Goal: Task Accomplishment & Management: Manage account settings

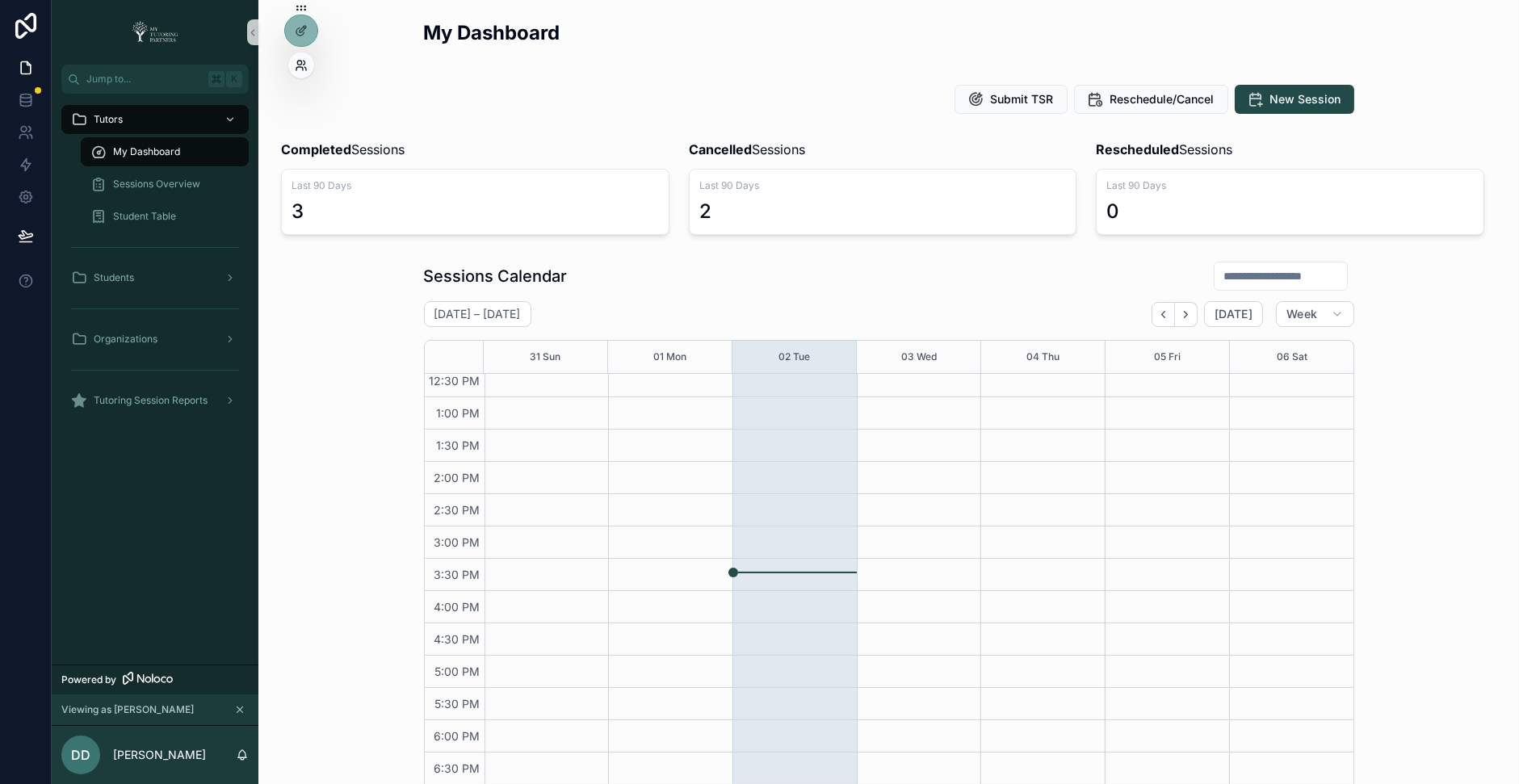
click at [296, 69] on icon at bounding box center [301, 66] width 13 height 13
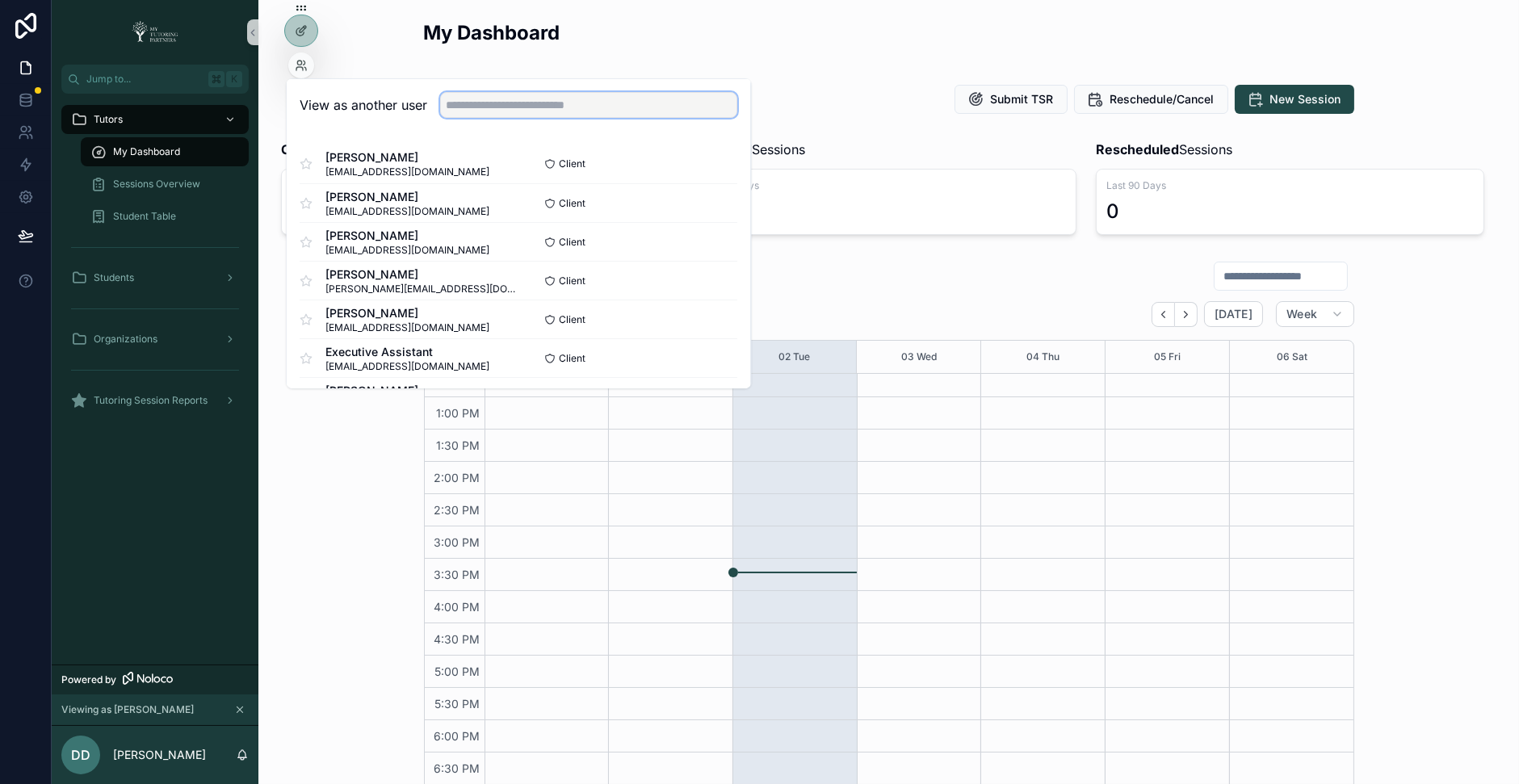
click at [532, 113] on input "text" at bounding box center [589, 105] width 297 height 26
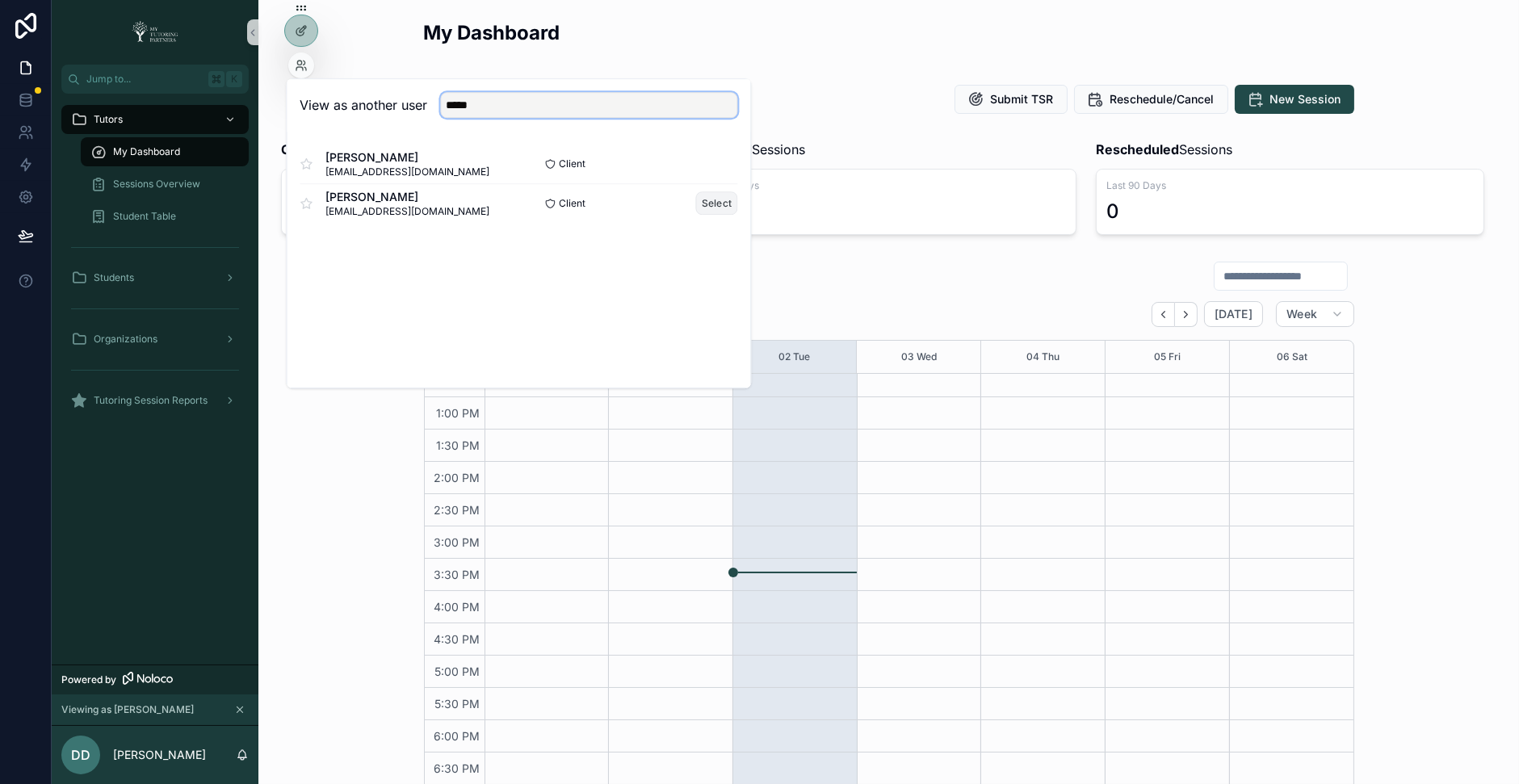
type input "*****"
click at [708, 203] on button "Select" at bounding box center [717, 203] width 42 height 24
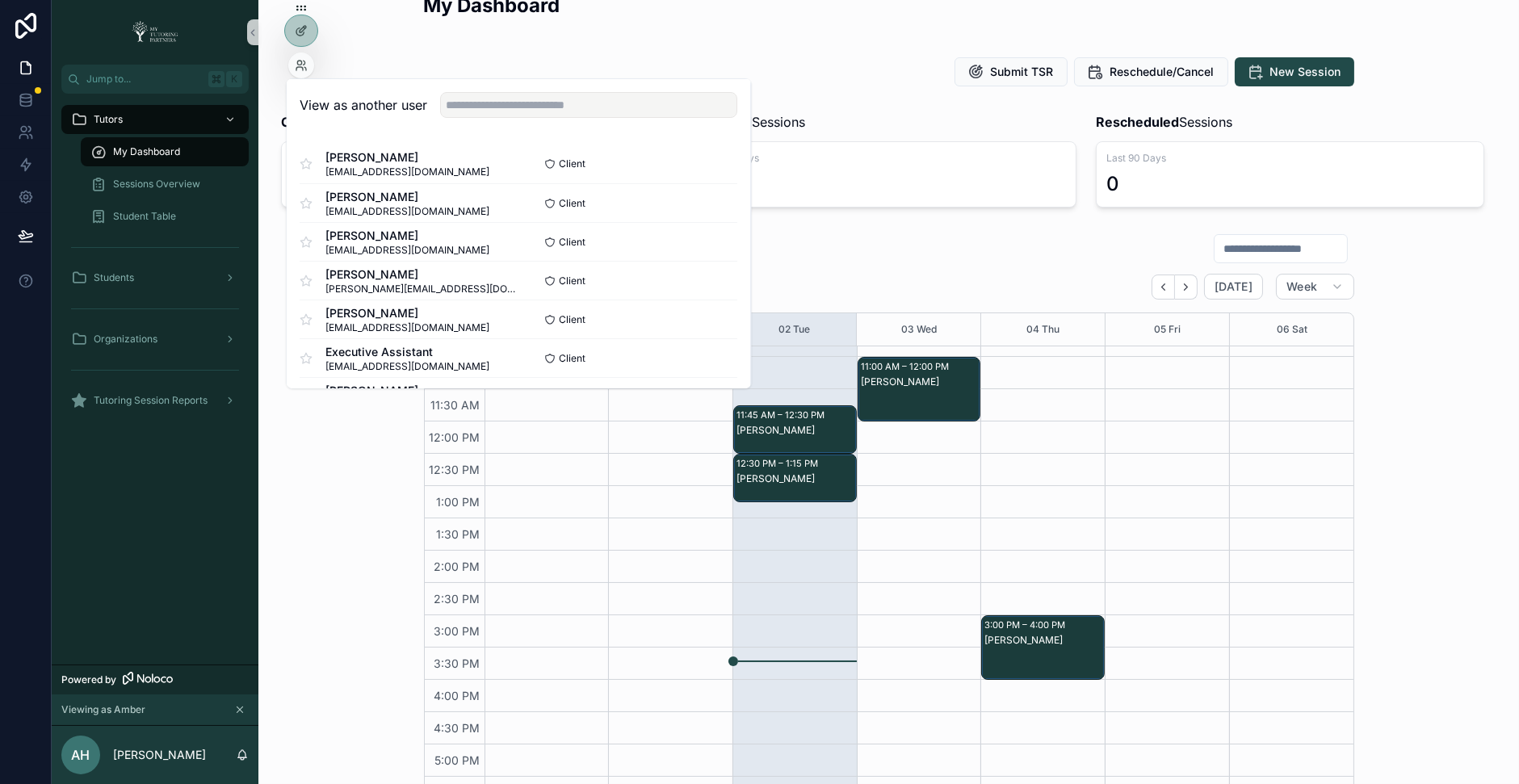
scroll to position [246, 0]
click at [812, 431] on div "Elias Gordon" at bounding box center [796, 432] width 119 height 13
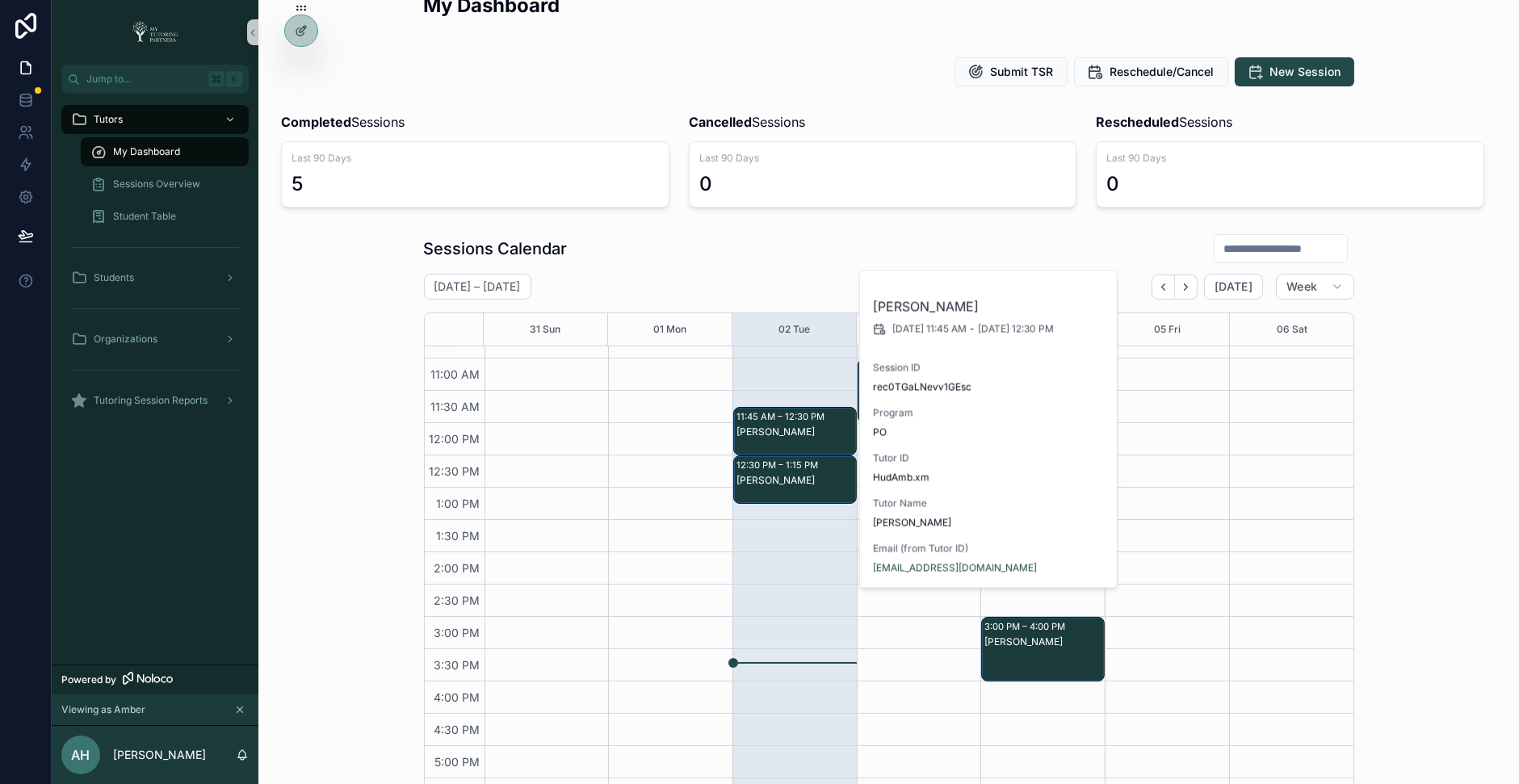
click at [812, 431] on div "Elias Gordon" at bounding box center [796, 432] width 119 height 13
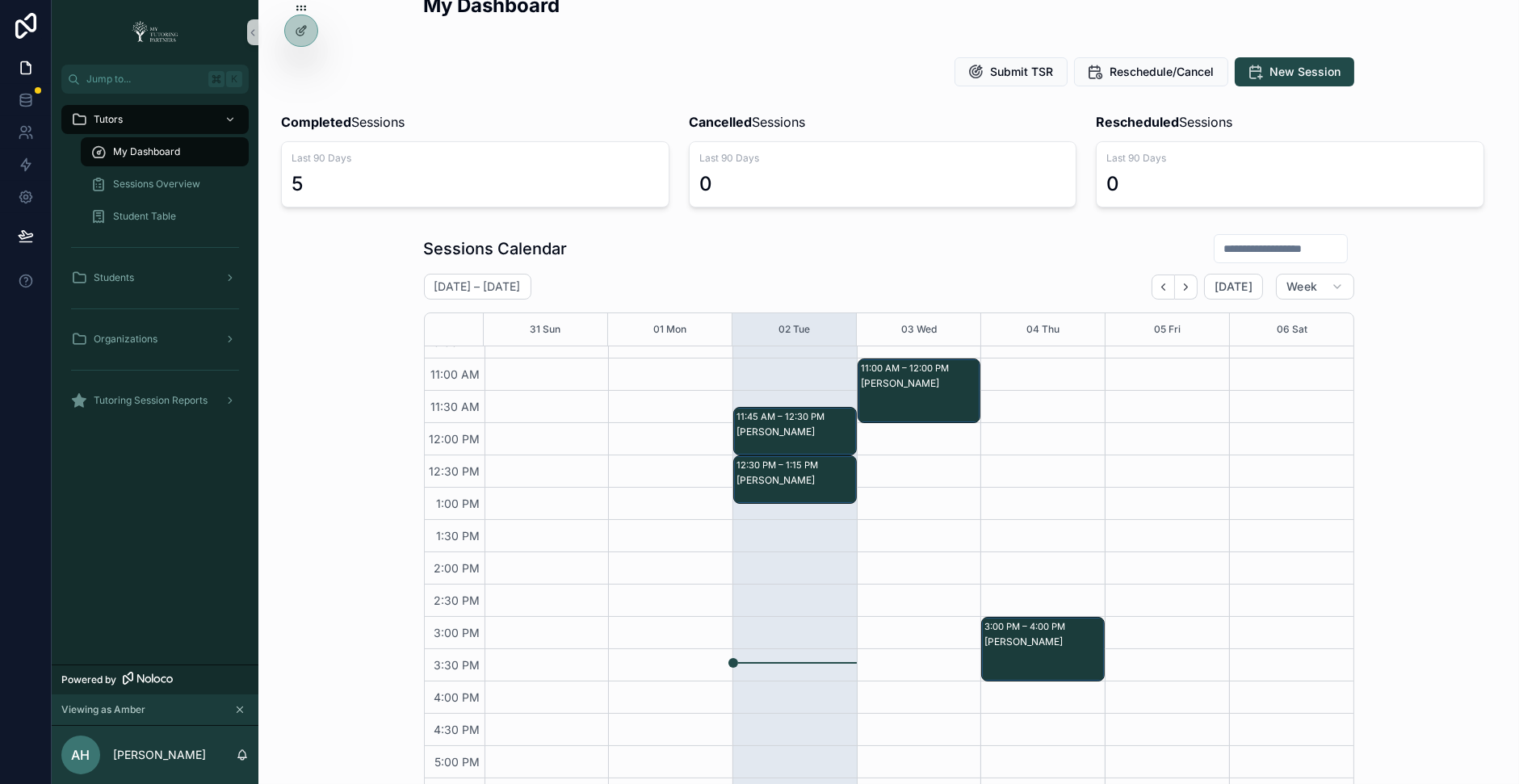
click at [812, 431] on div "Elias Gordon" at bounding box center [796, 432] width 119 height 13
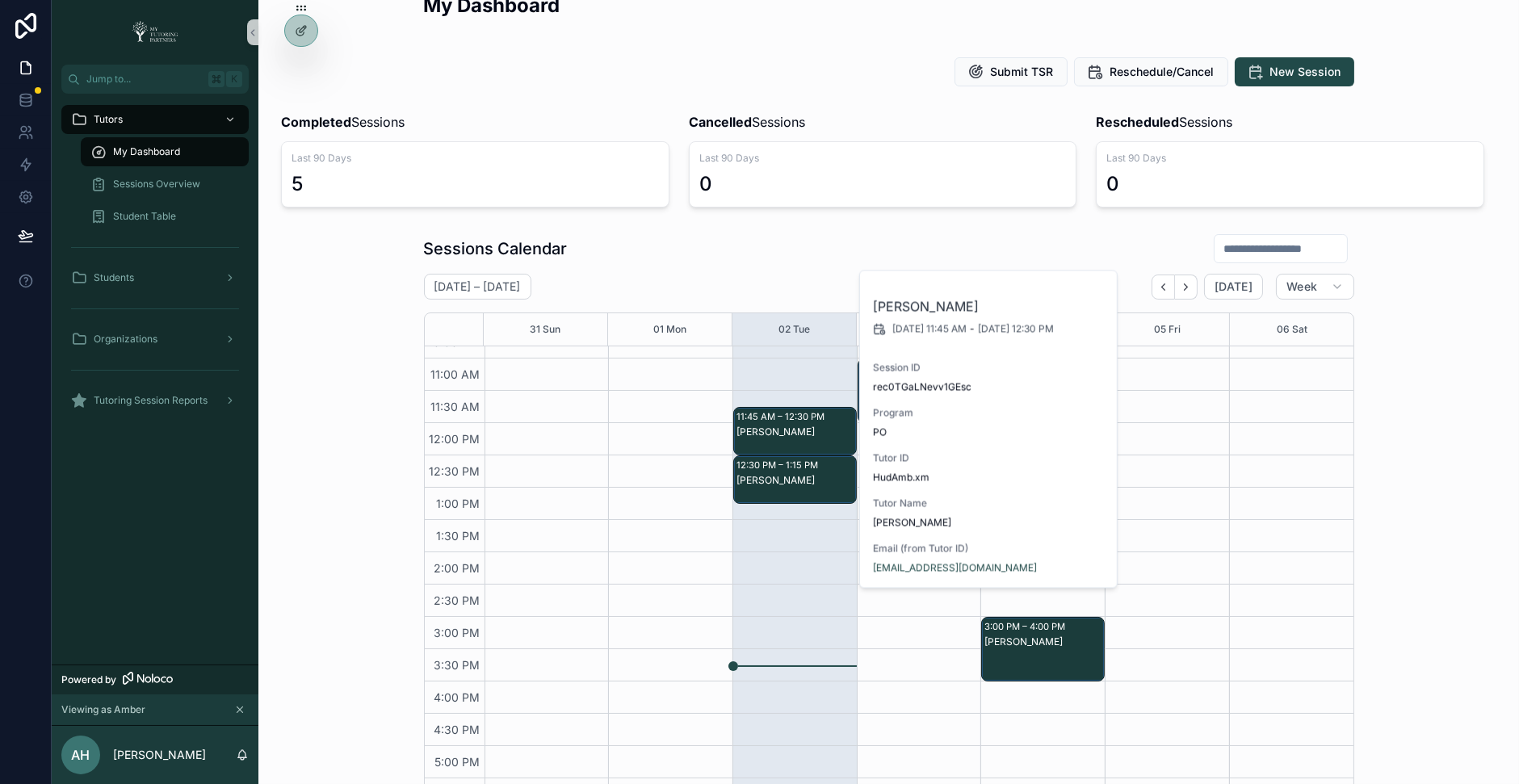
click at [742, 558] on div "11:45 AM – 12:30 PM Elias Gordon 12:30 PM – 1:15 PM Israel Gordon" at bounding box center [794, 519] width 124 height 839
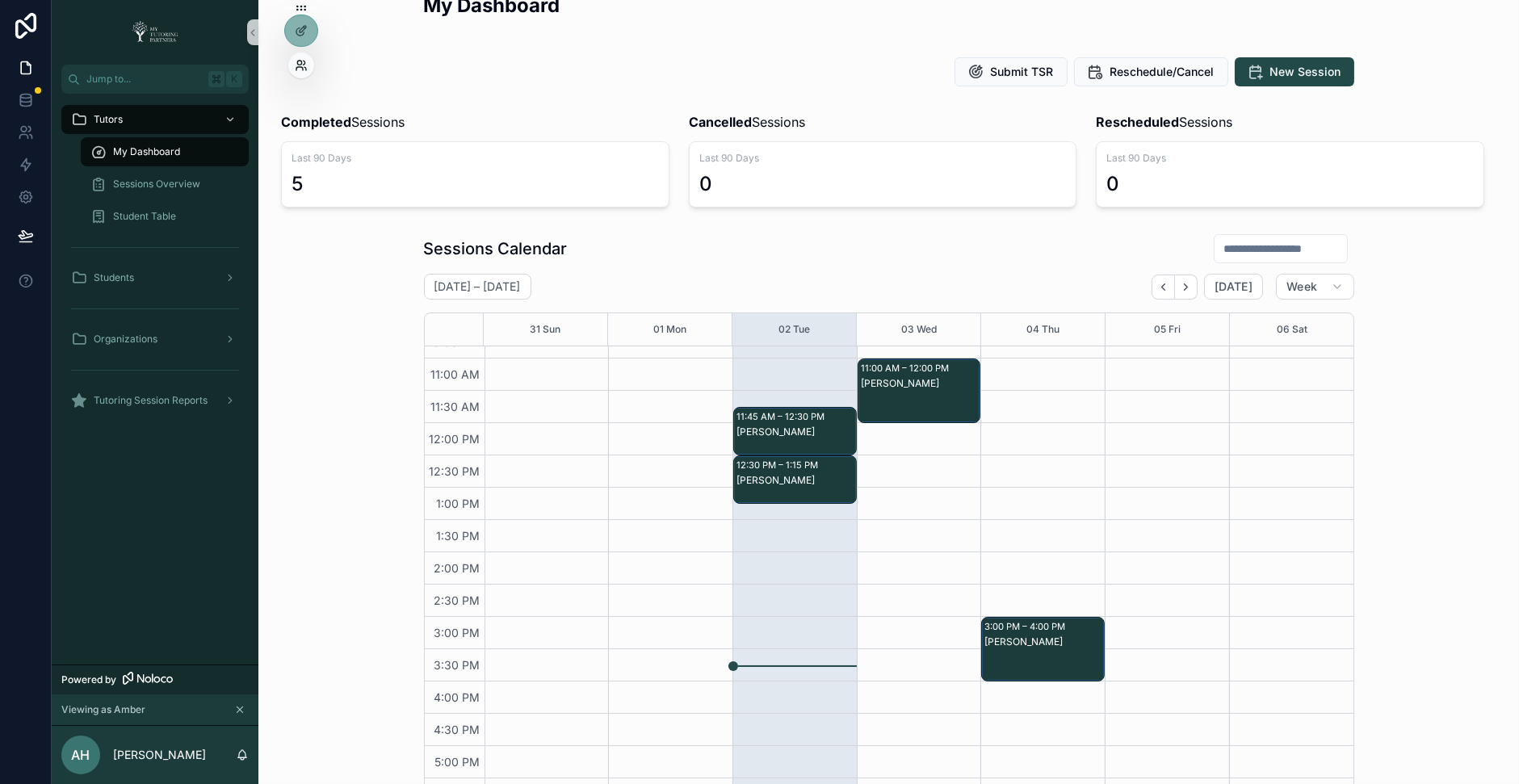
click at [296, 61] on icon at bounding box center [301, 66] width 13 height 13
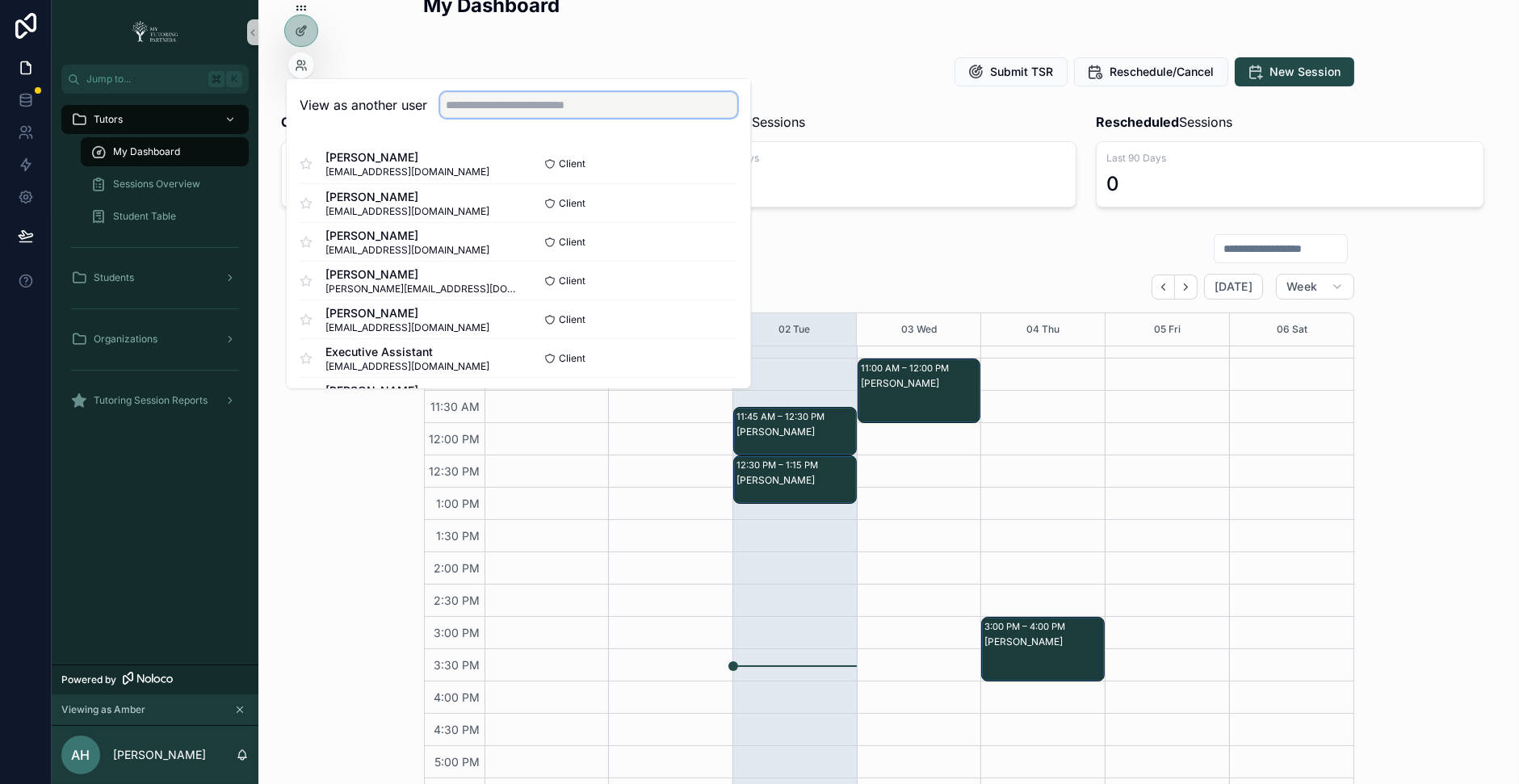
click at [537, 107] on input "text" at bounding box center [589, 105] width 297 height 26
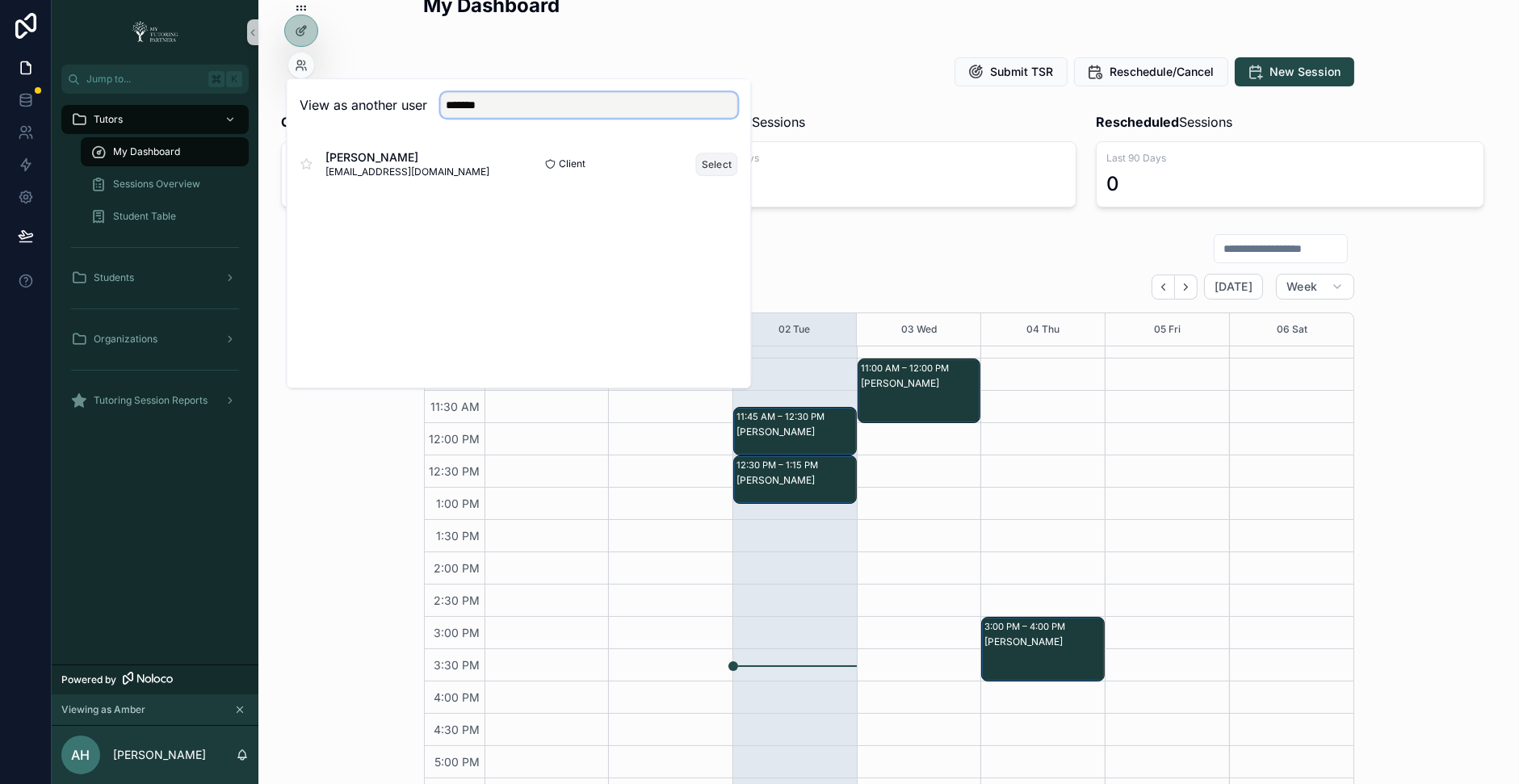
type input "*******"
click at [710, 164] on button "Select" at bounding box center [717, 164] width 42 height 24
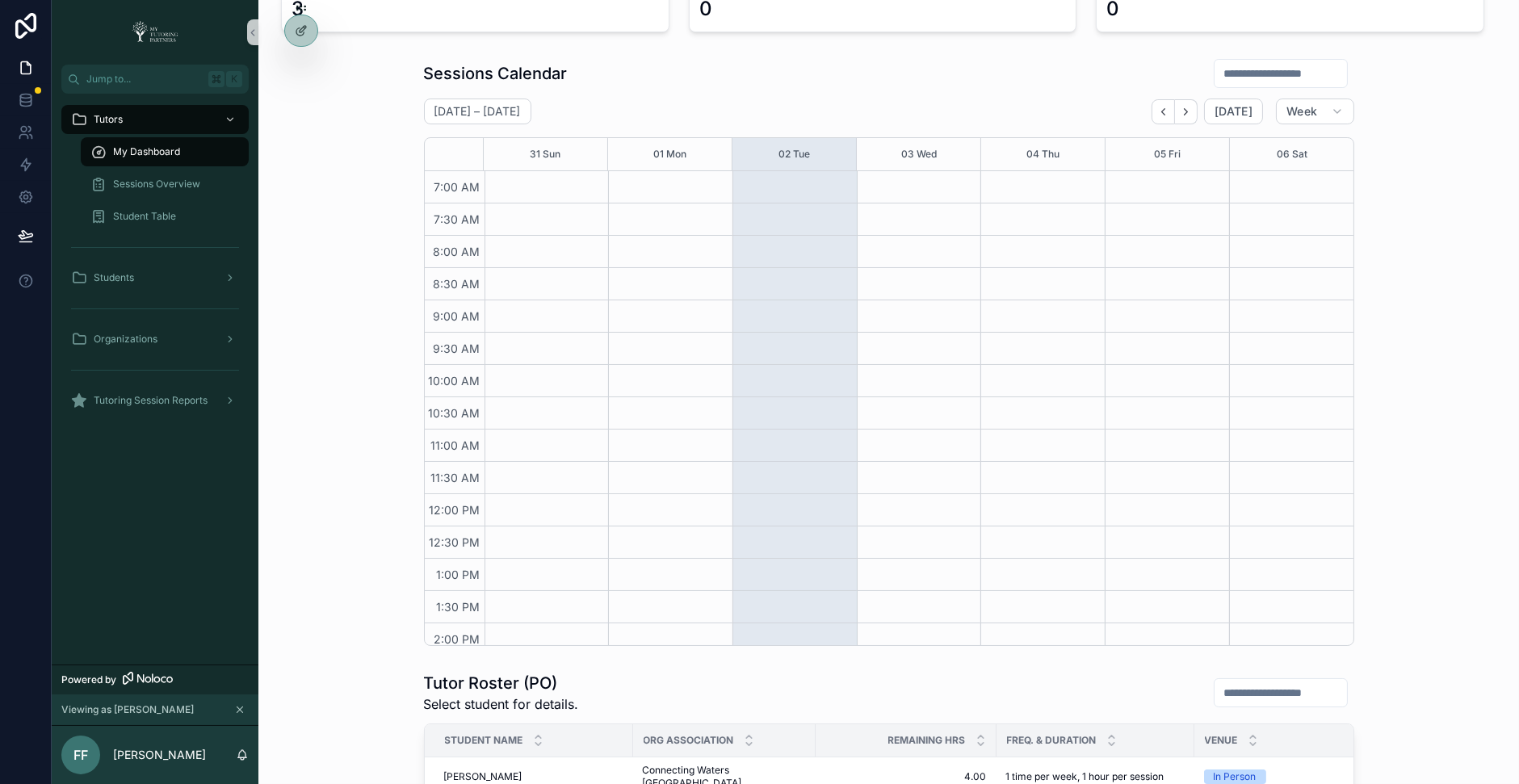
scroll to position [171, 0]
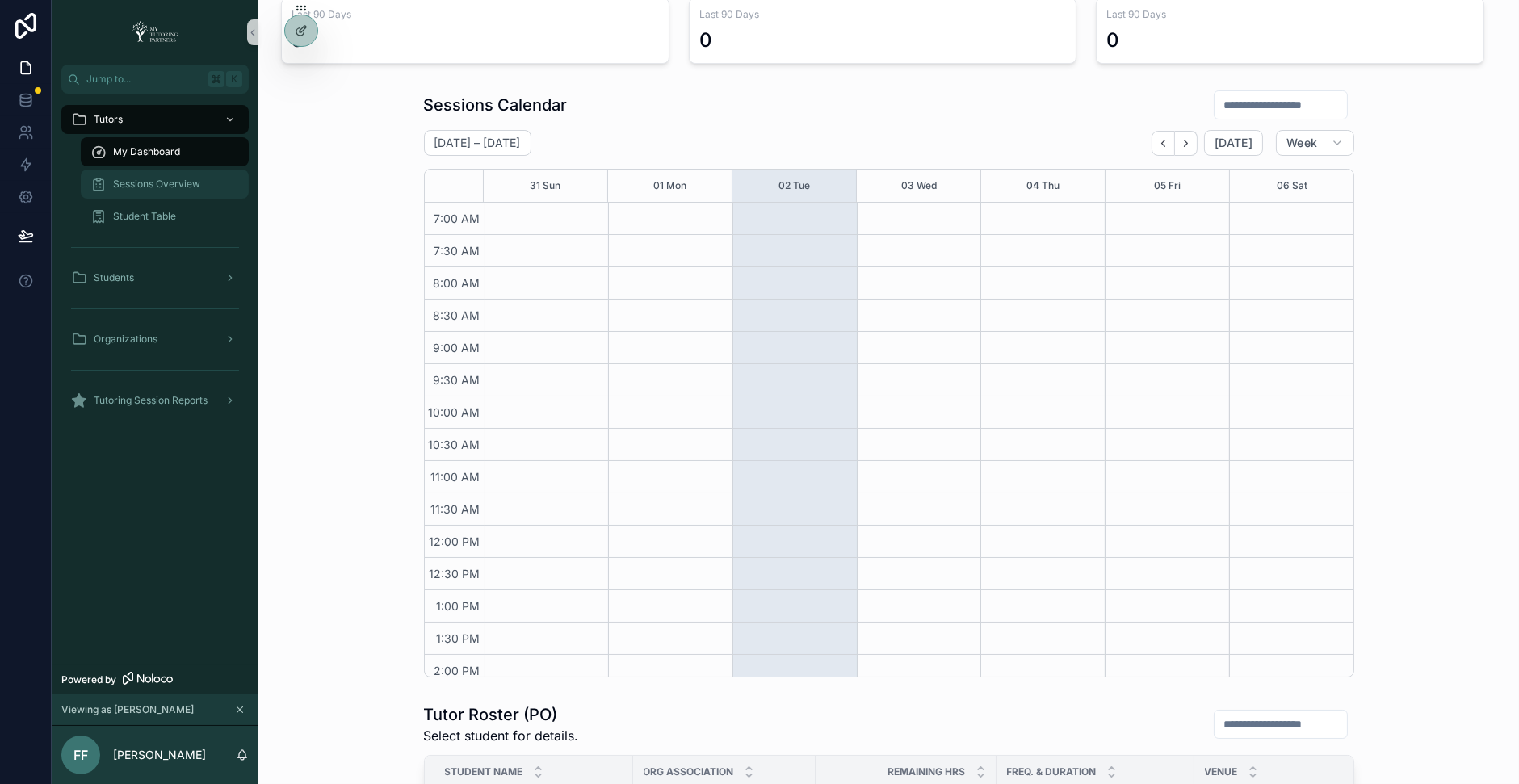
click at [179, 181] on span "Sessions Overview" at bounding box center [157, 184] width 88 height 13
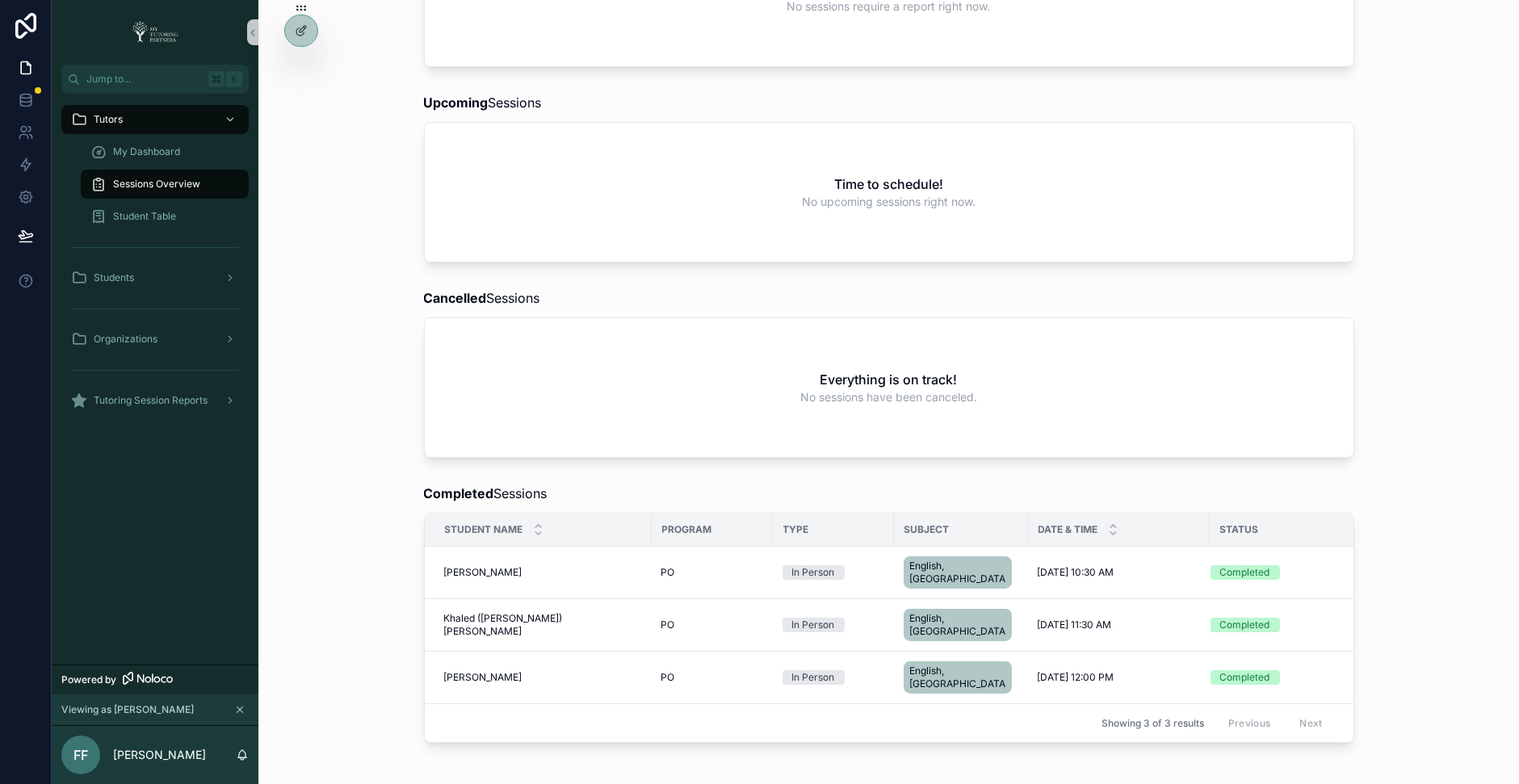
scroll to position [240, 0]
click at [192, 185] on span "Sessions Overview" at bounding box center [157, 184] width 88 height 13
click at [170, 144] on div "My Dashboard" at bounding box center [165, 151] width 149 height 26
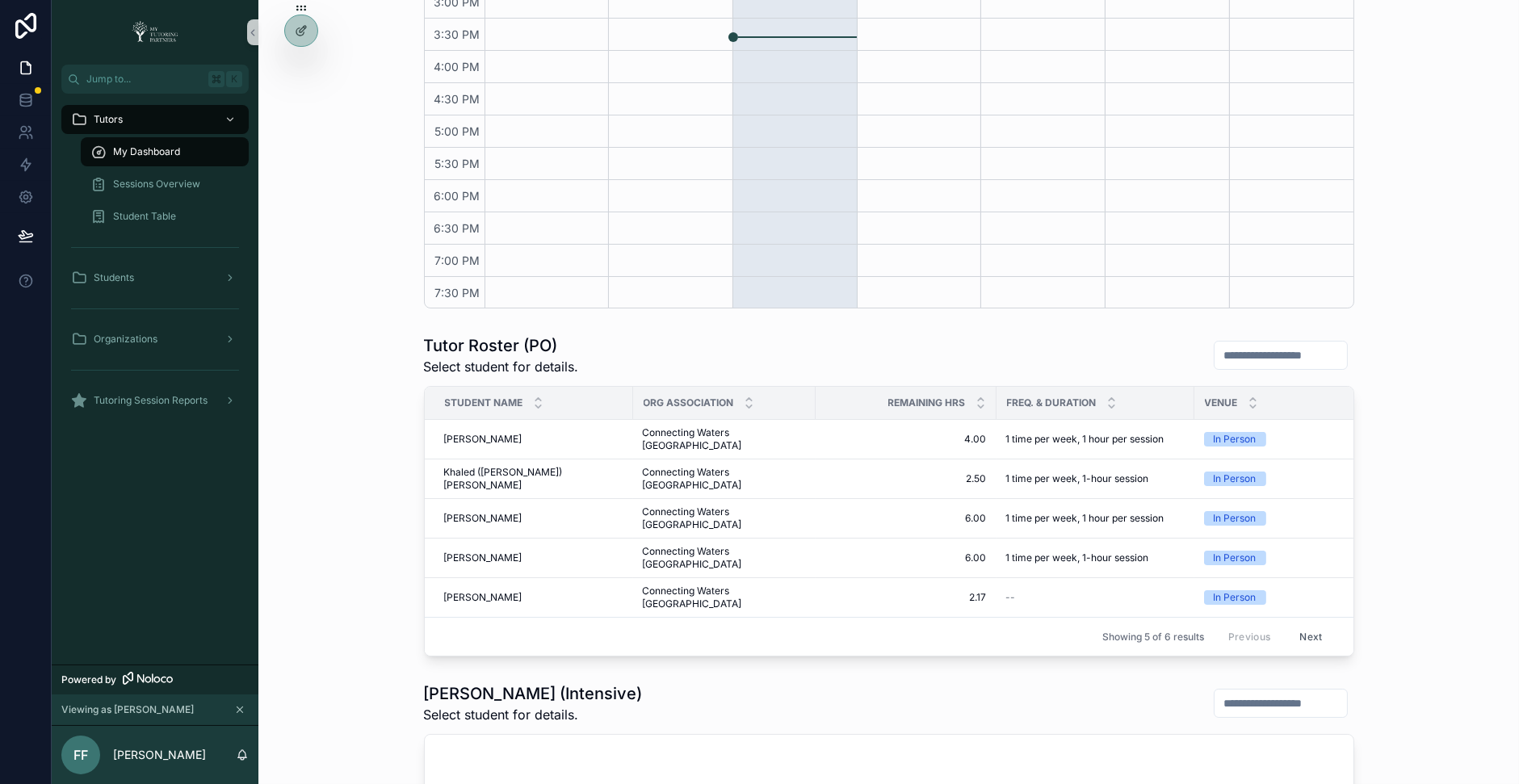
scroll to position [543, 0]
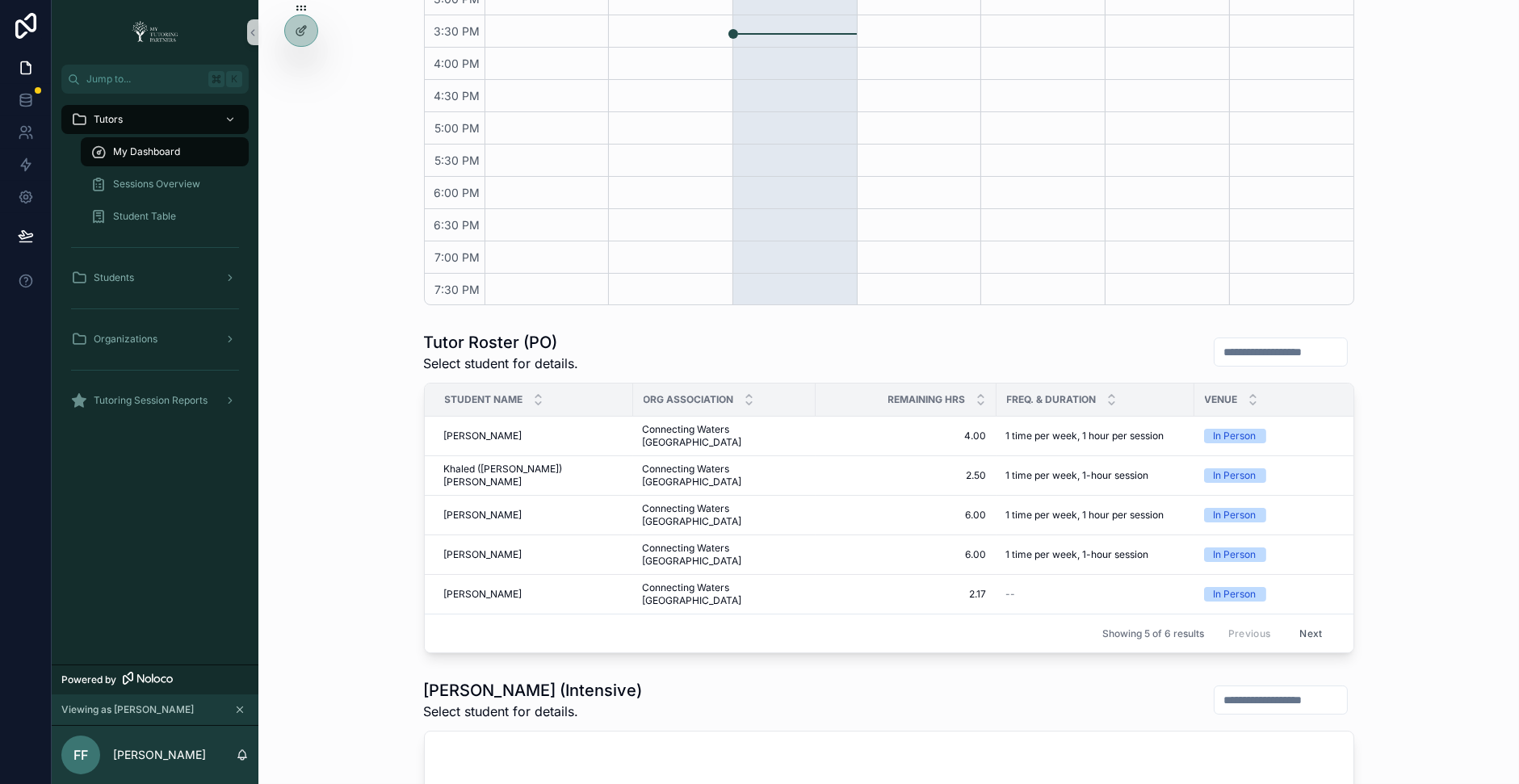
click at [1310, 621] on button "Next" at bounding box center [1309, 633] width 45 height 25
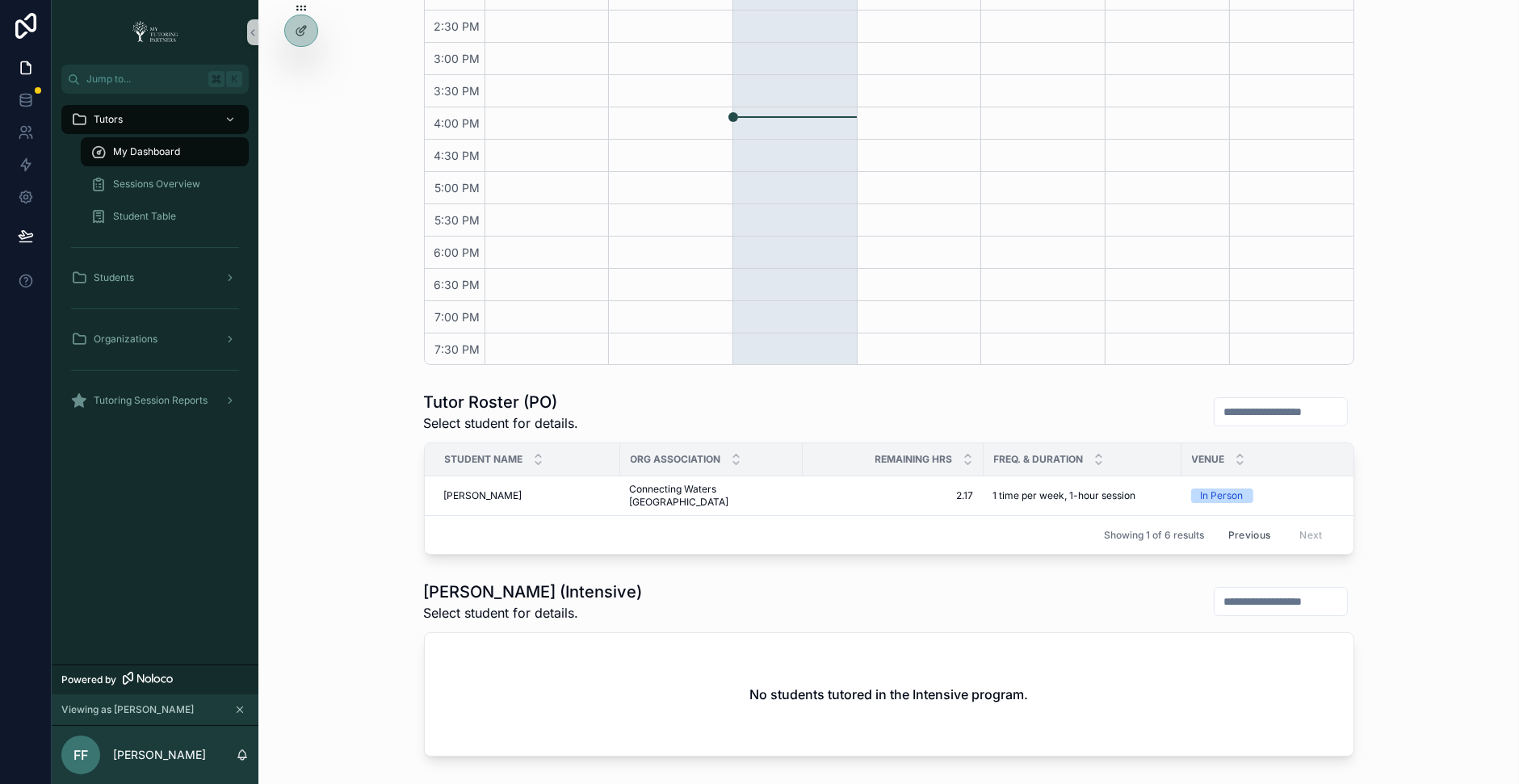
scroll to position [472, 0]
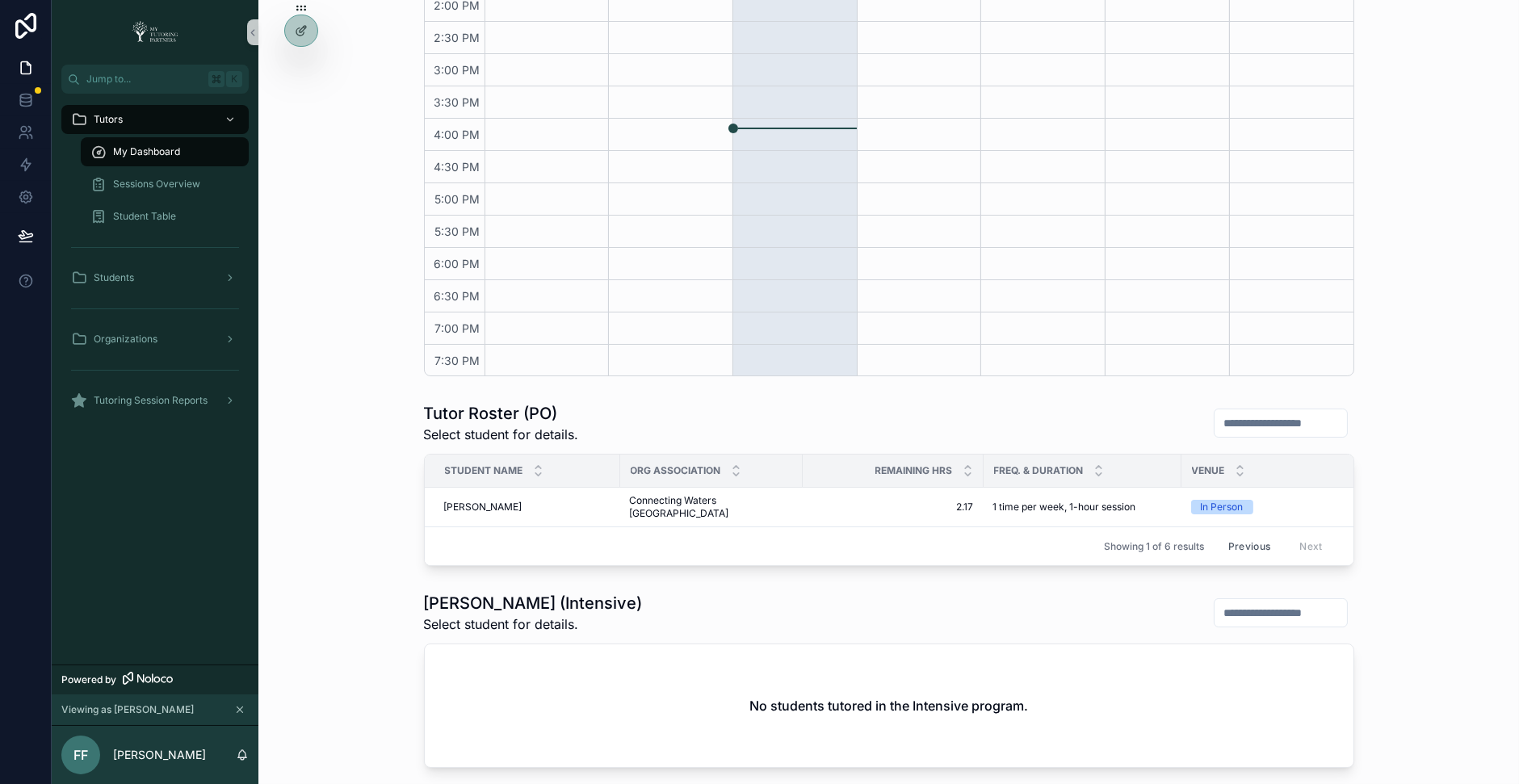
click at [1242, 536] on button "Previous" at bounding box center [1249, 546] width 65 height 25
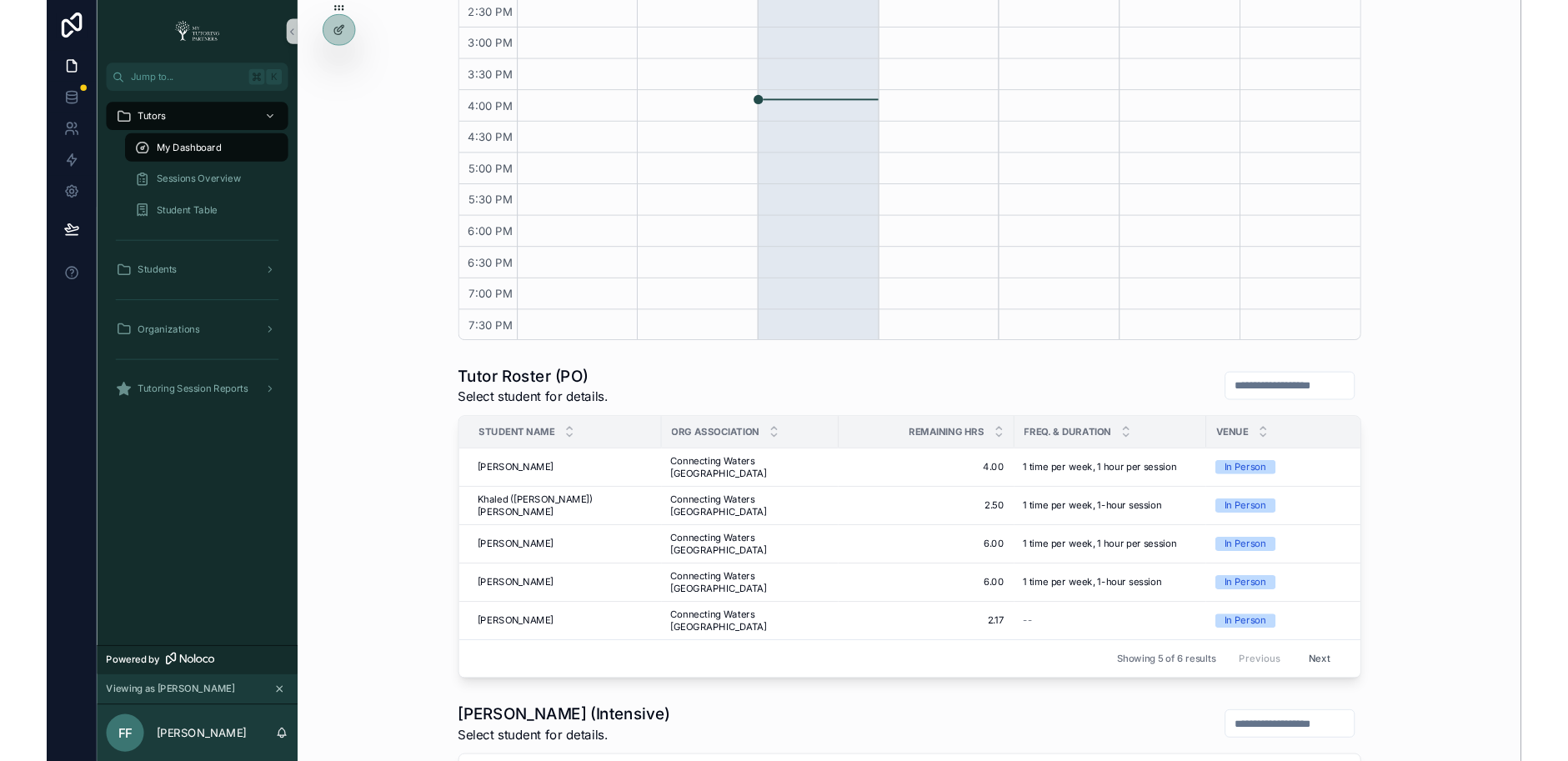
scroll to position [516, 0]
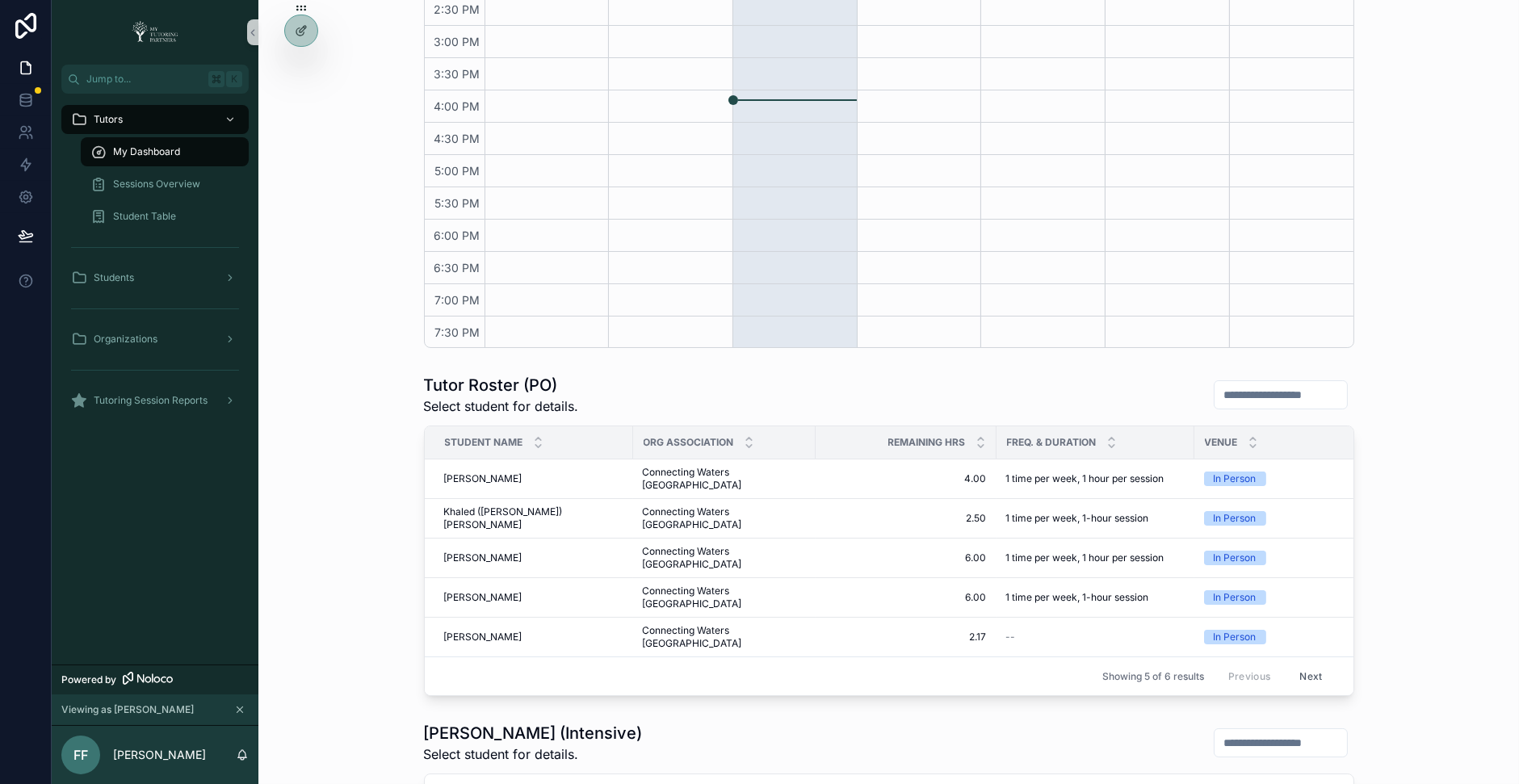
click at [1308, 663] on button "Next" at bounding box center [1309, 675] width 45 height 25
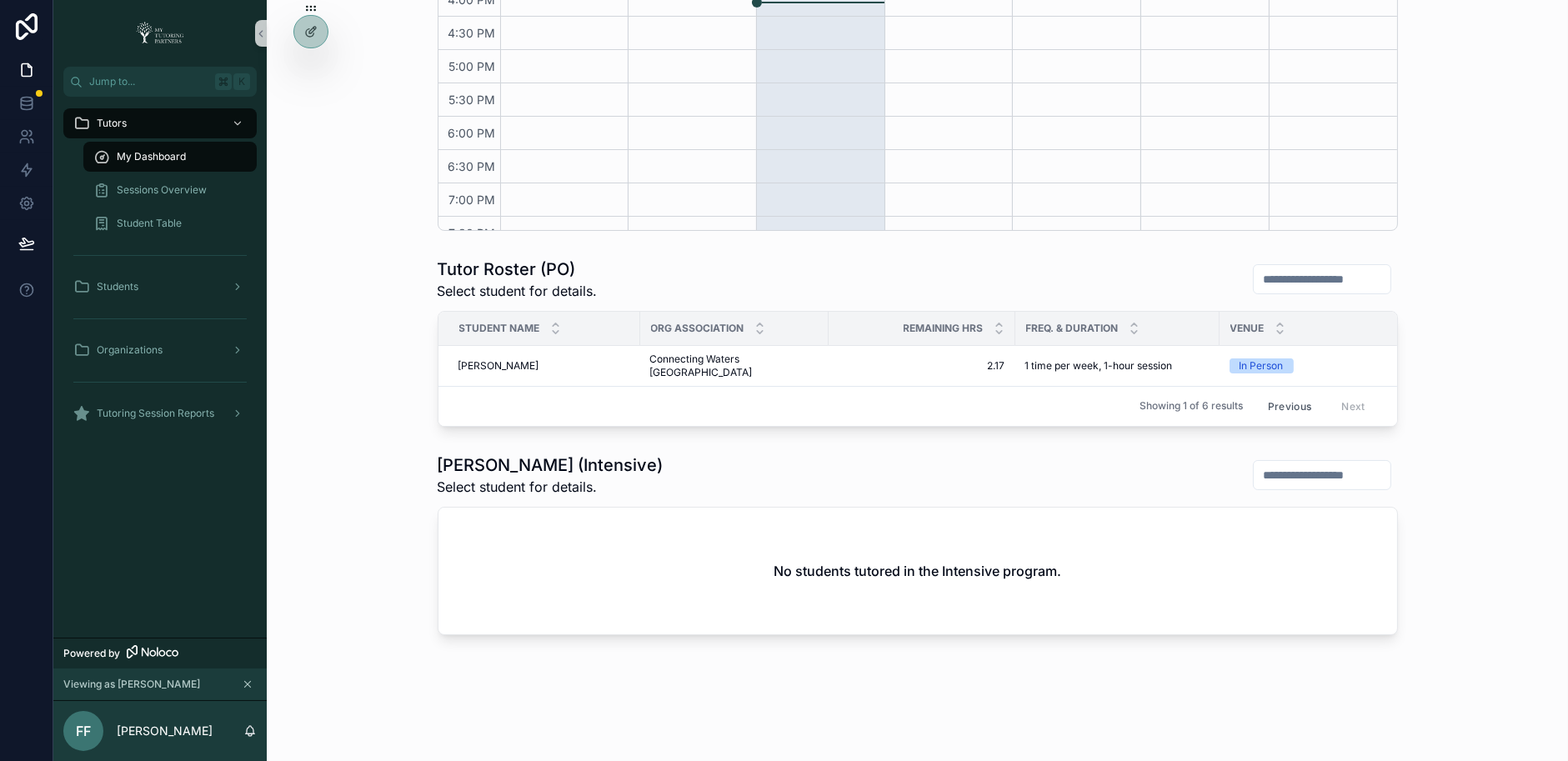
scroll to position [387, 0]
click at [1293, 399] on button "Previous" at bounding box center [1290, 406] width 67 height 26
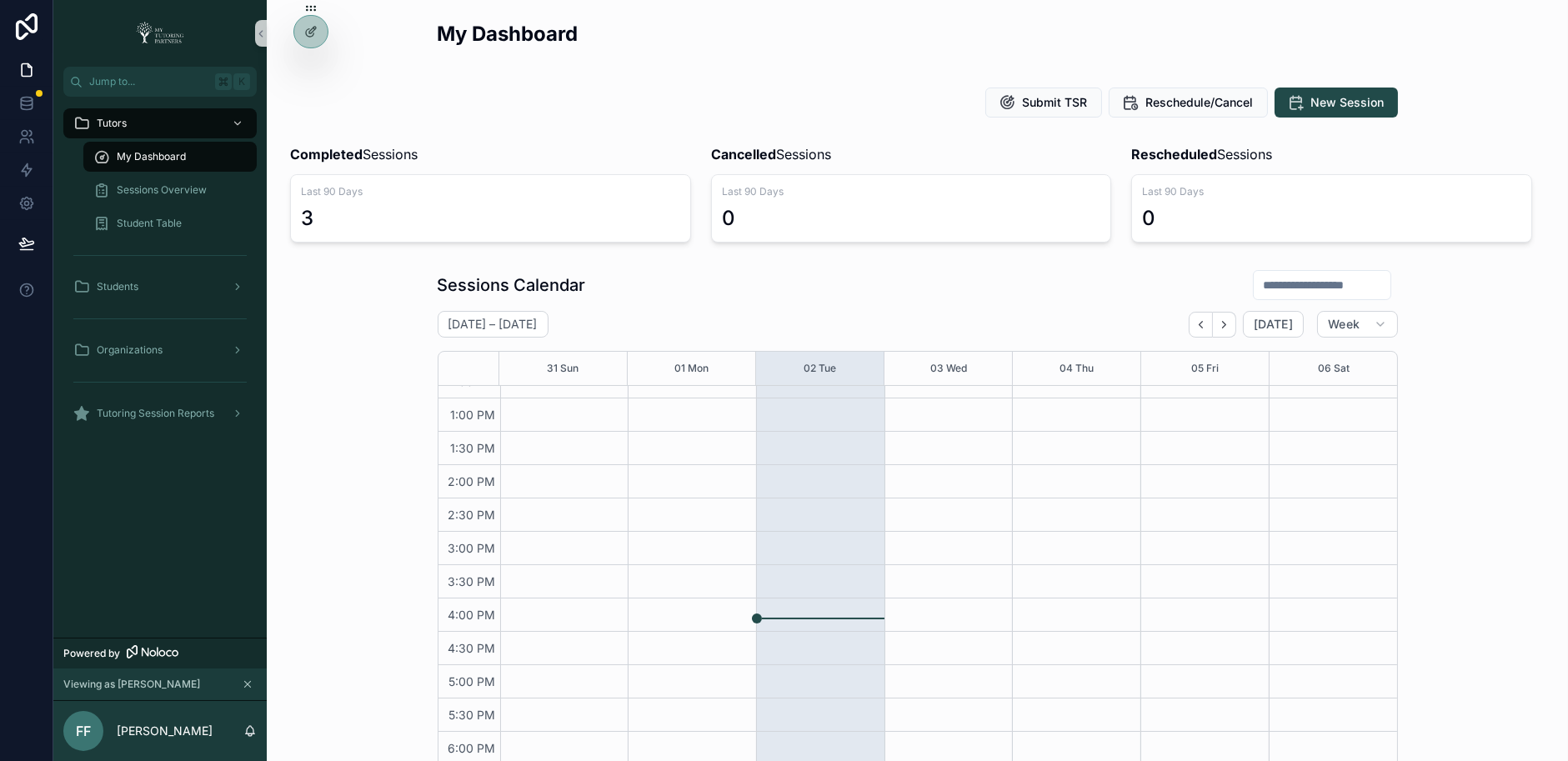
scroll to position [412, 0]
click at [174, 197] on div "Sessions Overview" at bounding box center [170, 190] width 153 height 27
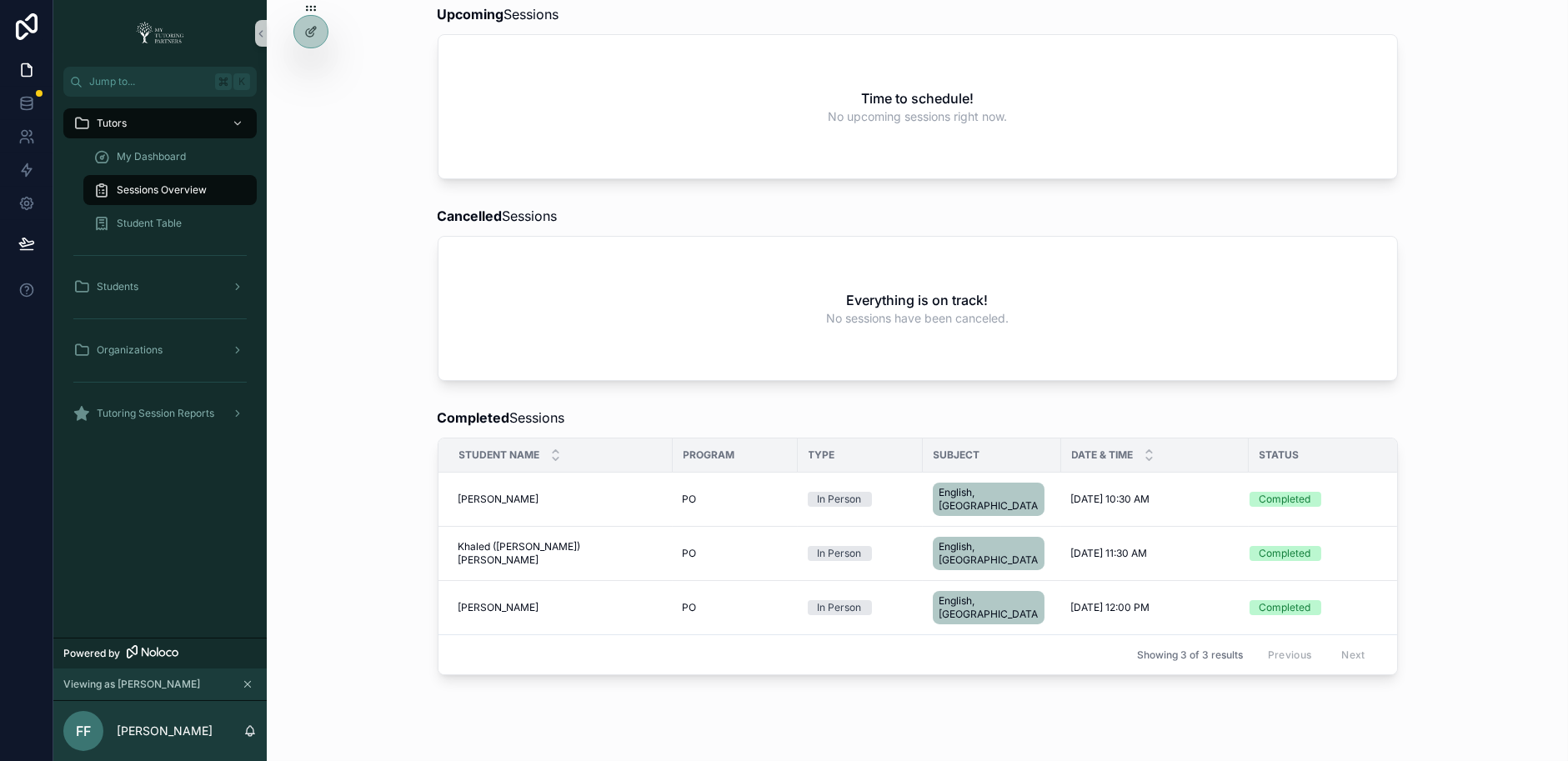
scroll to position [339, 0]
click at [503, 603] on span "[PERSON_NAME]" at bounding box center [499, 610] width 81 height 14
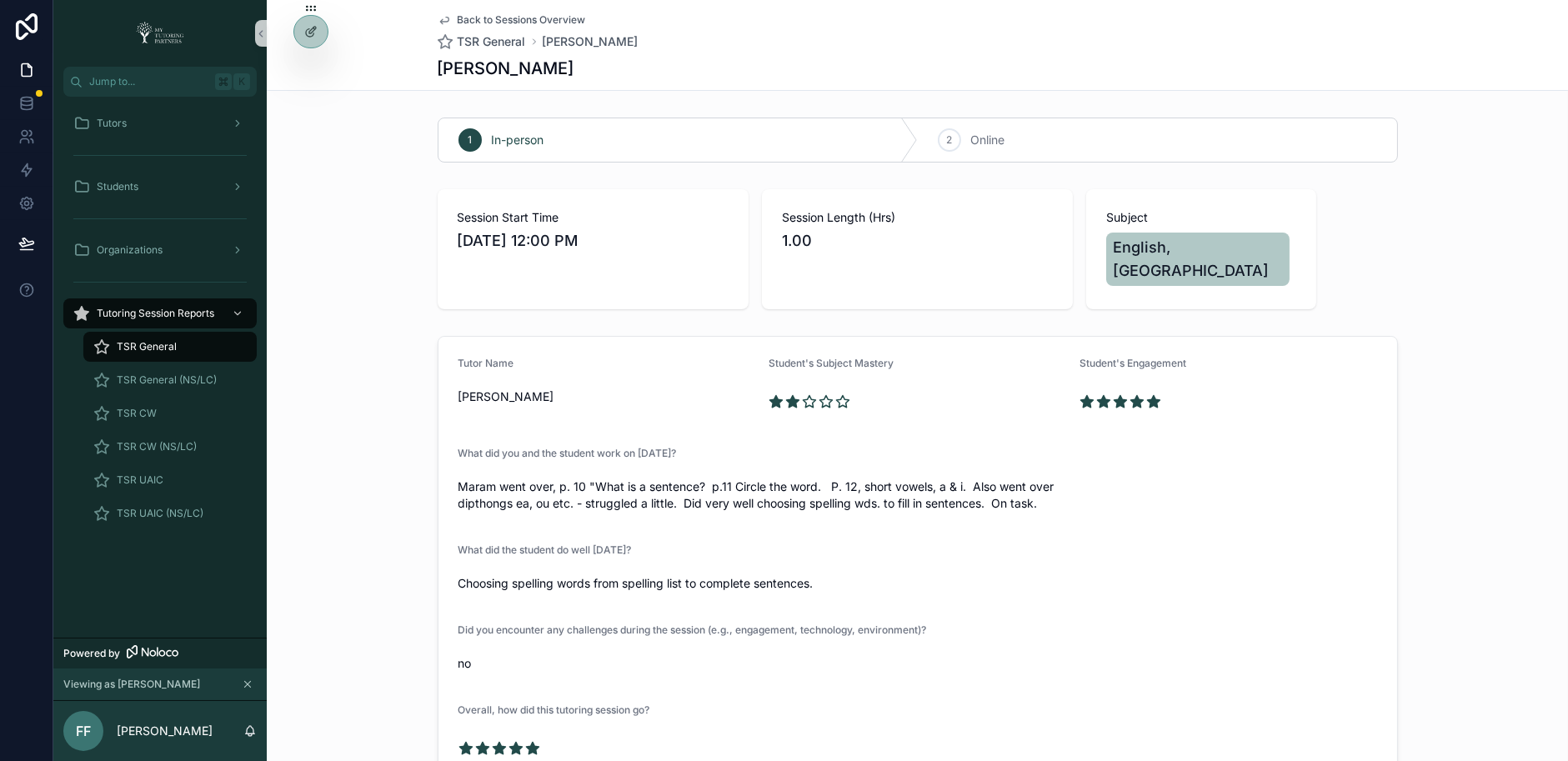
click at [385, 399] on div "Tutor Name [PERSON_NAME] Student's Subject Mastery Student's Engagement What di…" at bounding box center [917, 602] width 1301 height 545
click at [382, 371] on div "Tutor Name [PERSON_NAME] Student's Subject Mastery Student's Engagement What di…" at bounding box center [917, 602] width 1301 height 545
click at [197, 173] on div "Students" at bounding box center [160, 186] width 173 height 27
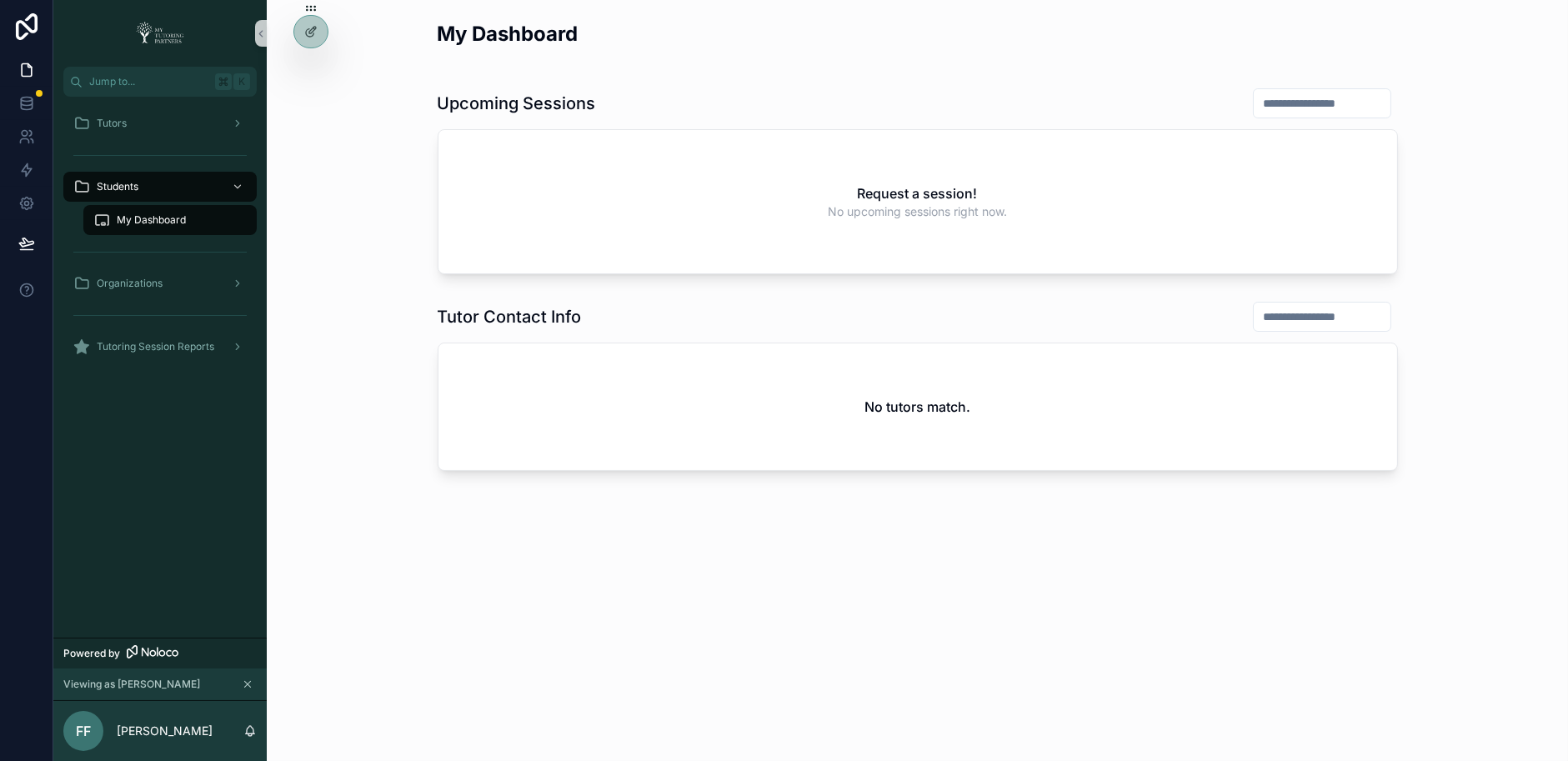
click at [191, 213] on div "My Dashboard" at bounding box center [170, 219] width 153 height 27
click at [194, 121] on div "Tutors" at bounding box center [160, 123] width 173 height 27
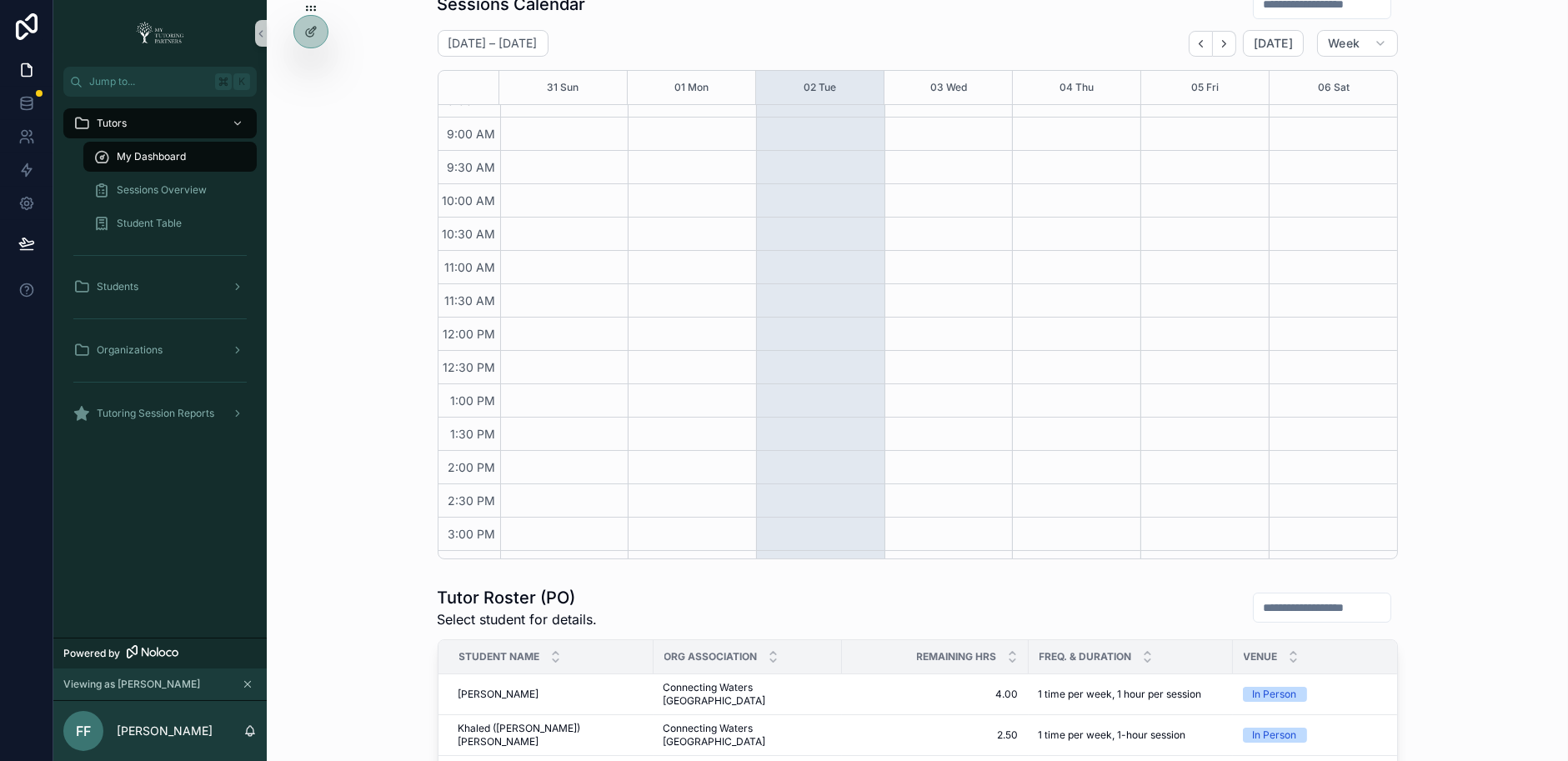
scroll to position [35, 0]
click at [1372, 43] on button "Week" at bounding box center [1357, 43] width 80 height 27
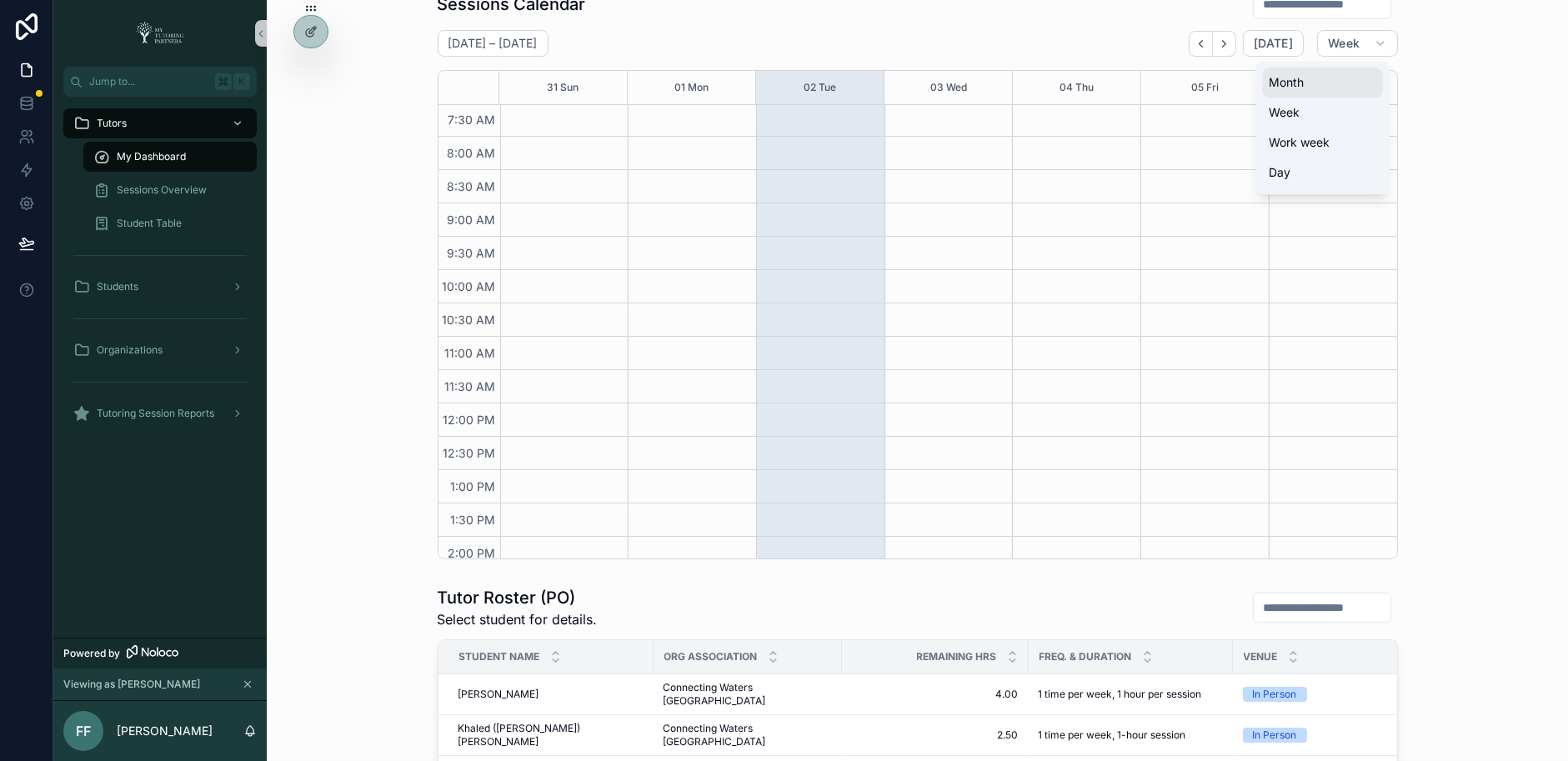
click at [1327, 81] on button "Month" at bounding box center [1323, 83] width 120 height 30
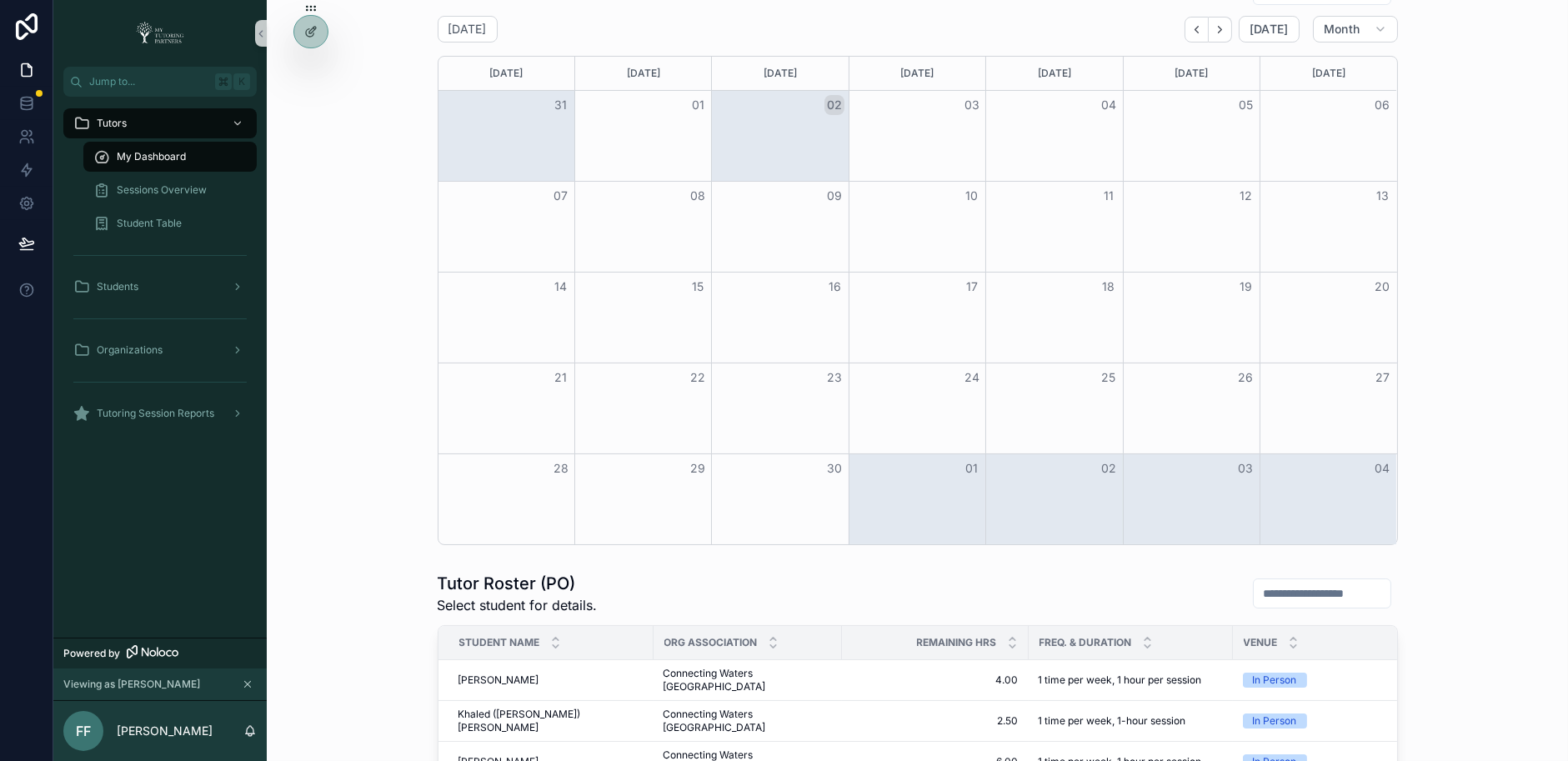
scroll to position [300, 0]
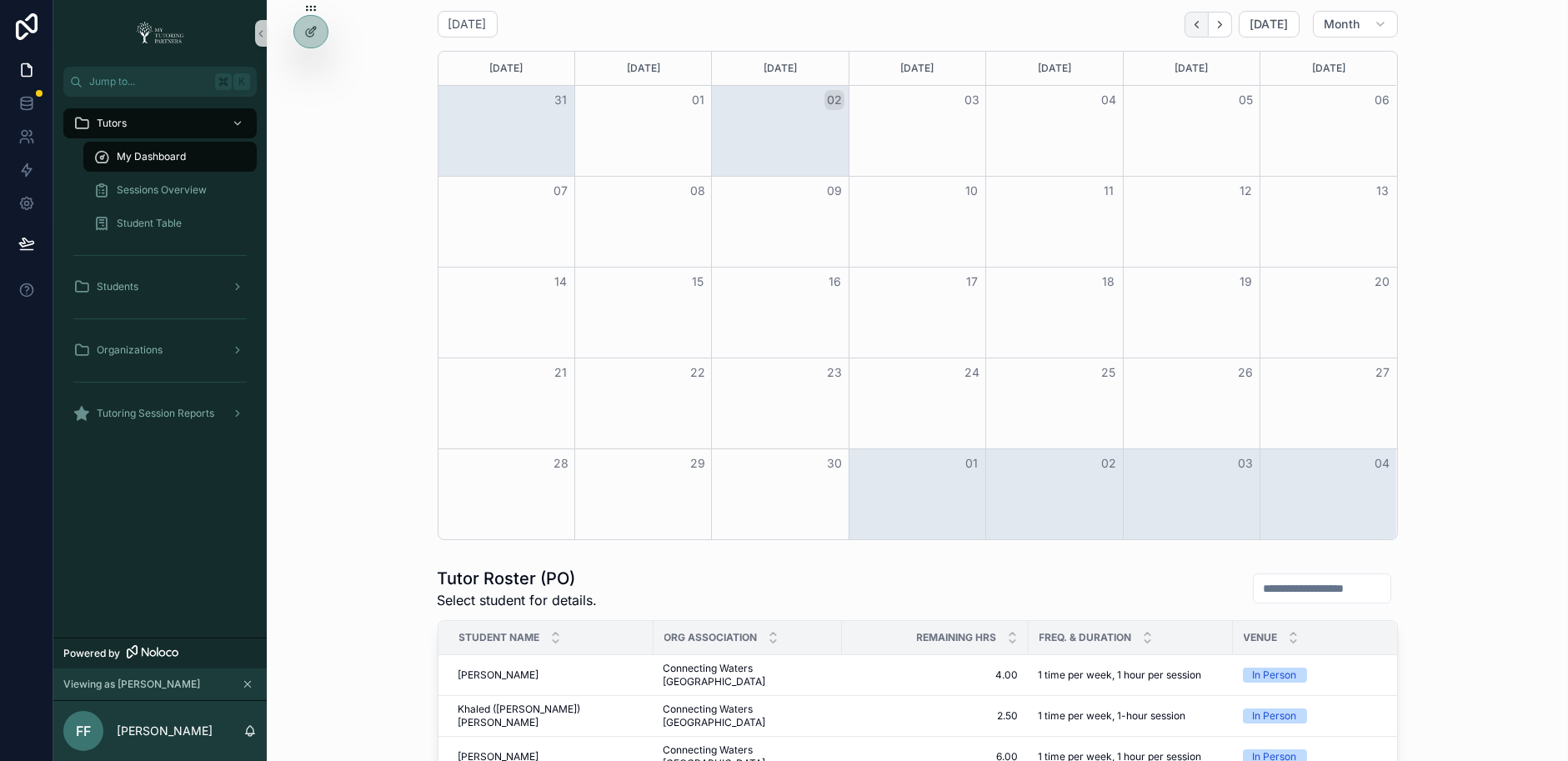
click at [1189, 18] on button "Back" at bounding box center [1196, 25] width 25 height 26
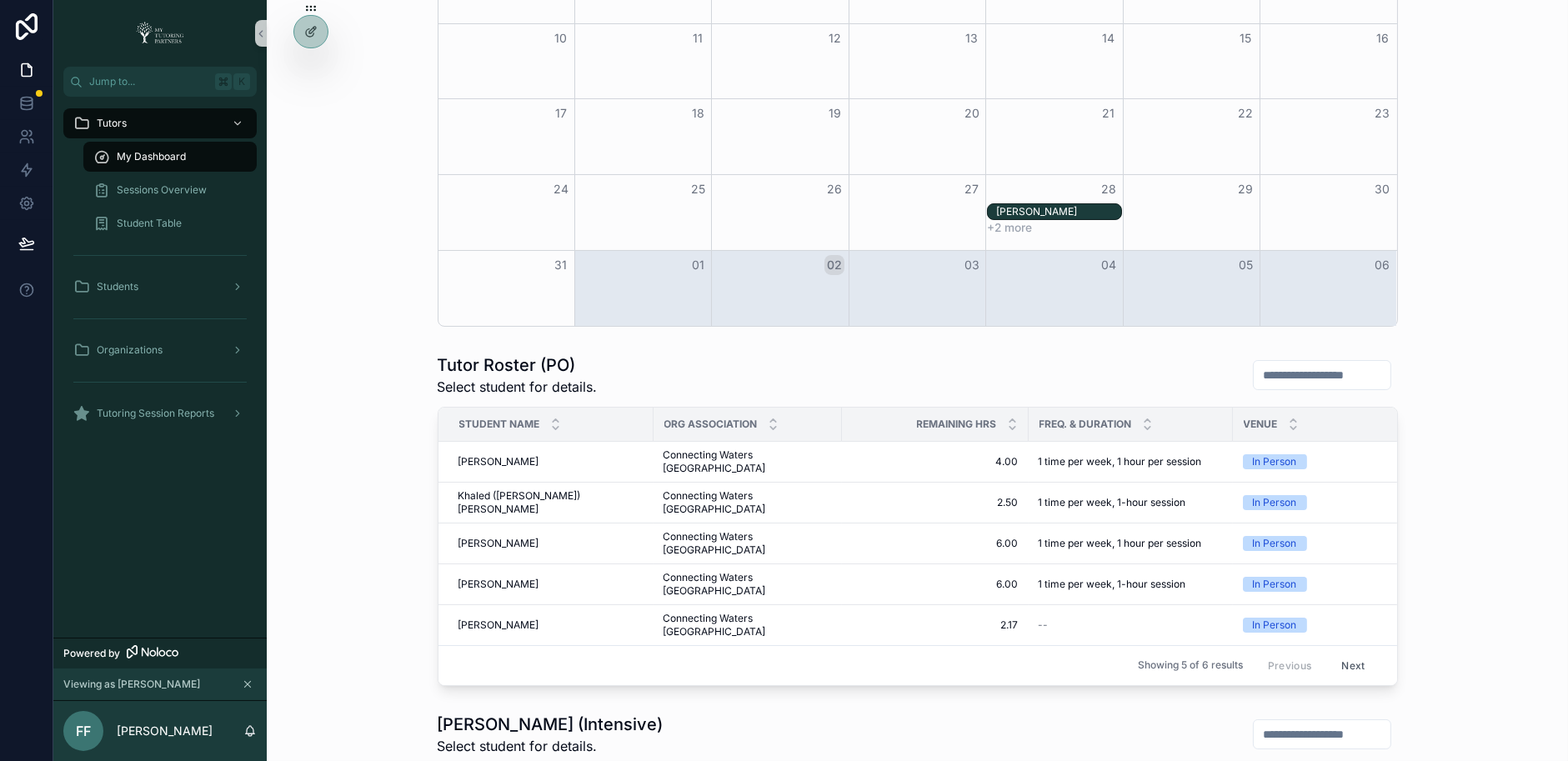
scroll to position [521, 0]
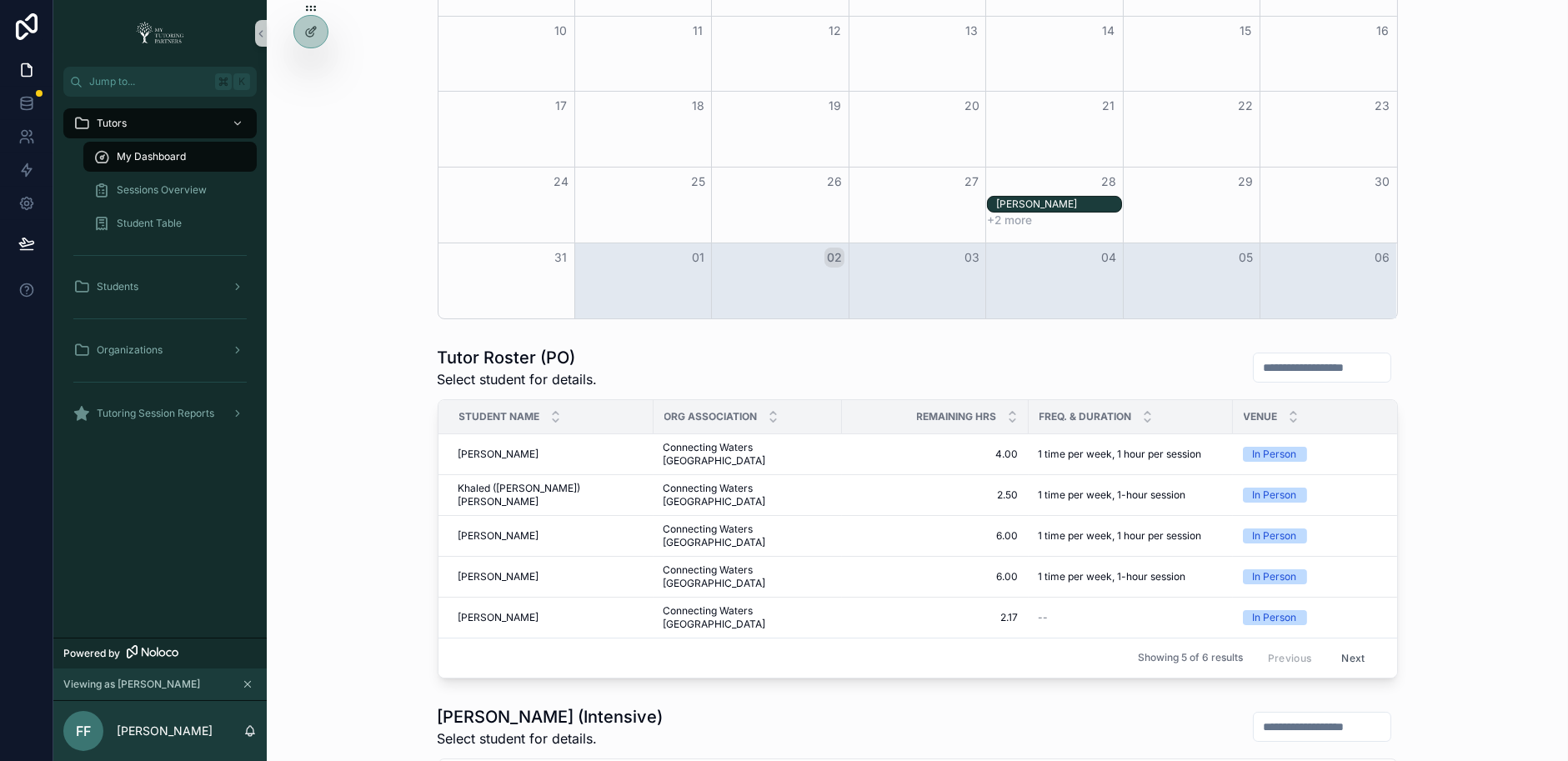
click at [1029, 214] on button "+2 more" at bounding box center [1009, 220] width 45 height 14
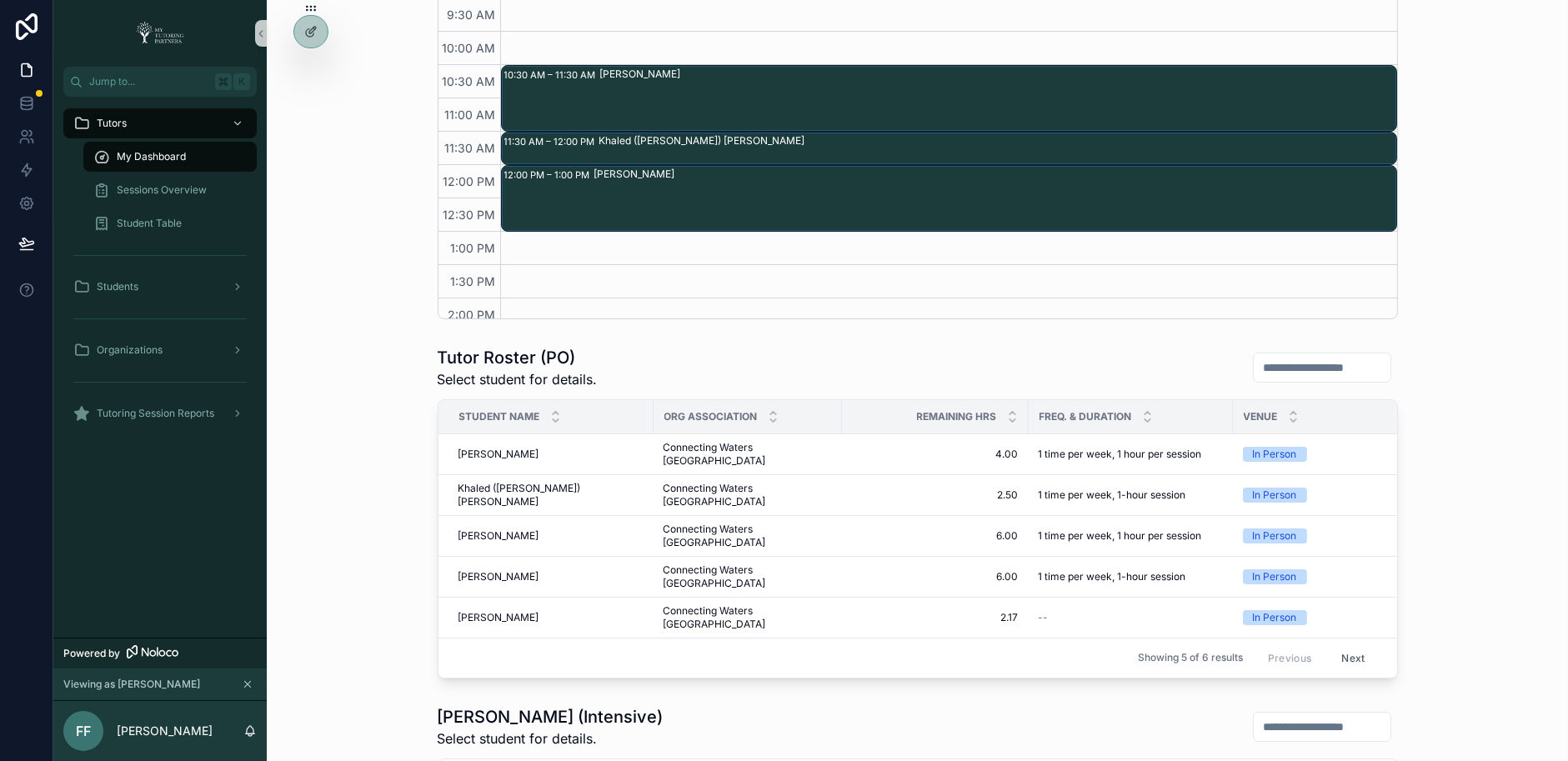
click at [1409, 77] on div "Sessions Calendar [DATE] [DATE] Day 28 Thu 7:00 AM 7:30 AM 8:00 AM 8:30 AM 9:00…" at bounding box center [917, 33] width 1274 height 584
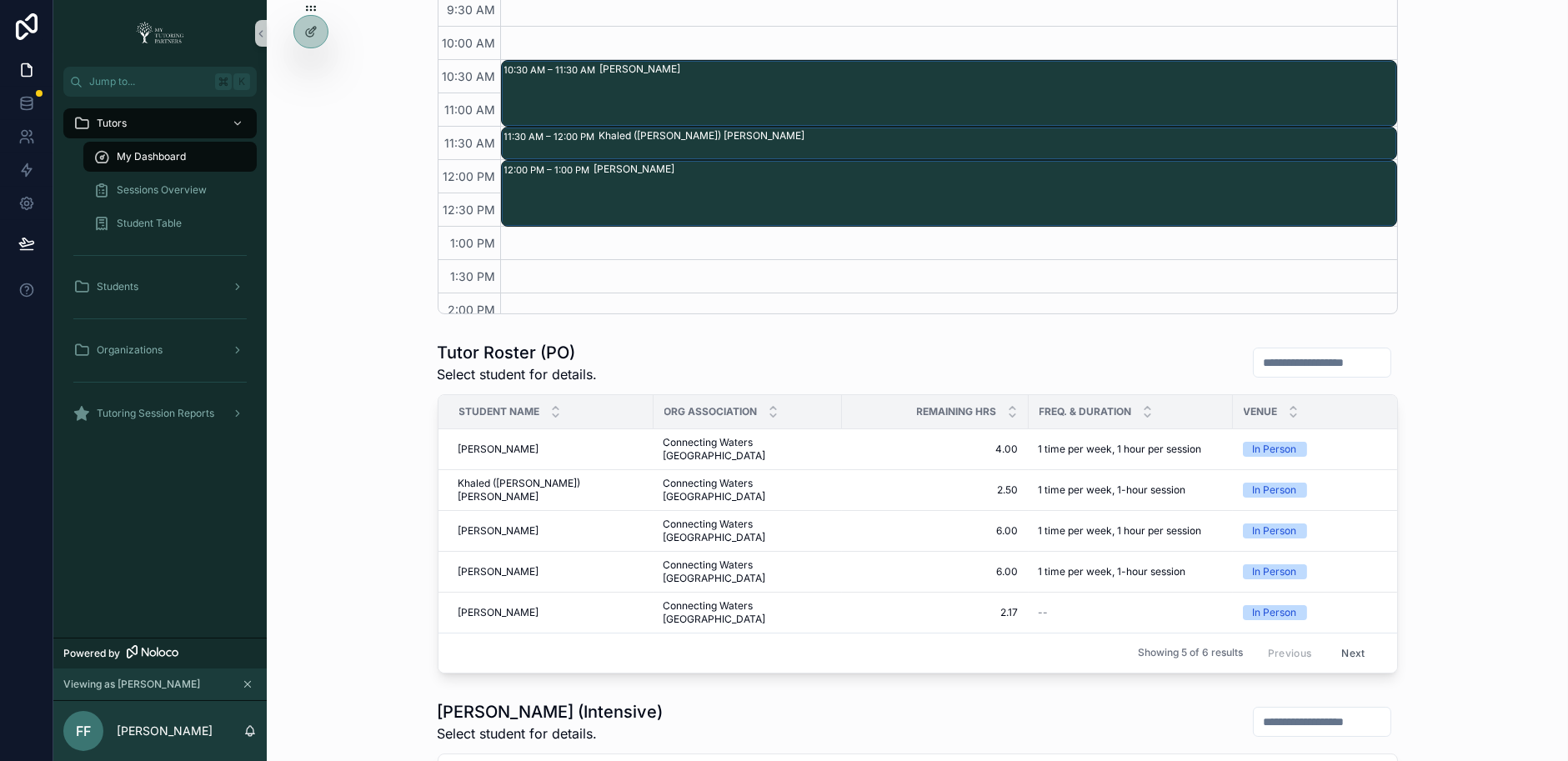
click at [1349, 640] on button "Next" at bounding box center [1352, 653] width 46 height 26
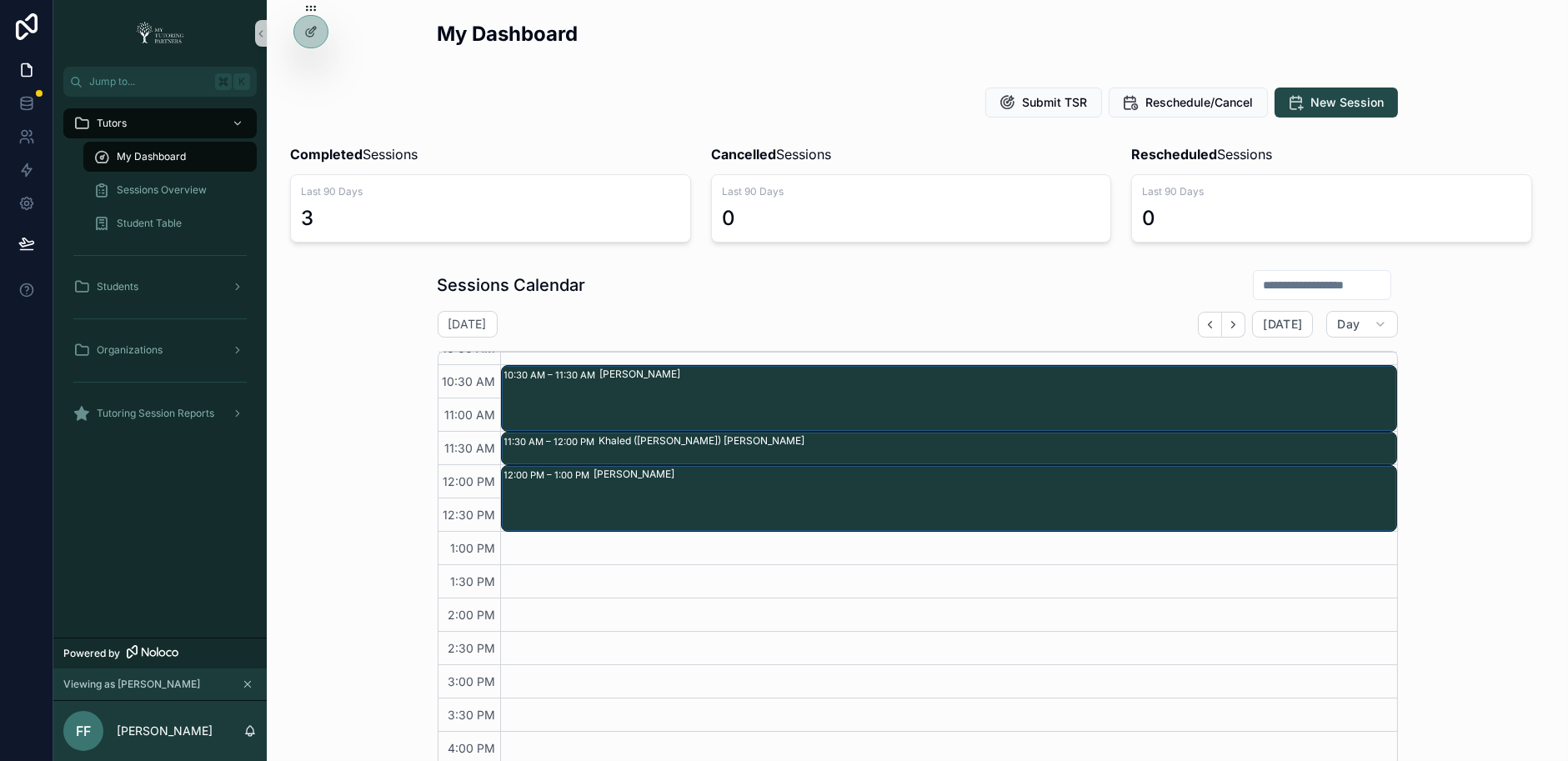
scroll to position [247, 0]
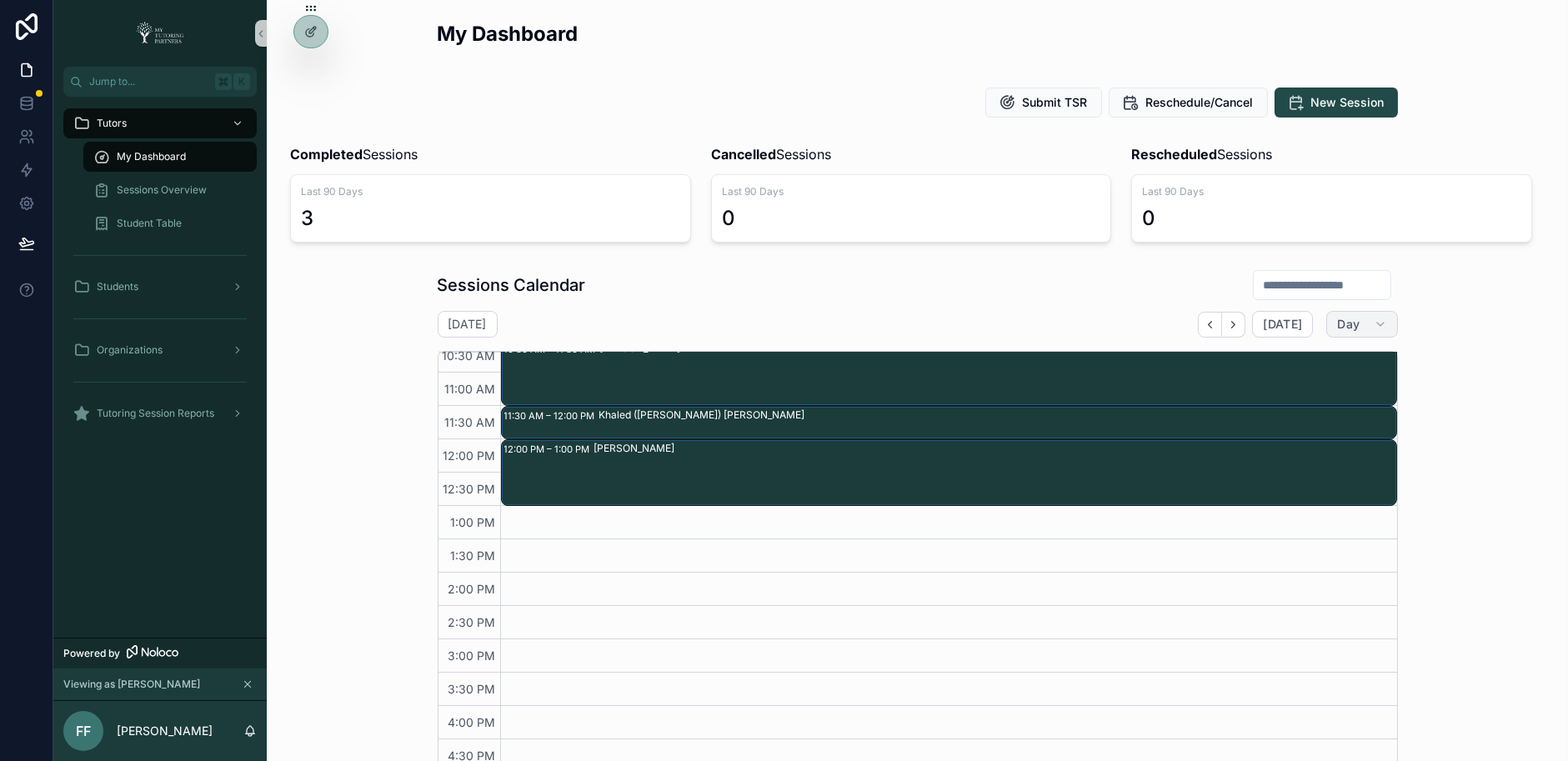
click at [1353, 322] on span "Day" at bounding box center [1348, 323] width 23 height 15
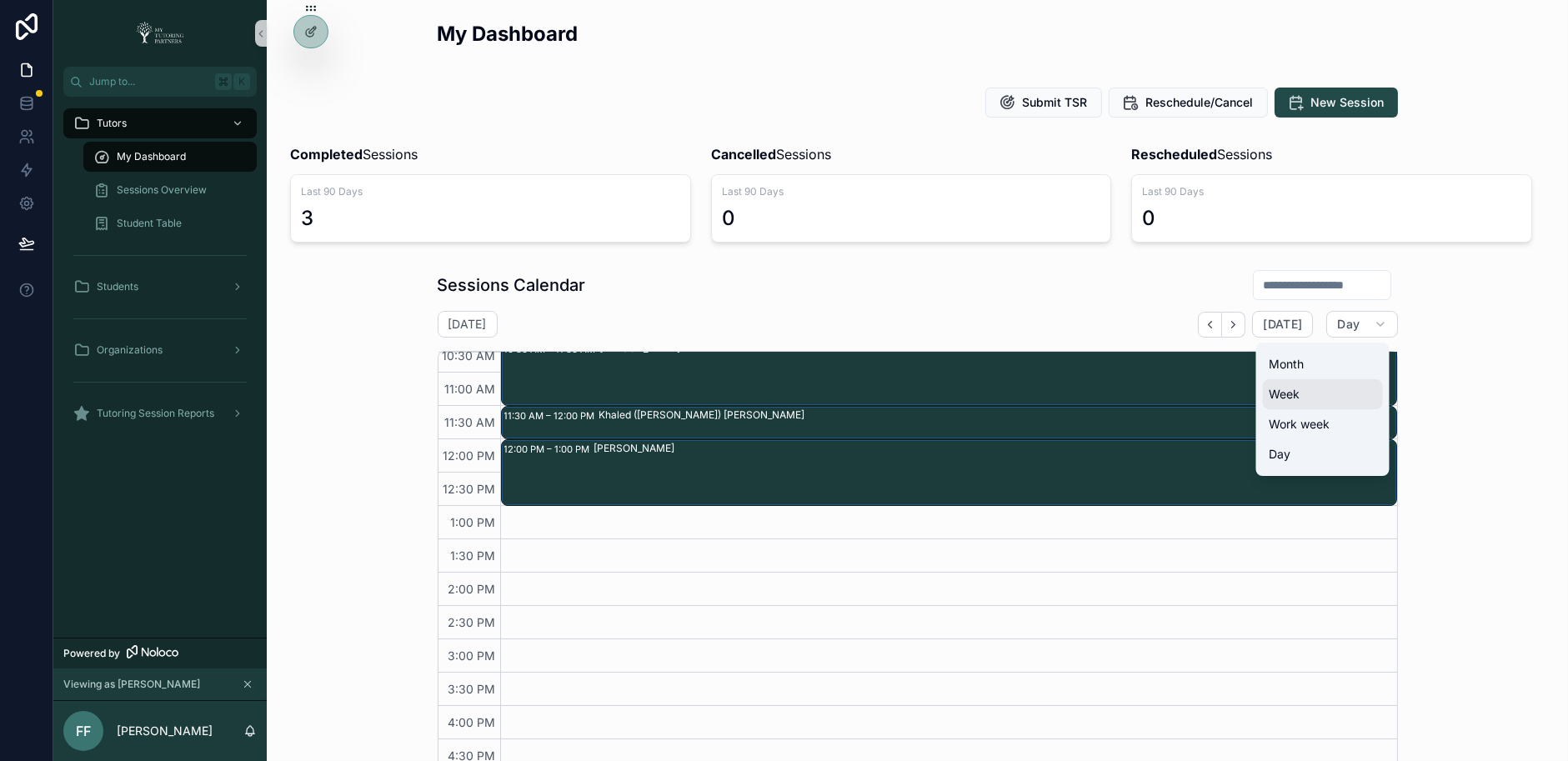
click at [1334, 385] on button "Week" at bounding box center [1323, 394] width 120 height 30
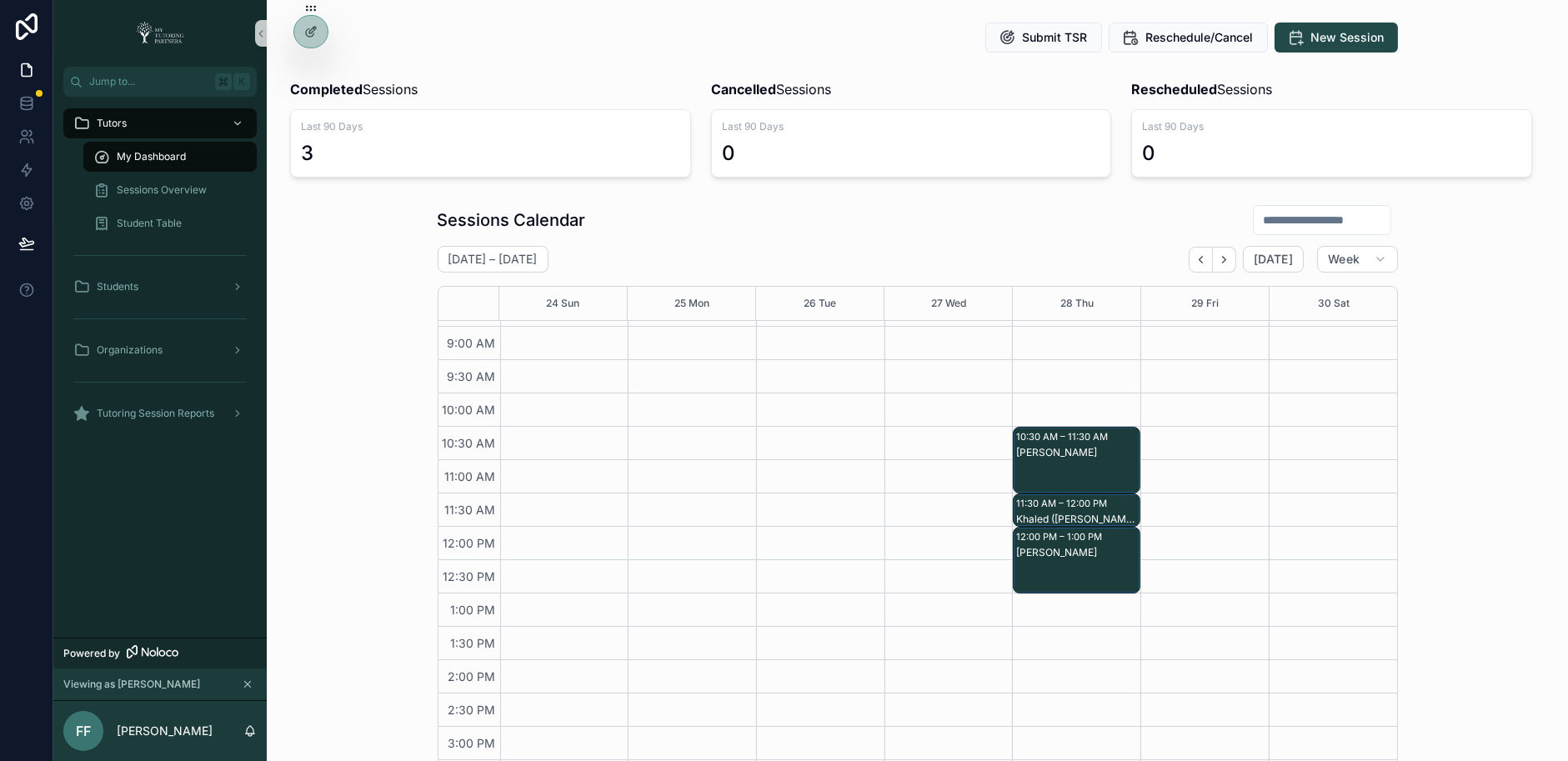
scroll to position [131, 0]
click at [312, 68] on icon at bounding box center [311, 68] width 14 height 14
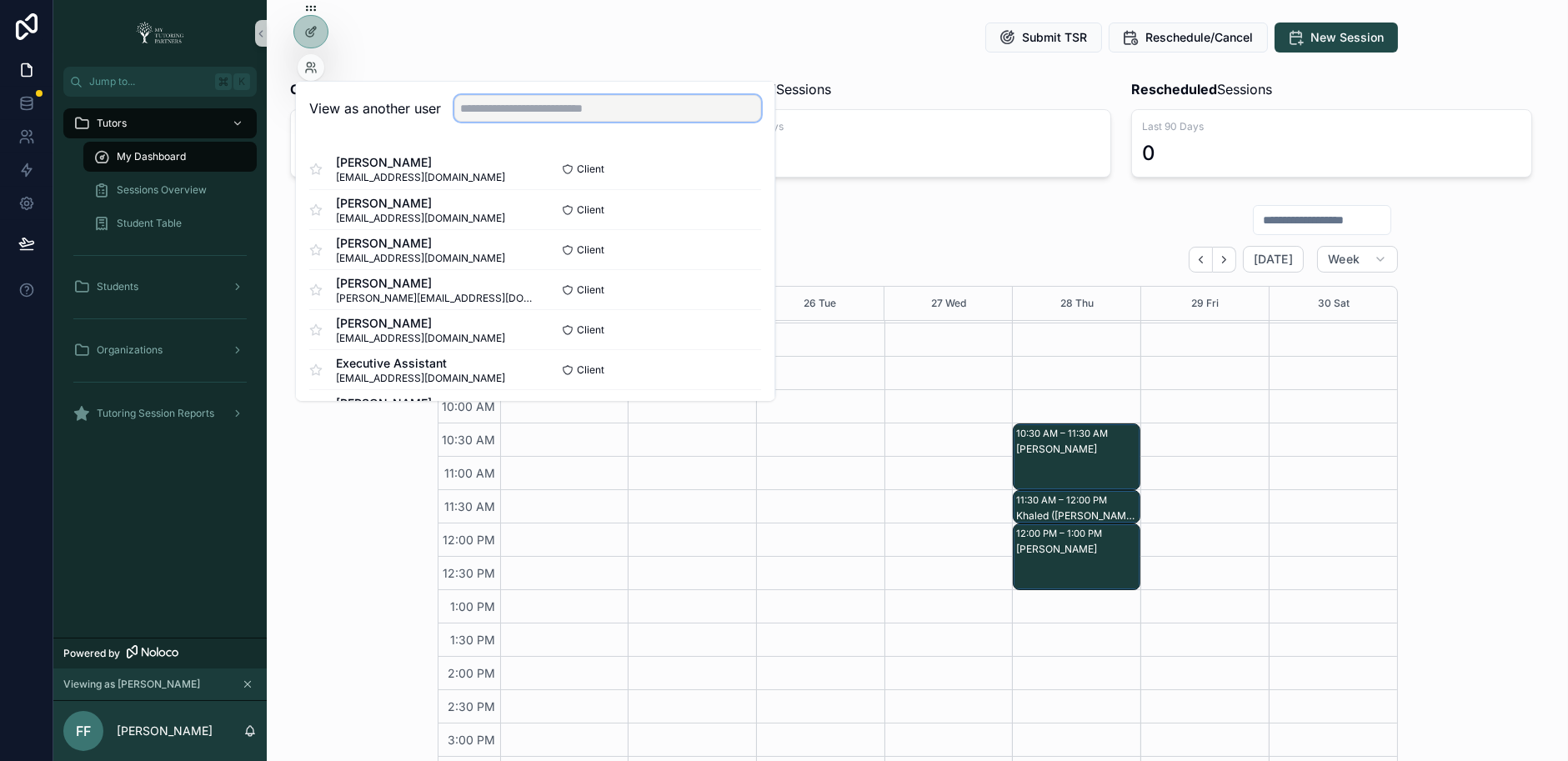
click at [592, 106] on input "text" at bounding box center [608, 108] width 307 height 27
type input "***"
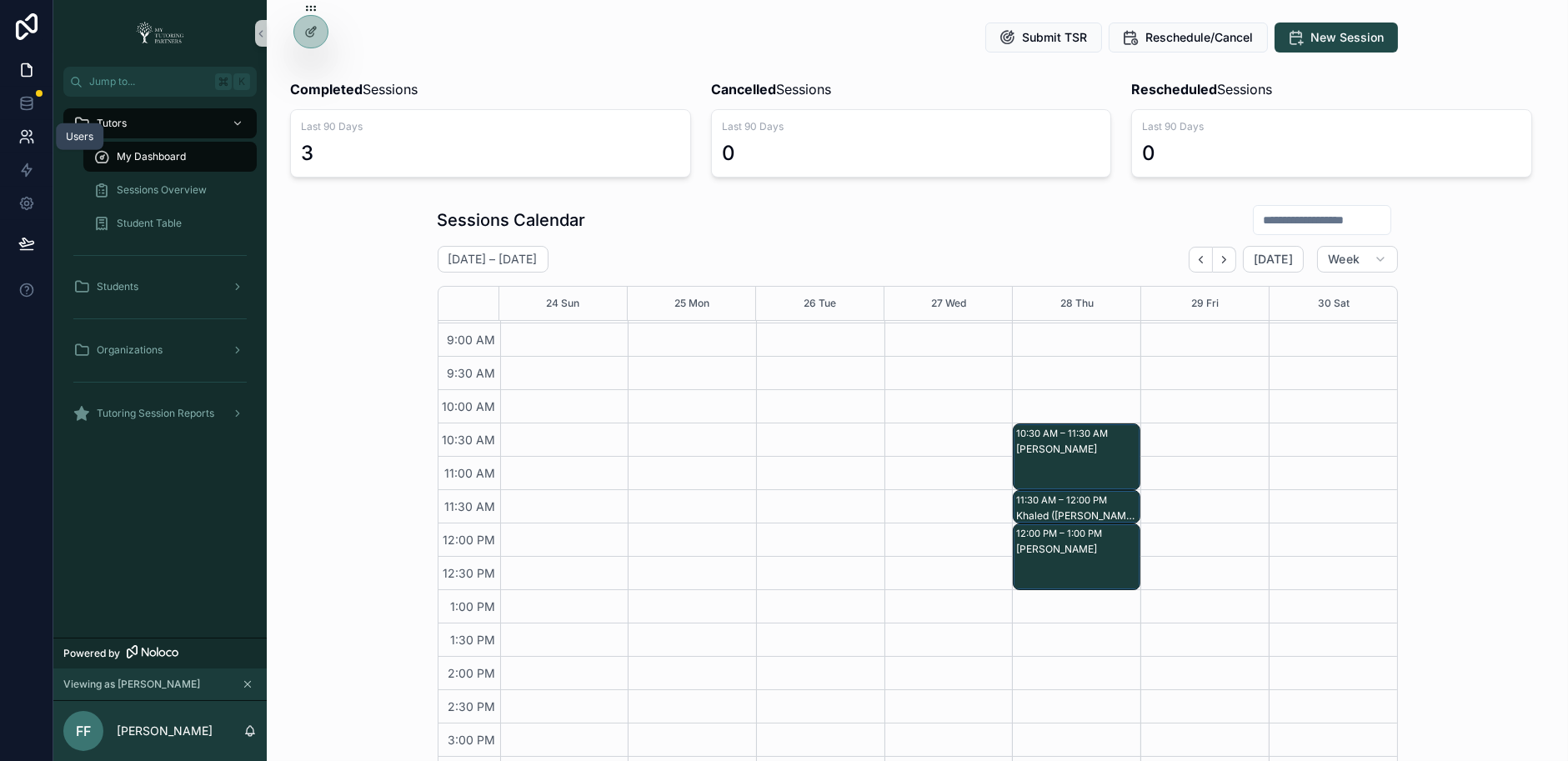
click at [24, 139] on icon at bounding box center [24, 141] width 8 height 4
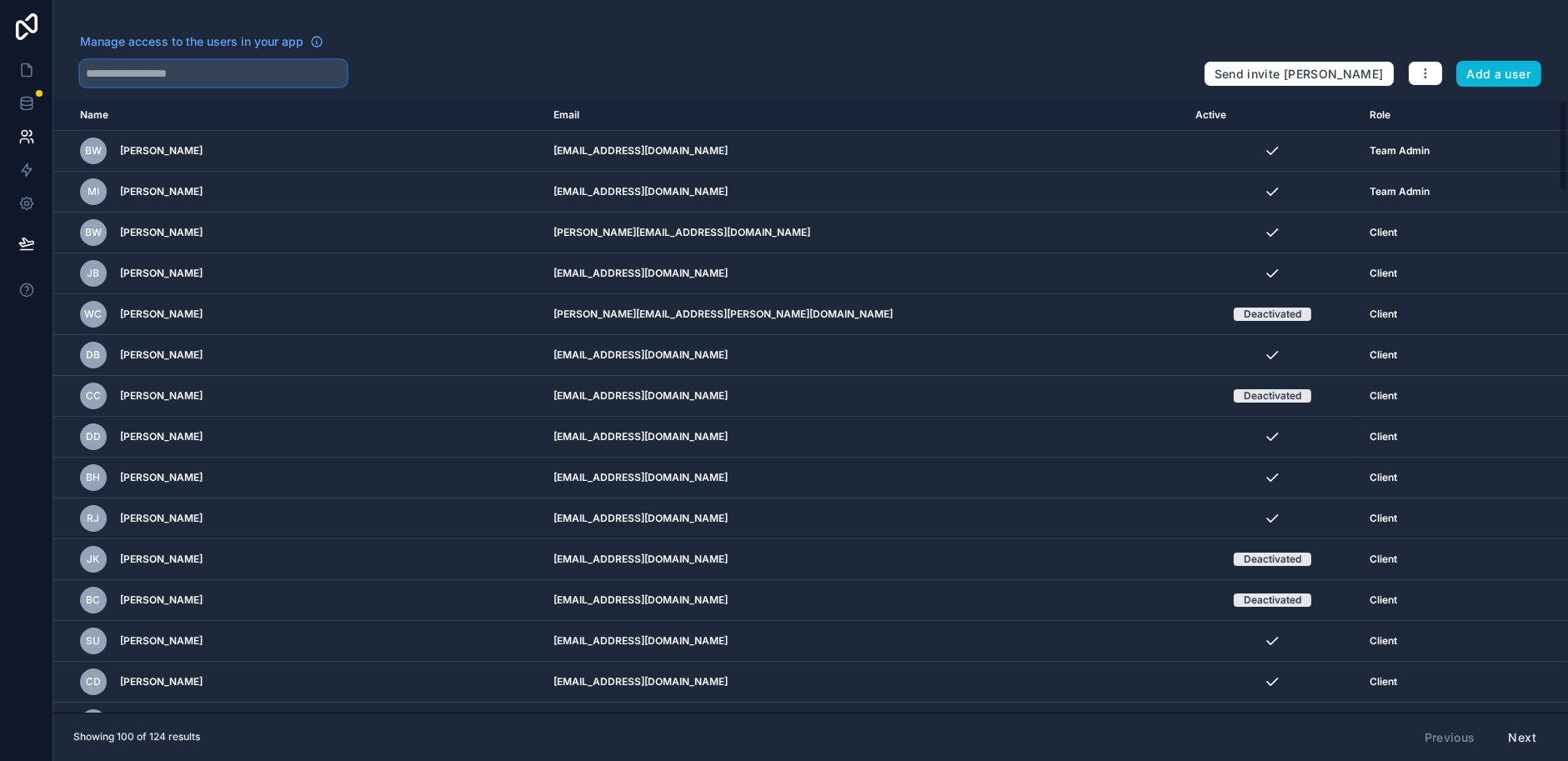
click at [279, 71] on input "text" at bounding box center [212, 73] width 267 height 27
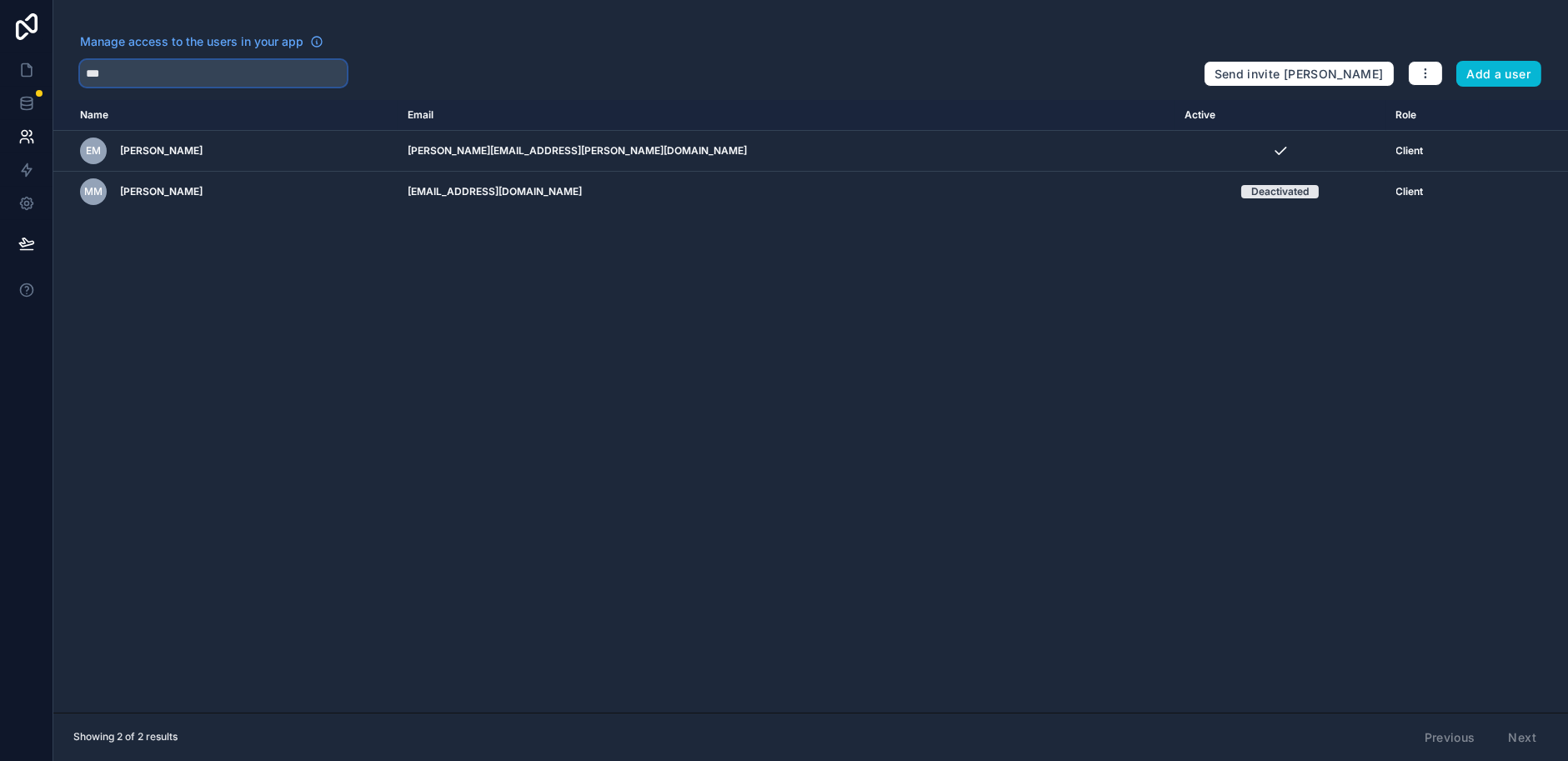
type input "***"
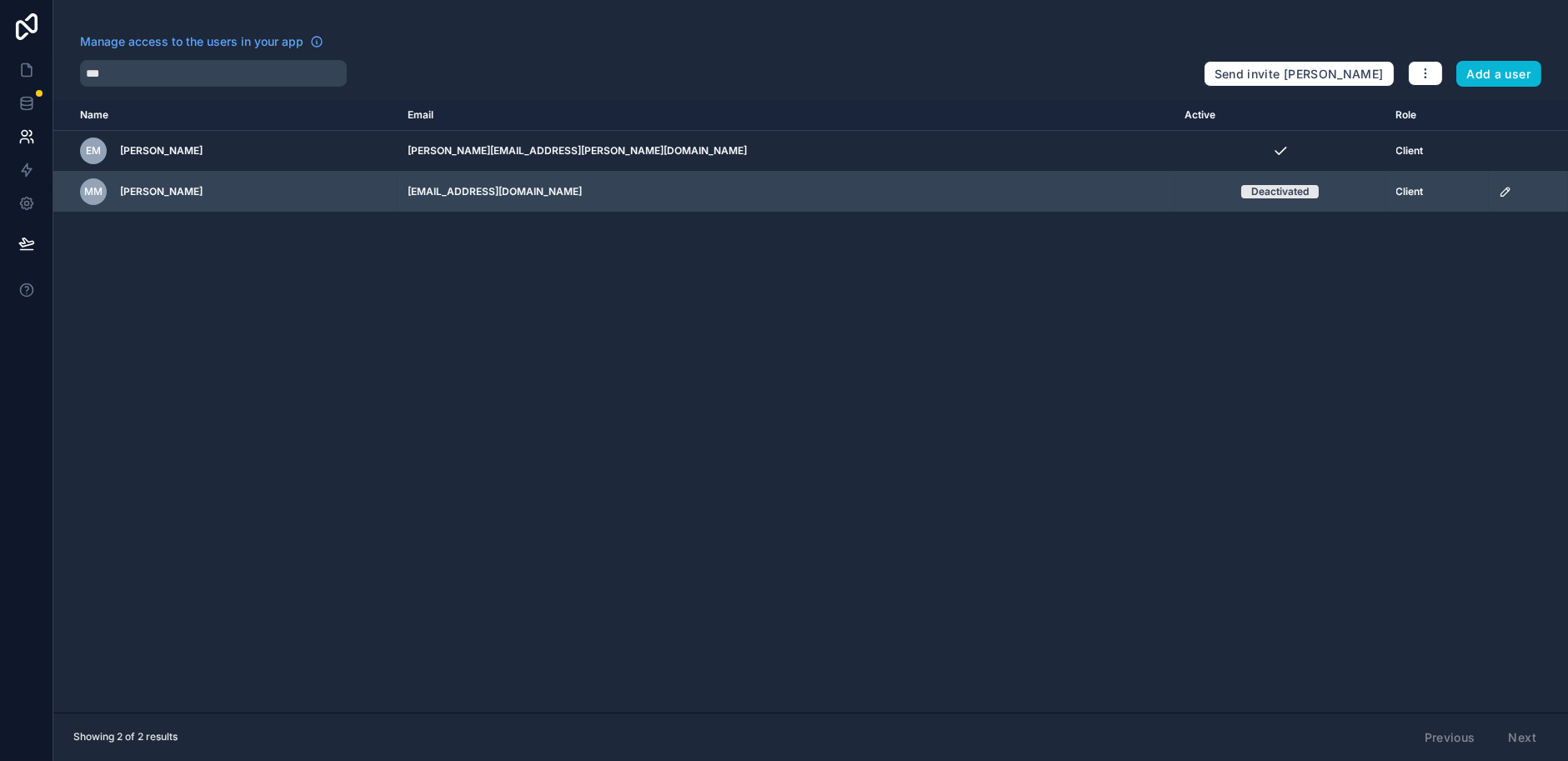
click at [1396, 189] on span "Client" at bounding box center [1410, 192] width 28 height 14
click at [1498, 190] on icon "scrollable content" at bounding box center [1505, 192] width 14 height 14
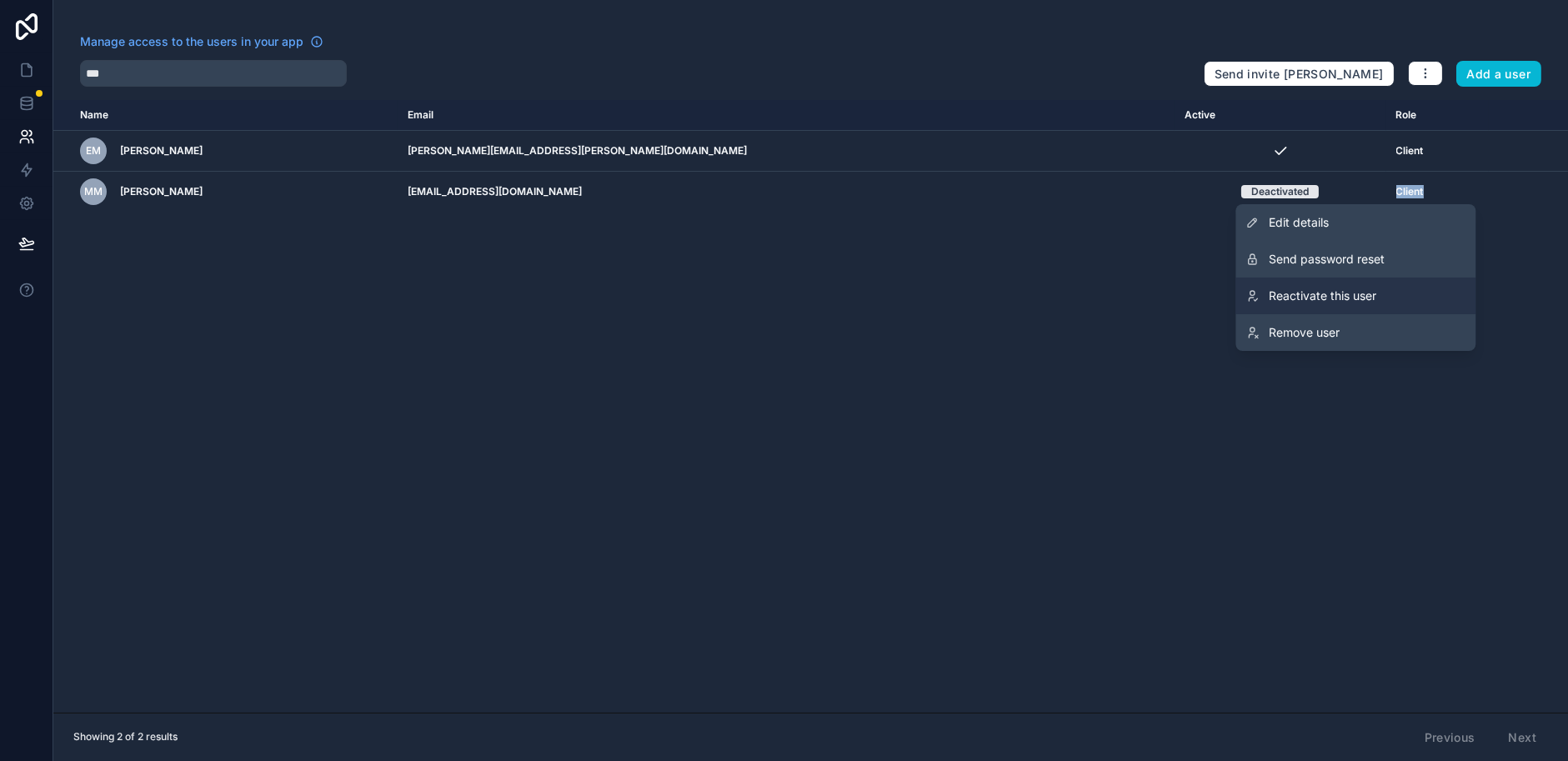
click at [1371, 290] on span "Reactivate this user" at bounding box center [1322, 295] width 107 height 17
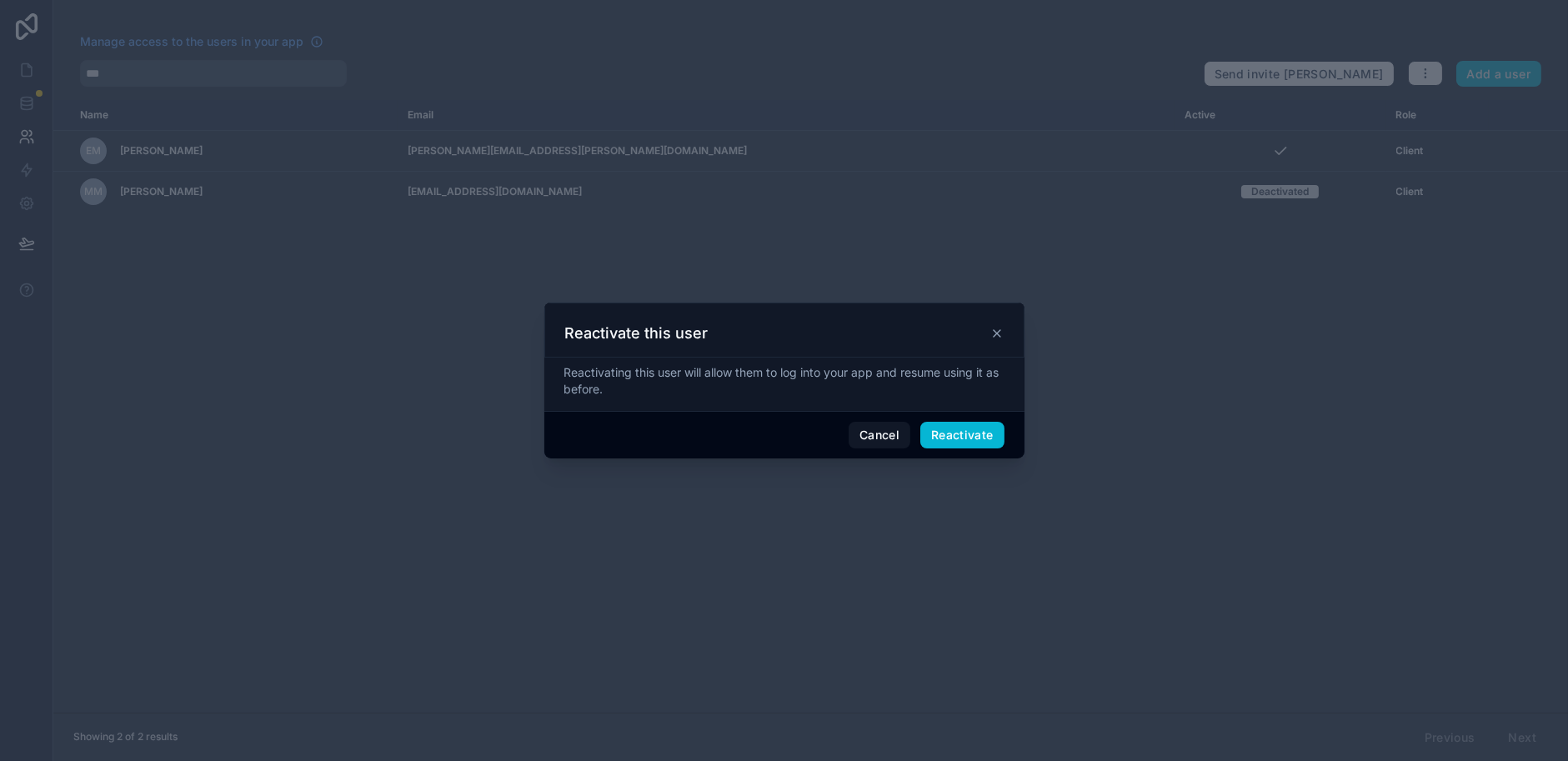
click at [309, 303] on div at bounding box center [784, 380] width 1568 height 761
click at [31, 64] on div at bounding box center [784, 380] width 1568 height 761
click at [961, 428] on button "Reactivate" at bounding box center [962, 435] width 85 height 27
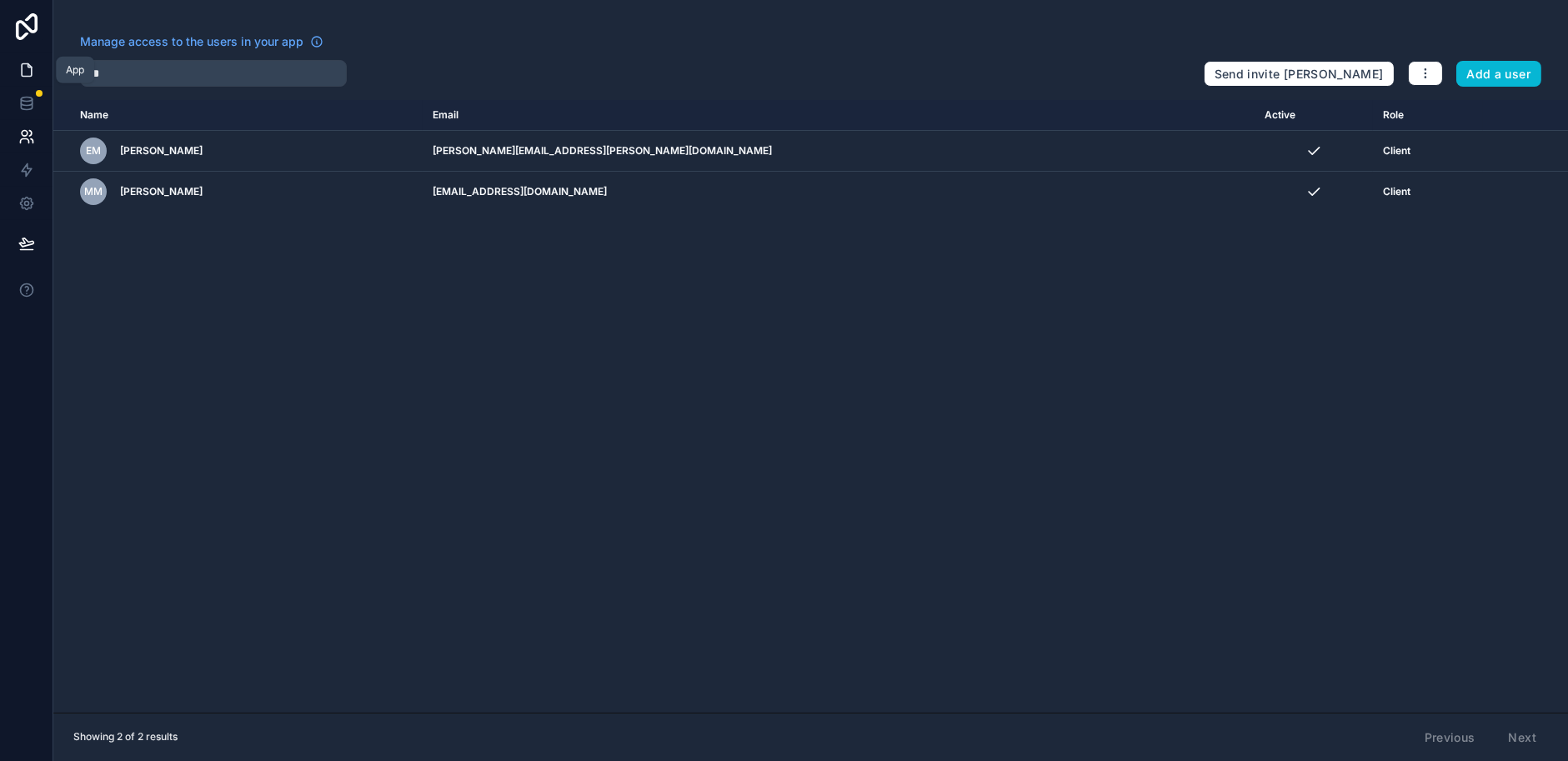
click at [24, 78] on icon at bounding box center [27, 70] width 17 height 17
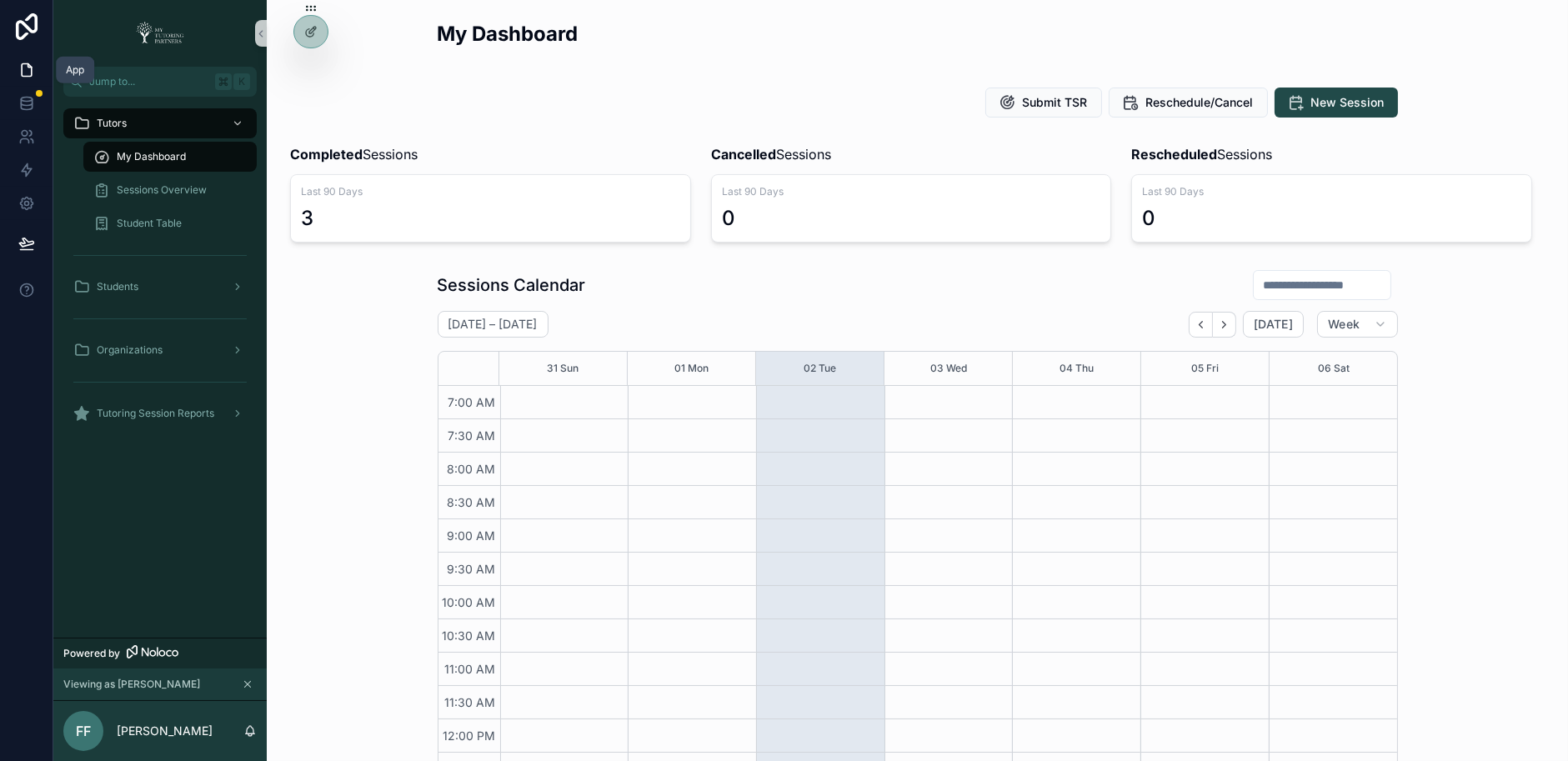
scroll to position [412, 0]
click at [311, 71] on icon at bounding box center [309, 70] width 7 height 3
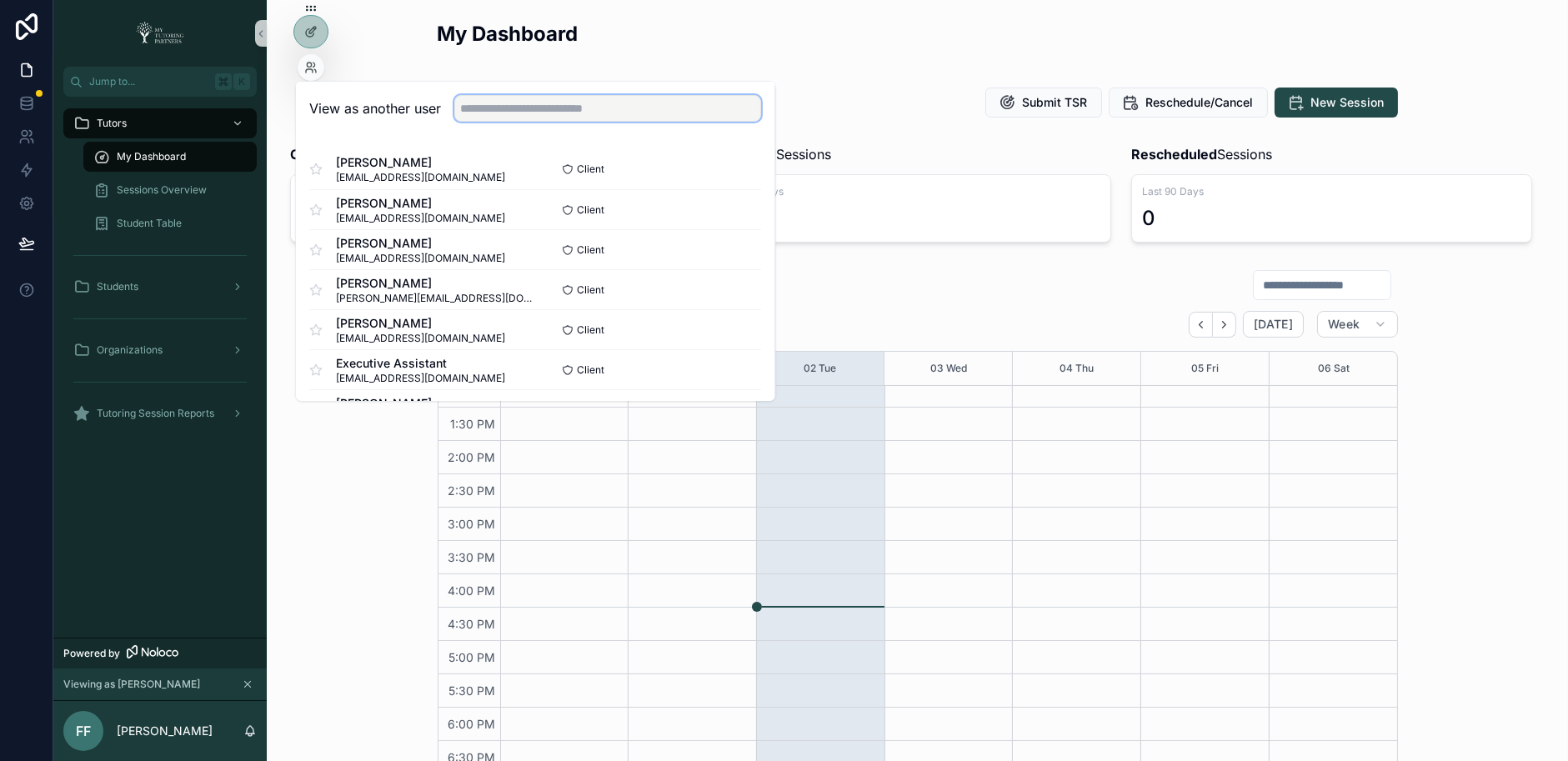
click at [532, 99] on input "text" at bounding box center [608, 108] width 307 height 27
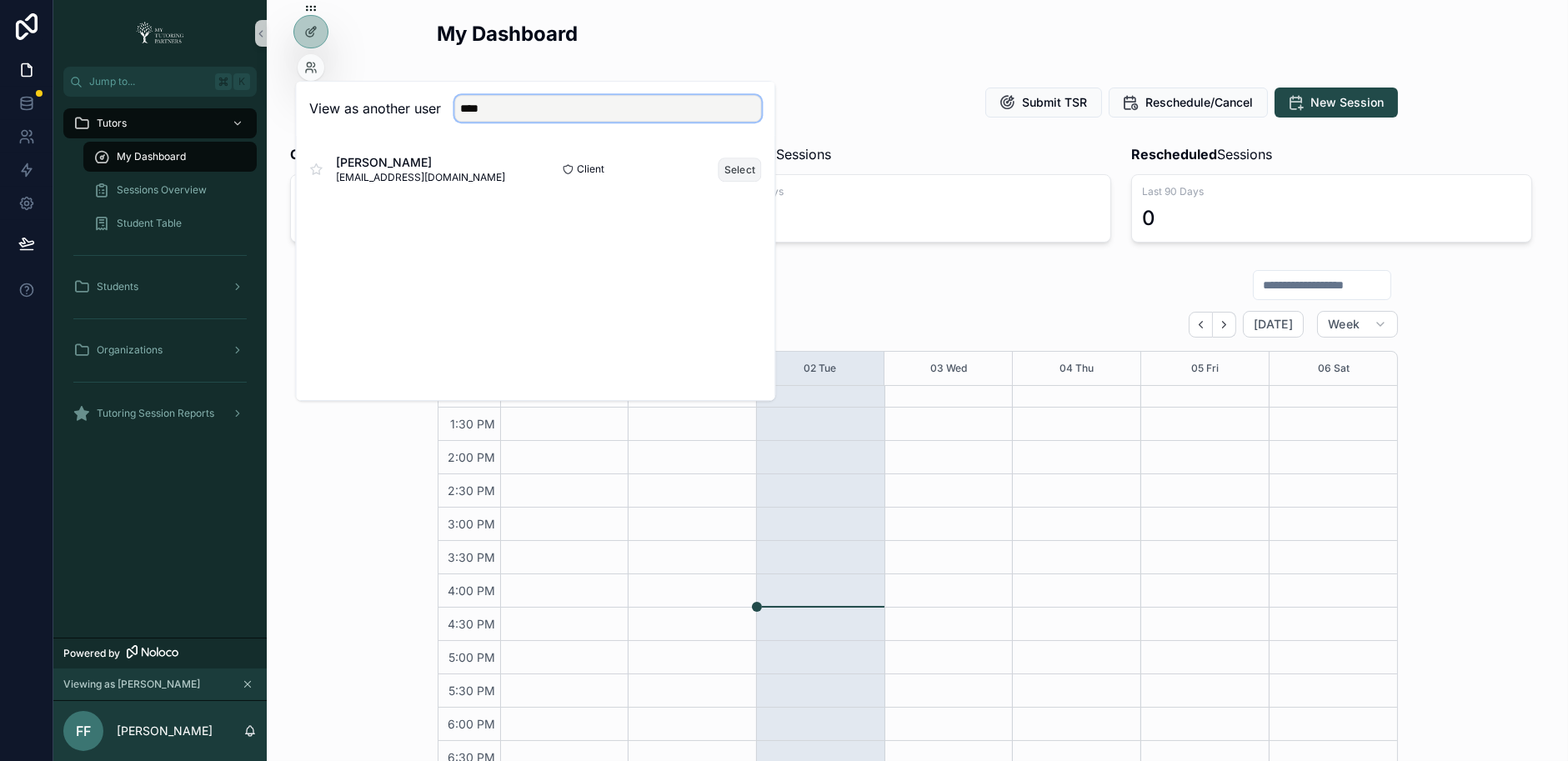
type input "****"
click at [736, 163] on button "Select" at bounding box center [740, 169] width 43 height 25
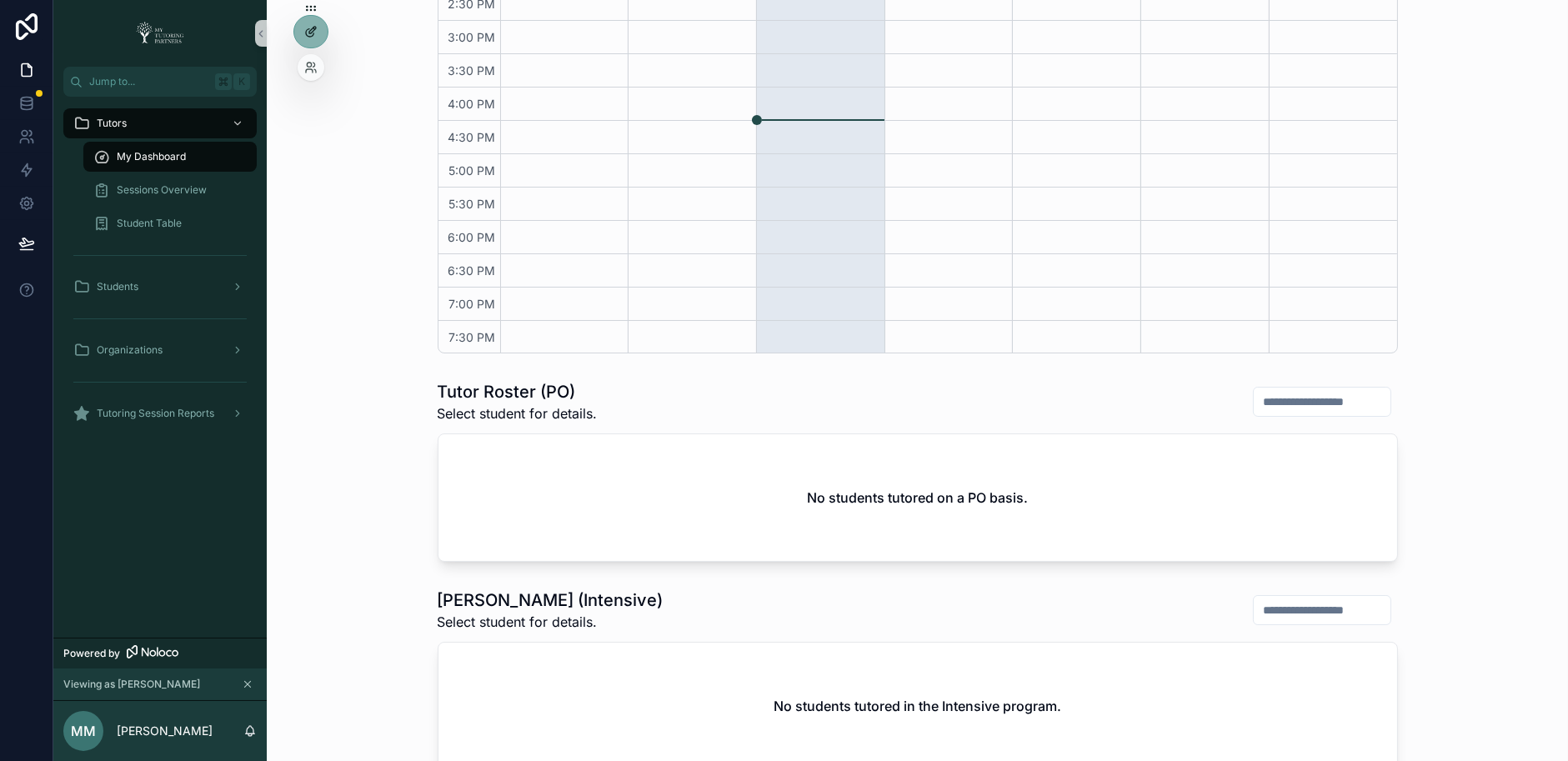
scroll to position [412, 0]
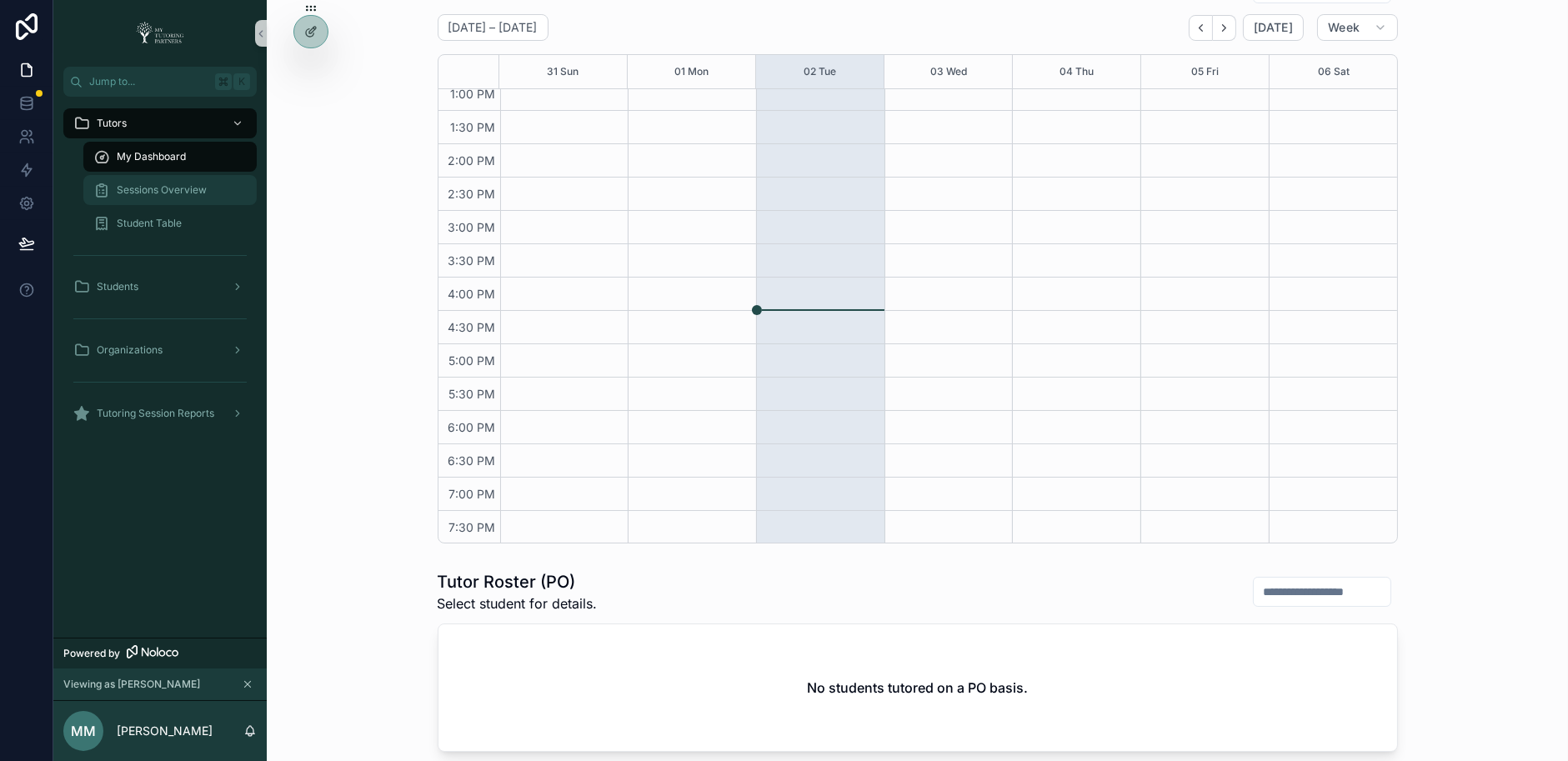
click at [175, 188] on span "Sessions Overview" at bounding box center [162, 190] width 90 height 14
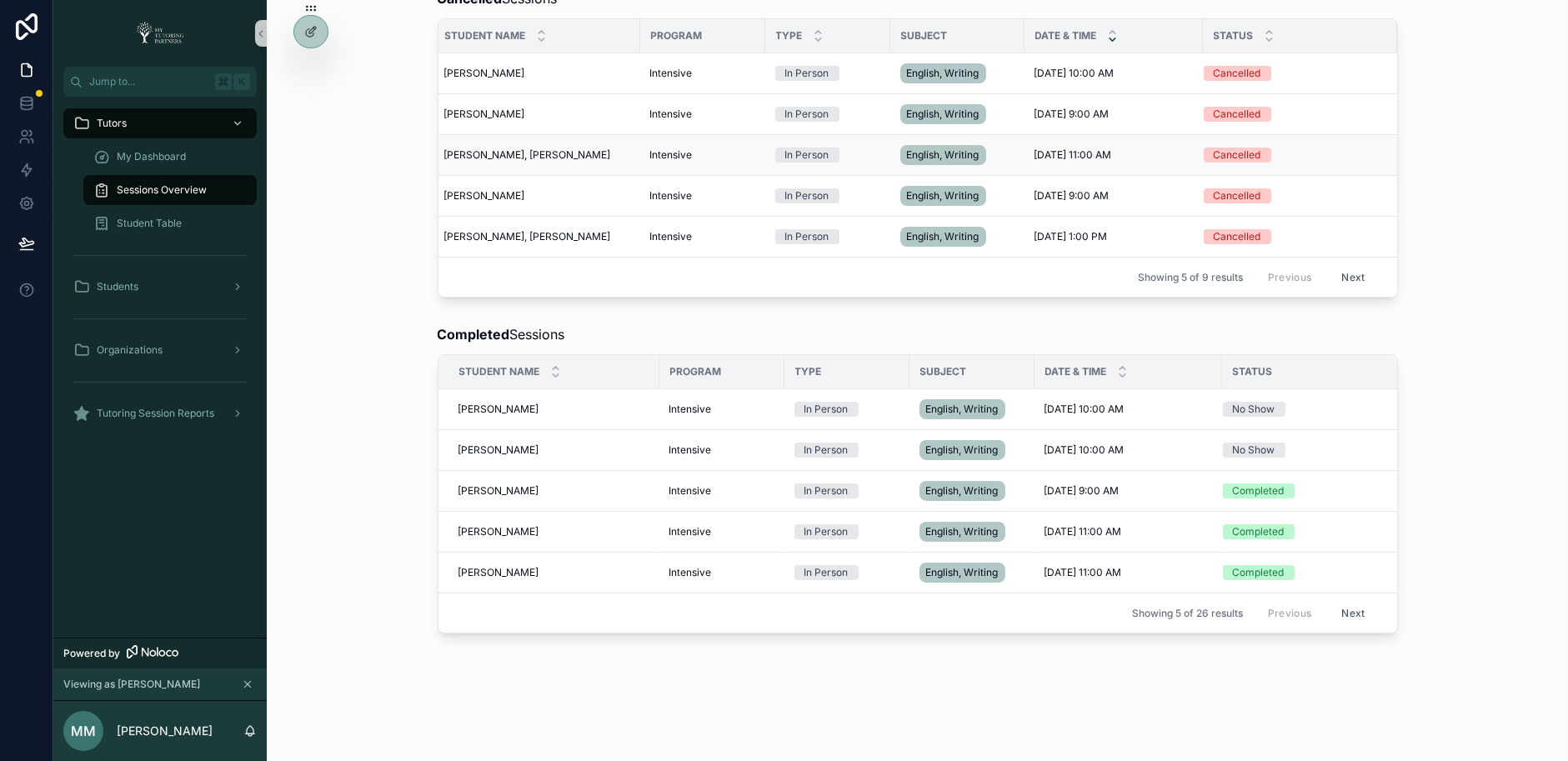
scroll to position [562, 0]
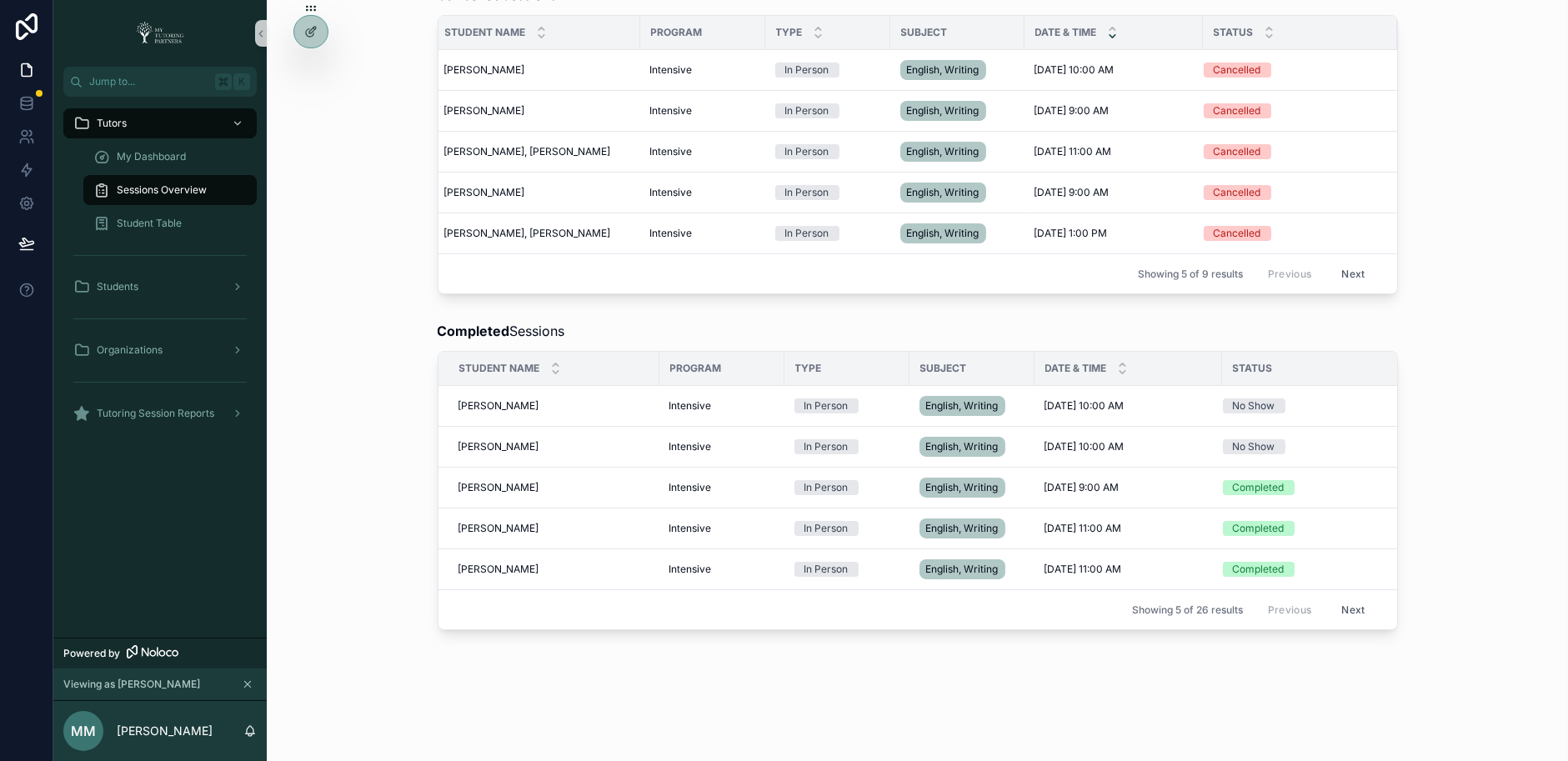
click at [1353, 597] on button "Next" at bounding box center [1352, 610] width 46 height 26
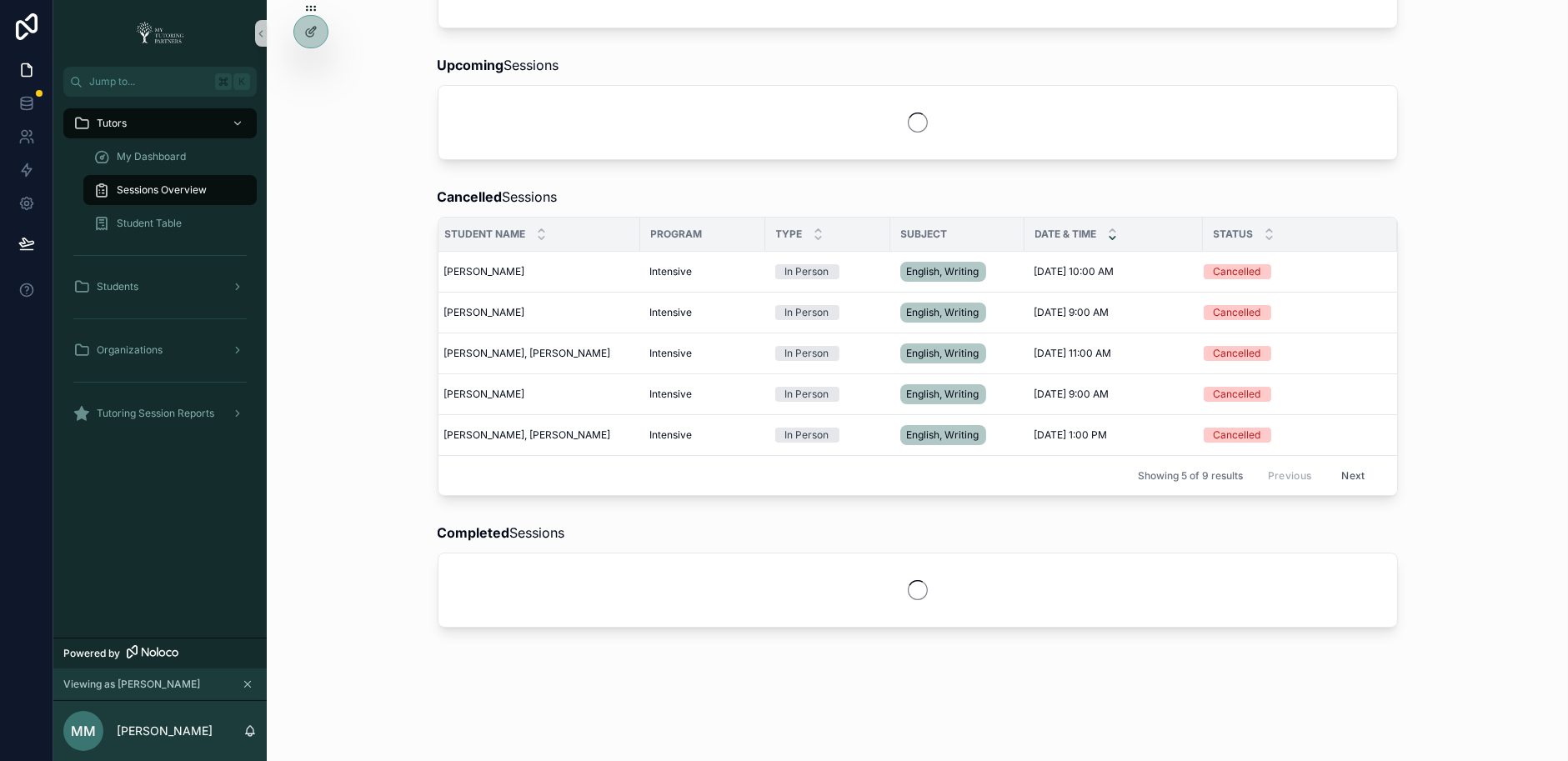
click at [1353, 596] on div "scrollable content" at bounding box center [918, 590] width 958 height 74
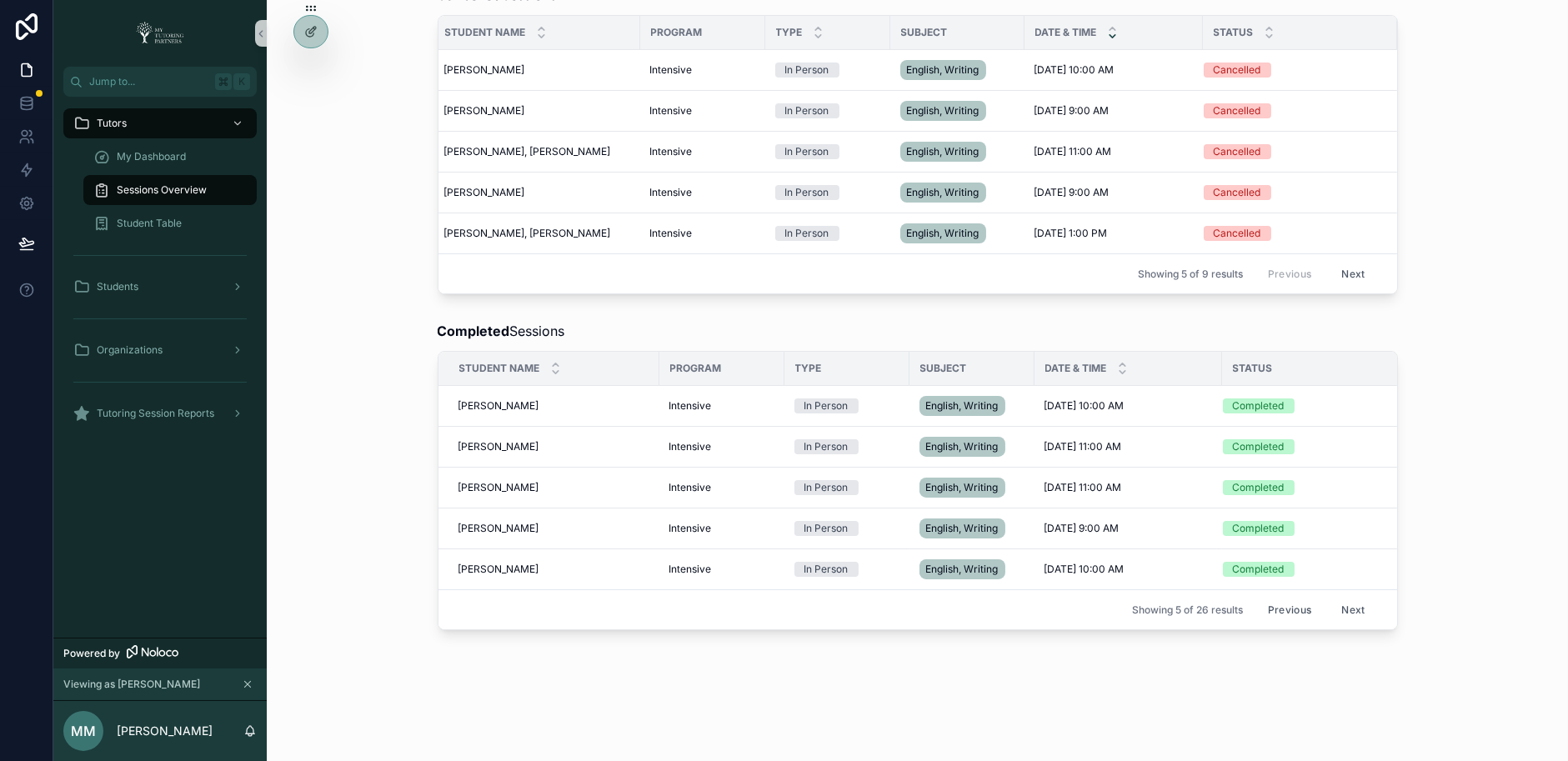
click at [1350, 599] on button "Next" at bounding box center [1352, 610] width 46 height 26
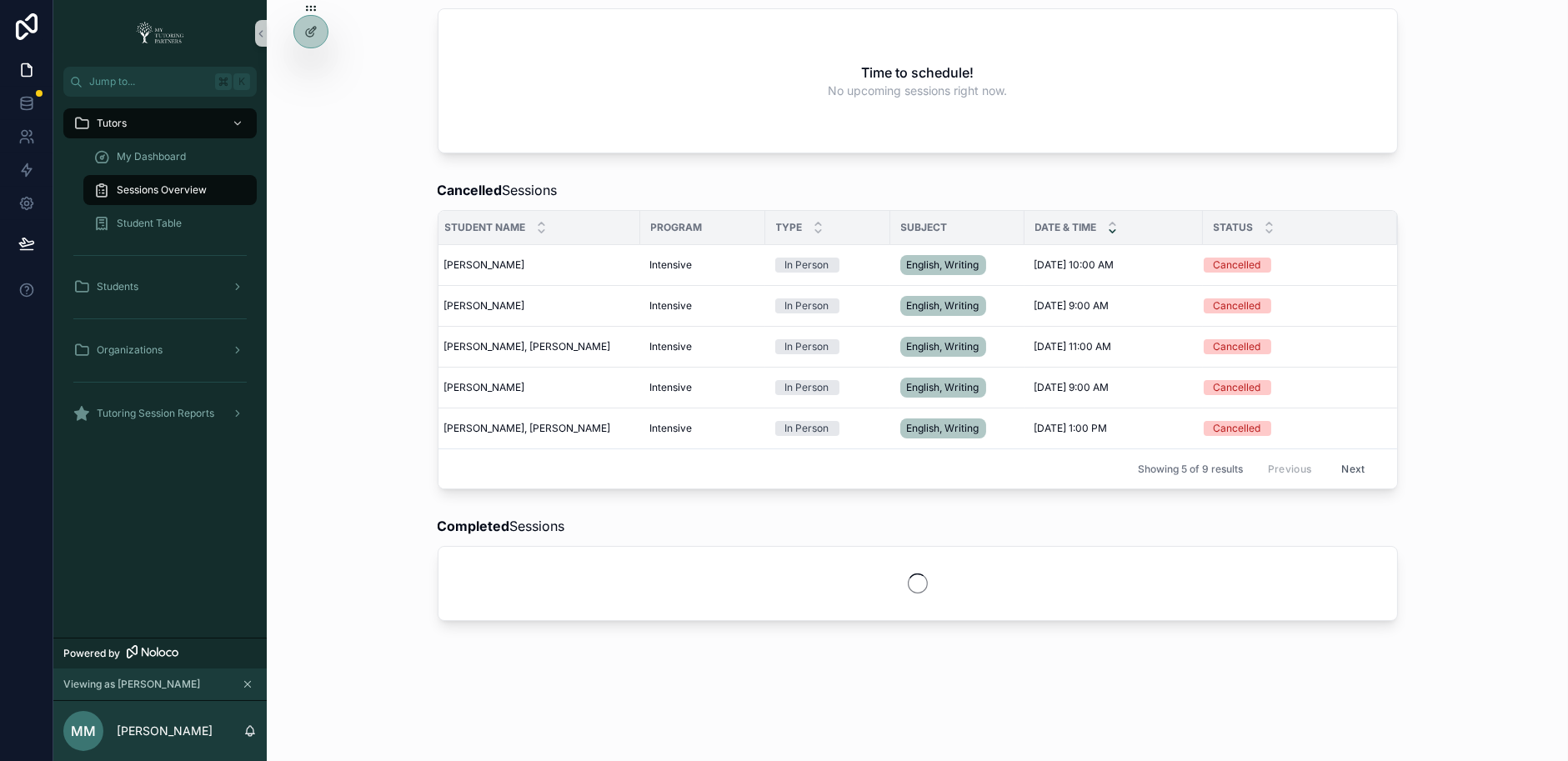
click at [1350, 599] on div "scrollable content" at bounding box center [918, 583] width 958 height 74
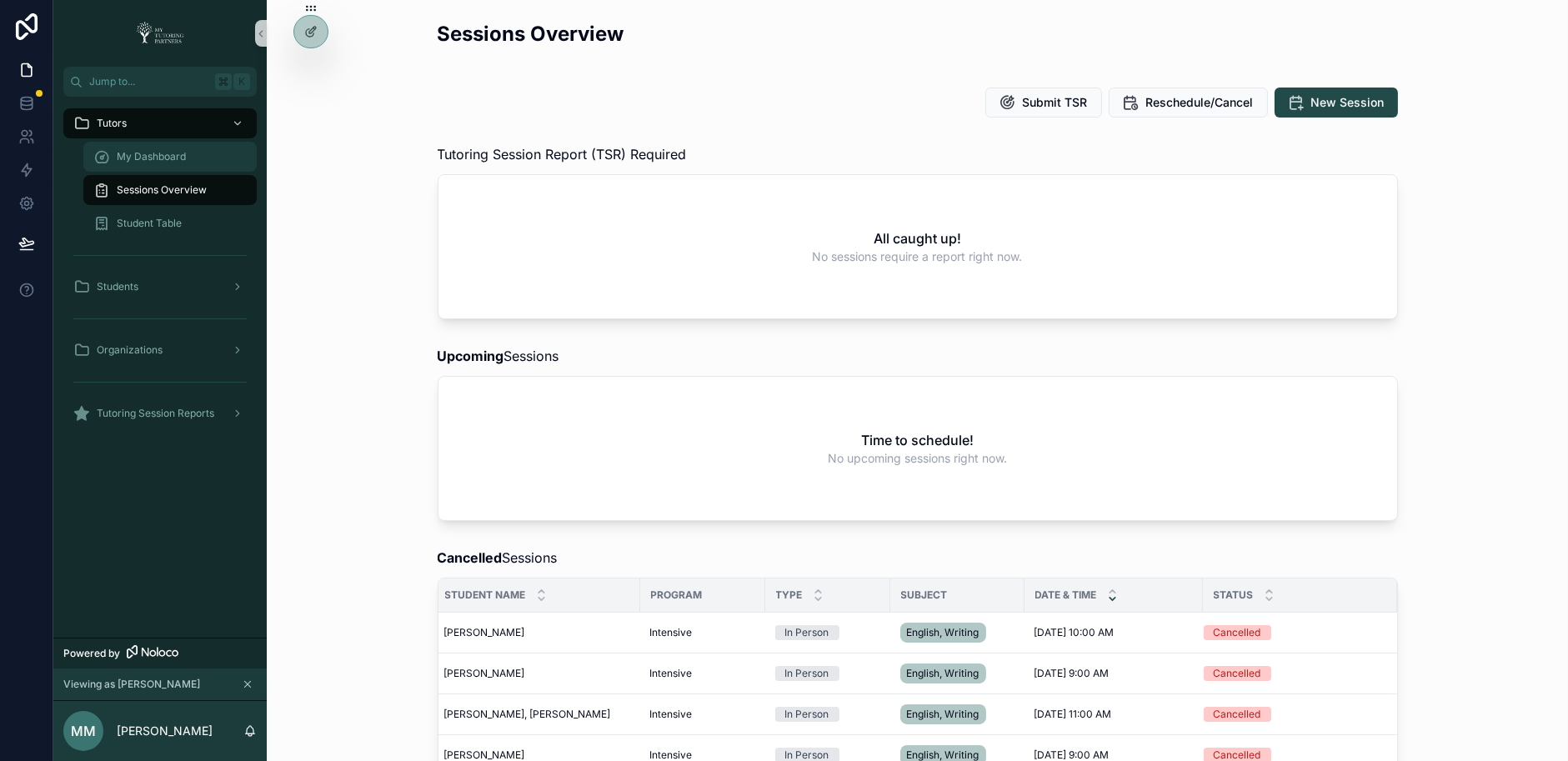
click at [157, 157] on span "My Dashboard" at bounding box center [151, 157] width 69 height 14
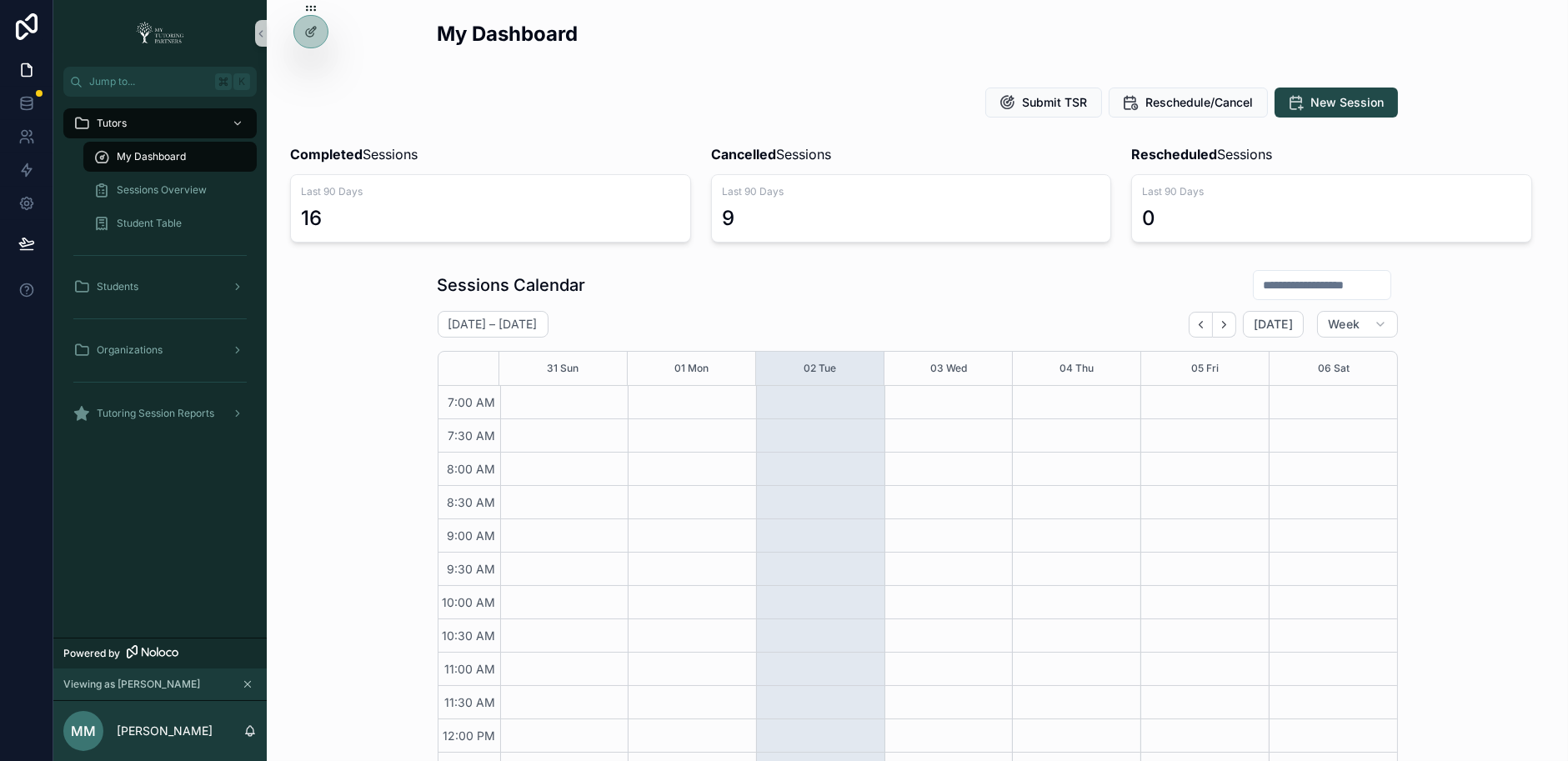
click at [157, 157] on span "My Dashboard" at bounding box center [151, 157] width 69 height 14
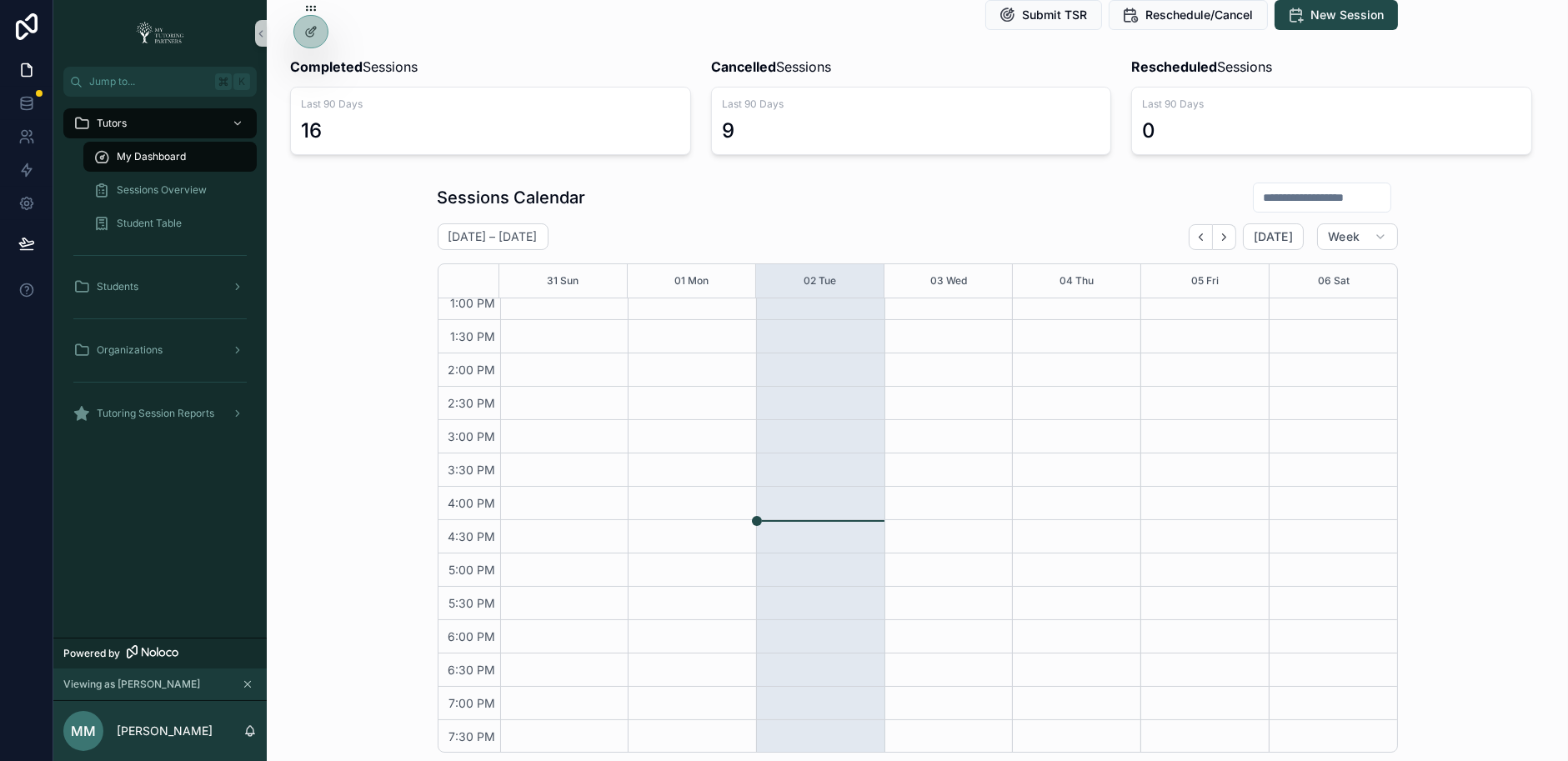
scroll to position [85, 0]
click at [1207, 239] on icon "Back" at bounding box center [1200, 239] width 13 height 13
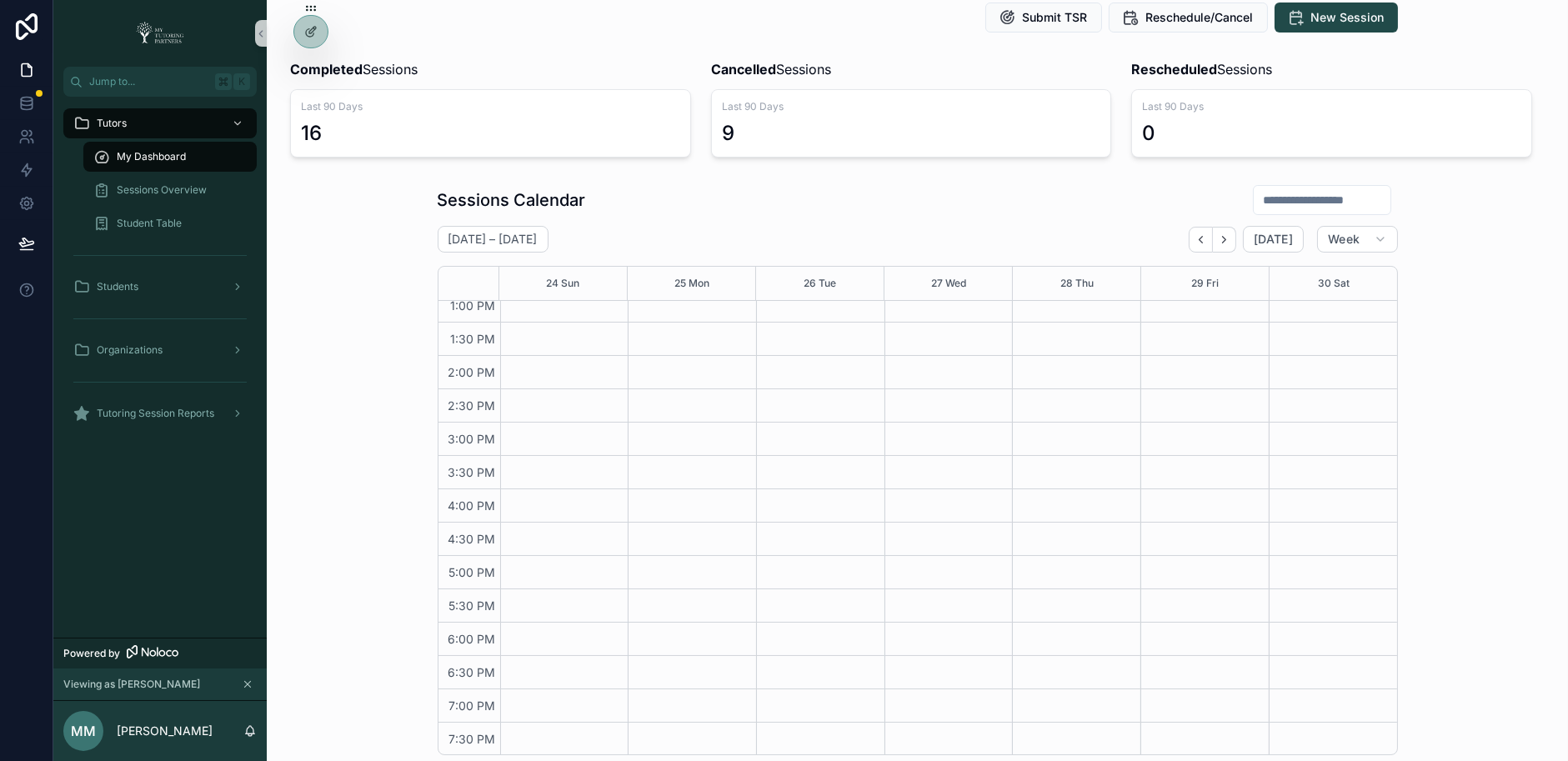
click at [1207, 239] on icon "Back" at bounding box center [1200, 239] width 13 height 13
click at [1345, 243] on span "Week" at bounding box center [1344, 239] width 31 height 15
click at [1328, 281] on button "Month" at bounding box center [1323, 279] width 120 height 30
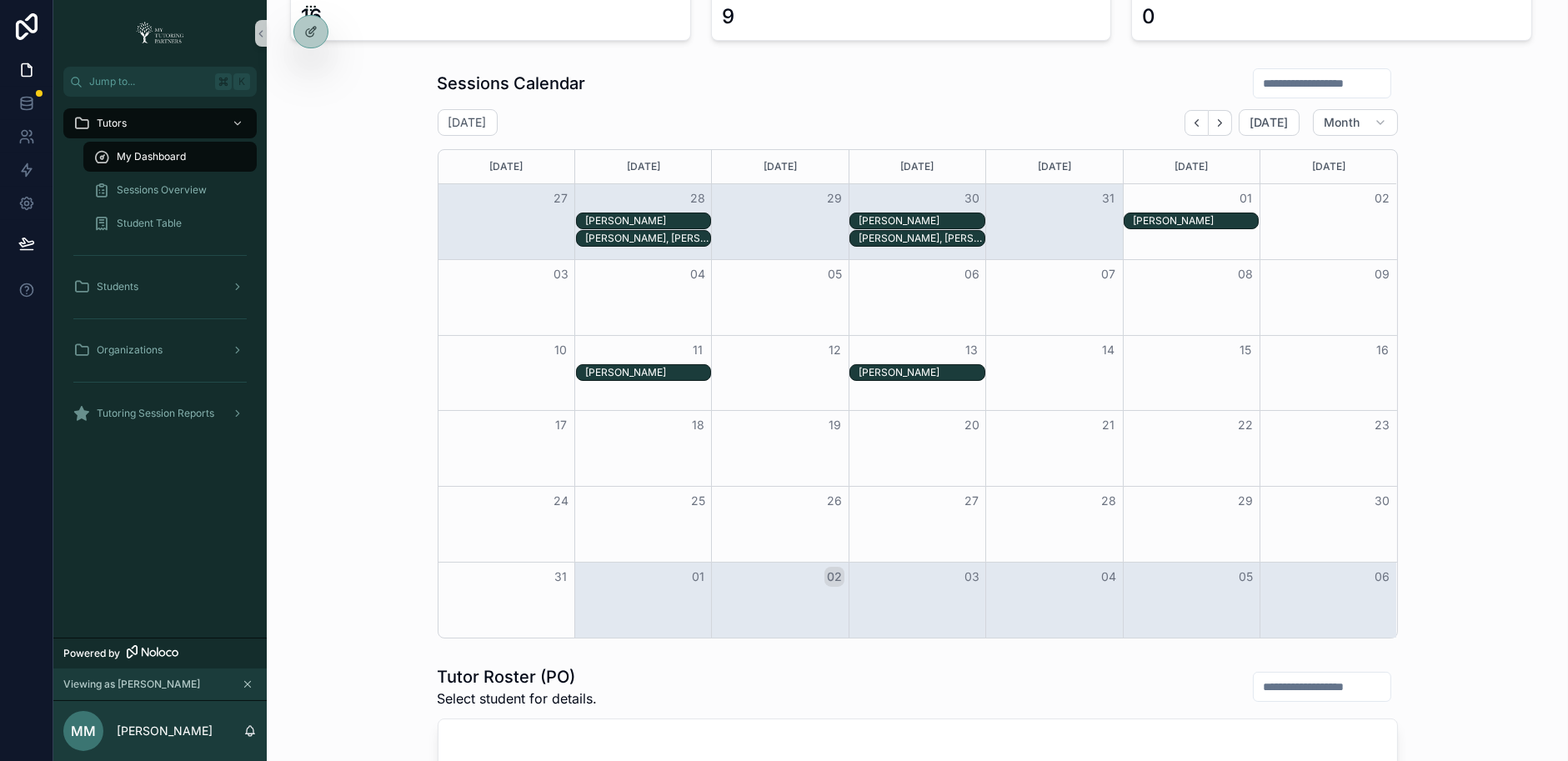
scroll to position [204, 0]
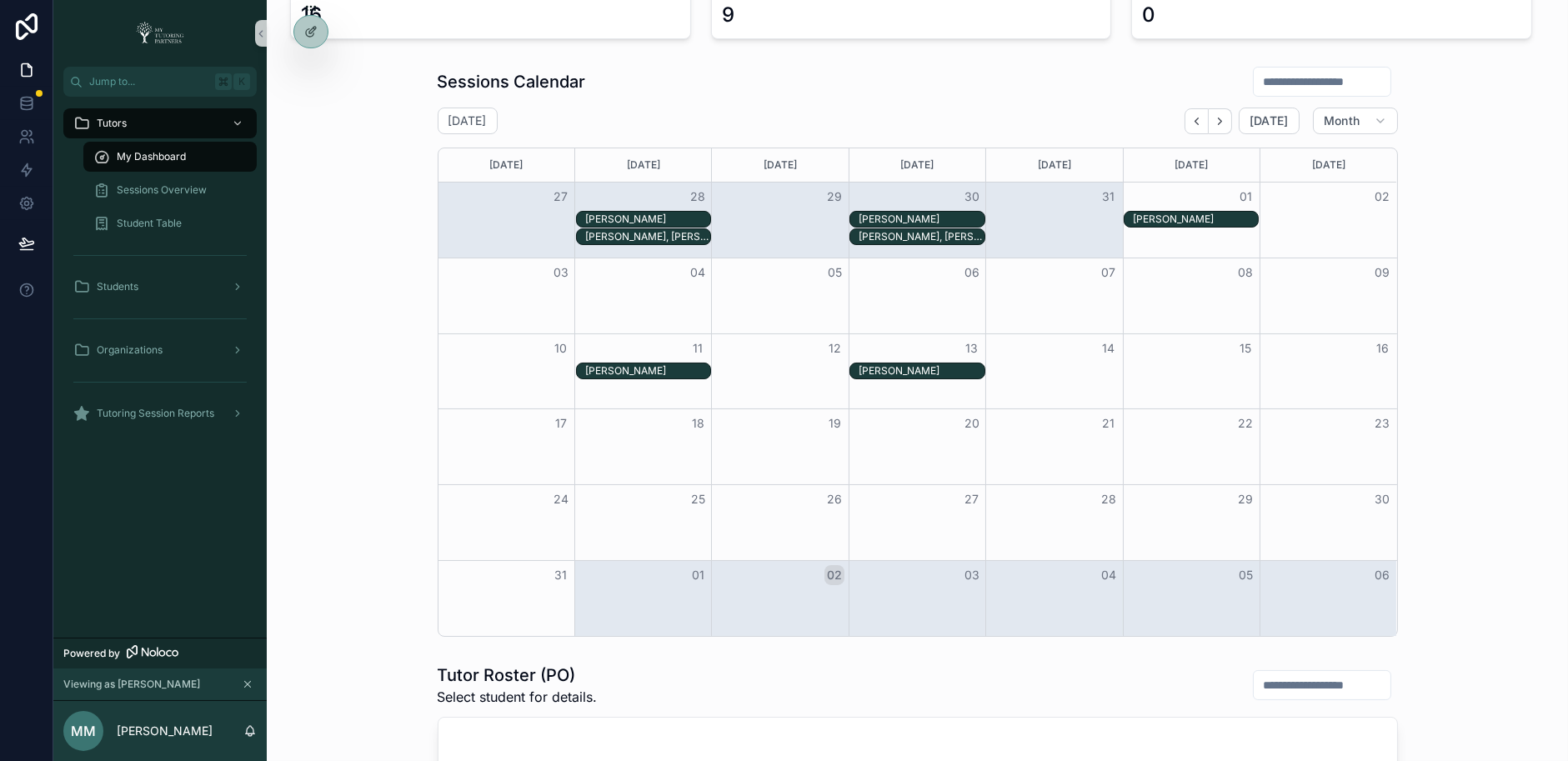
click at [909, 229] on div "Molly Kellison, Sonya Kellison" at bounding box center [921, 236] width 125 height 15
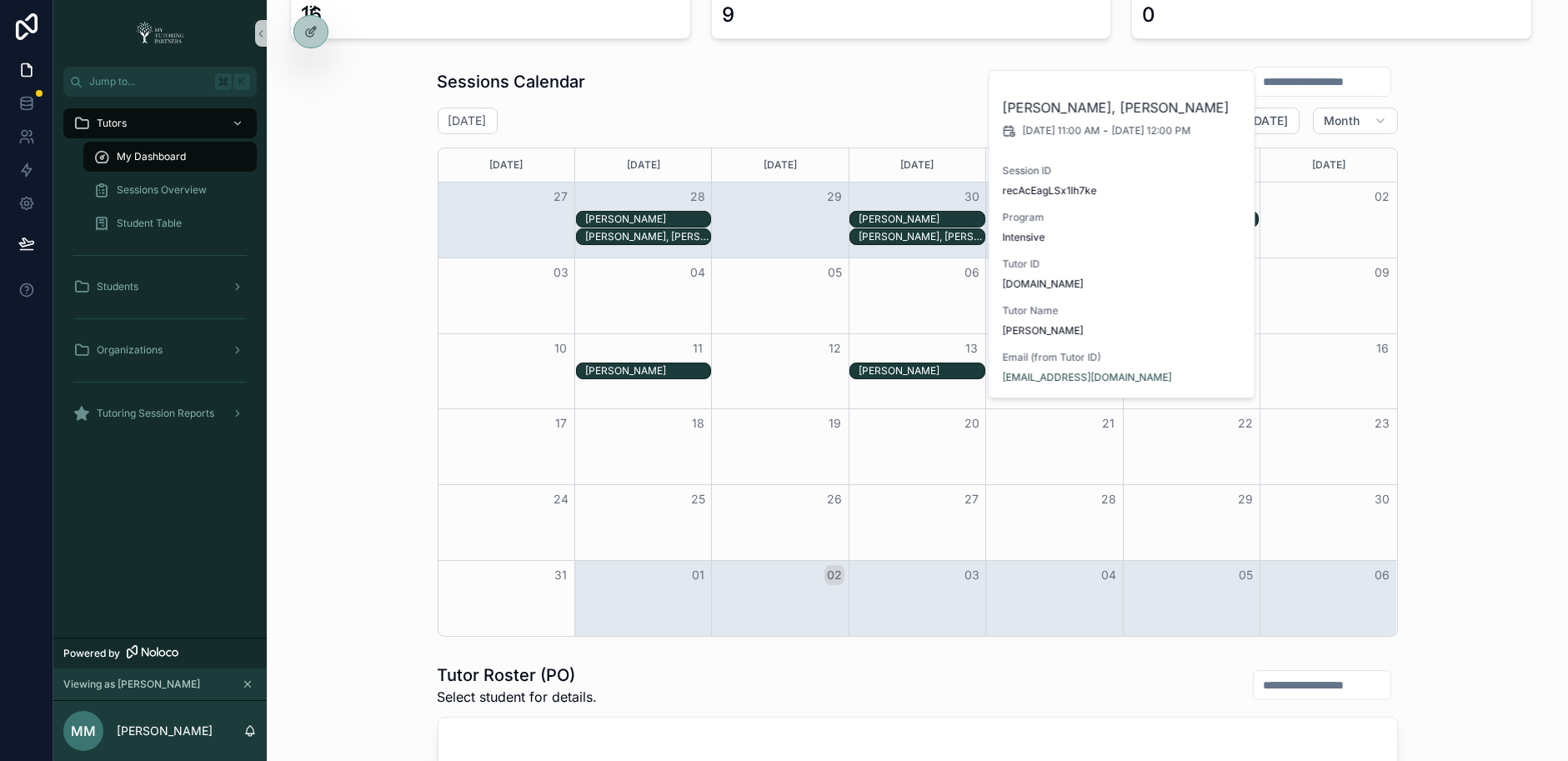
click at [1421, 248] on div "Sessions Calendar August 2025 Today Month Sunday Monday Tuesday Wednesday Thurs…" at bounding box center [917, 351] width 1274 height 584
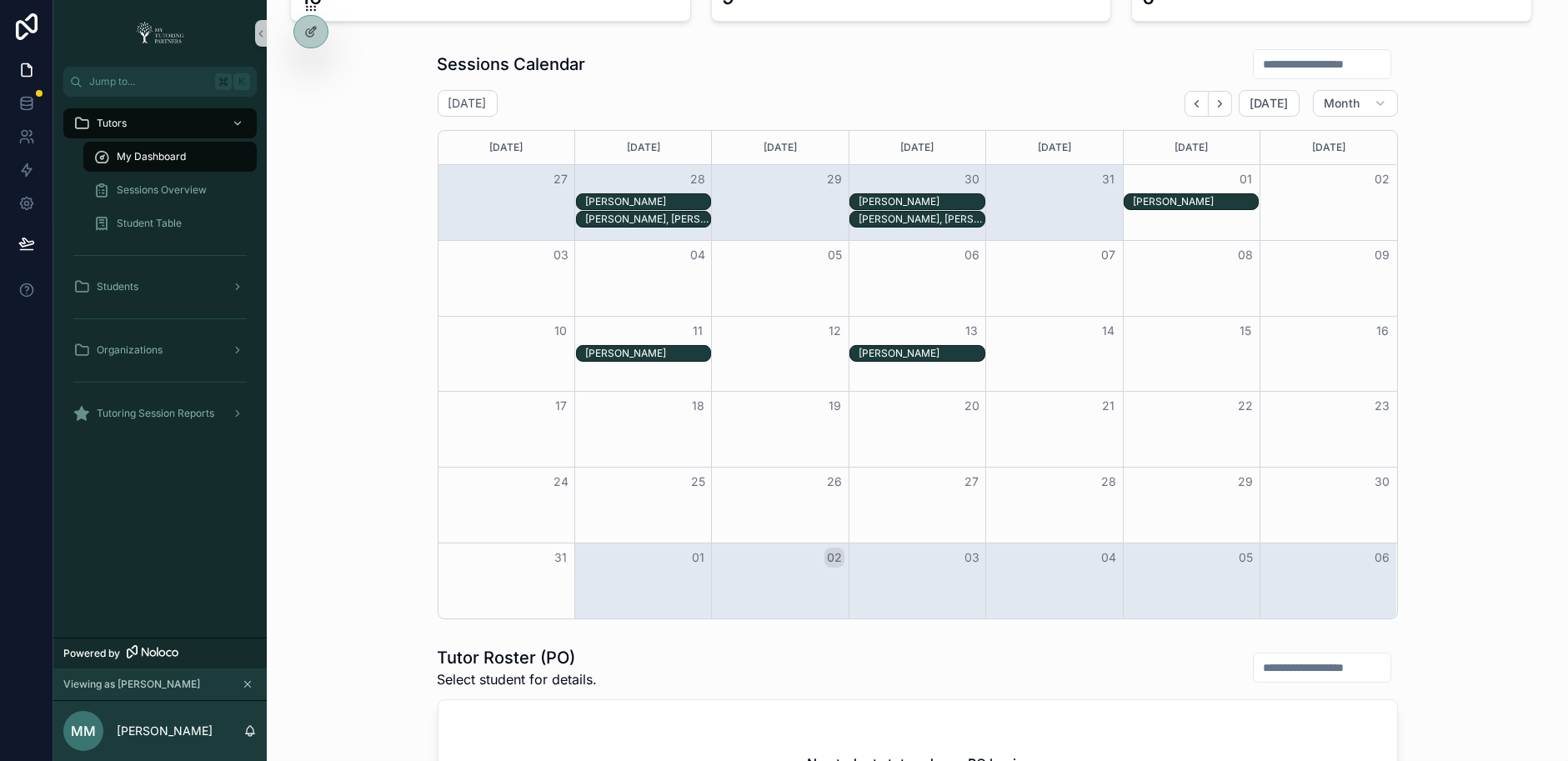
scroll to position [222, 0]
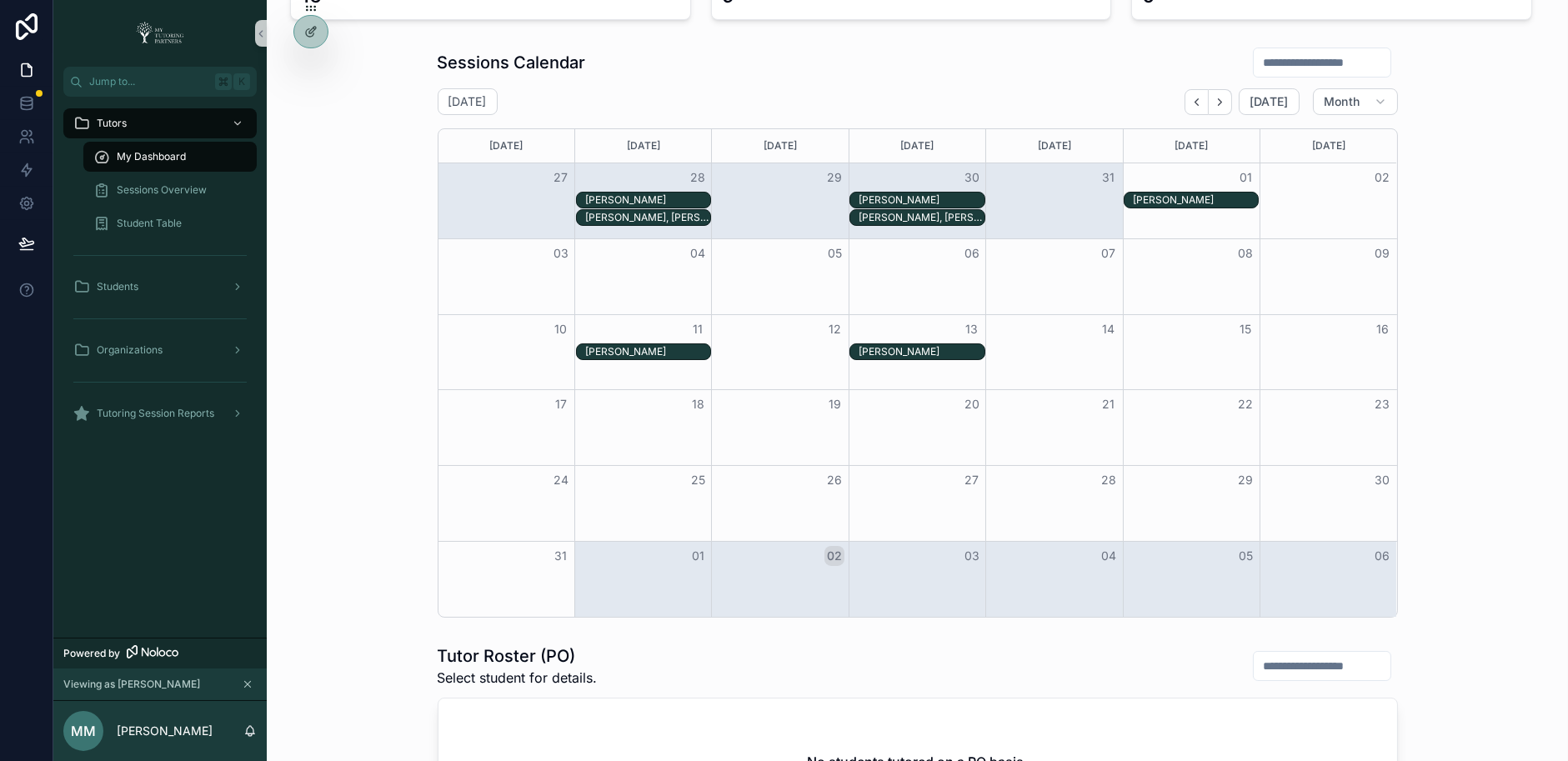
click at [870, 71] on div "Sessions Calendar" at bounding box center [918, 62] width 960 height 31
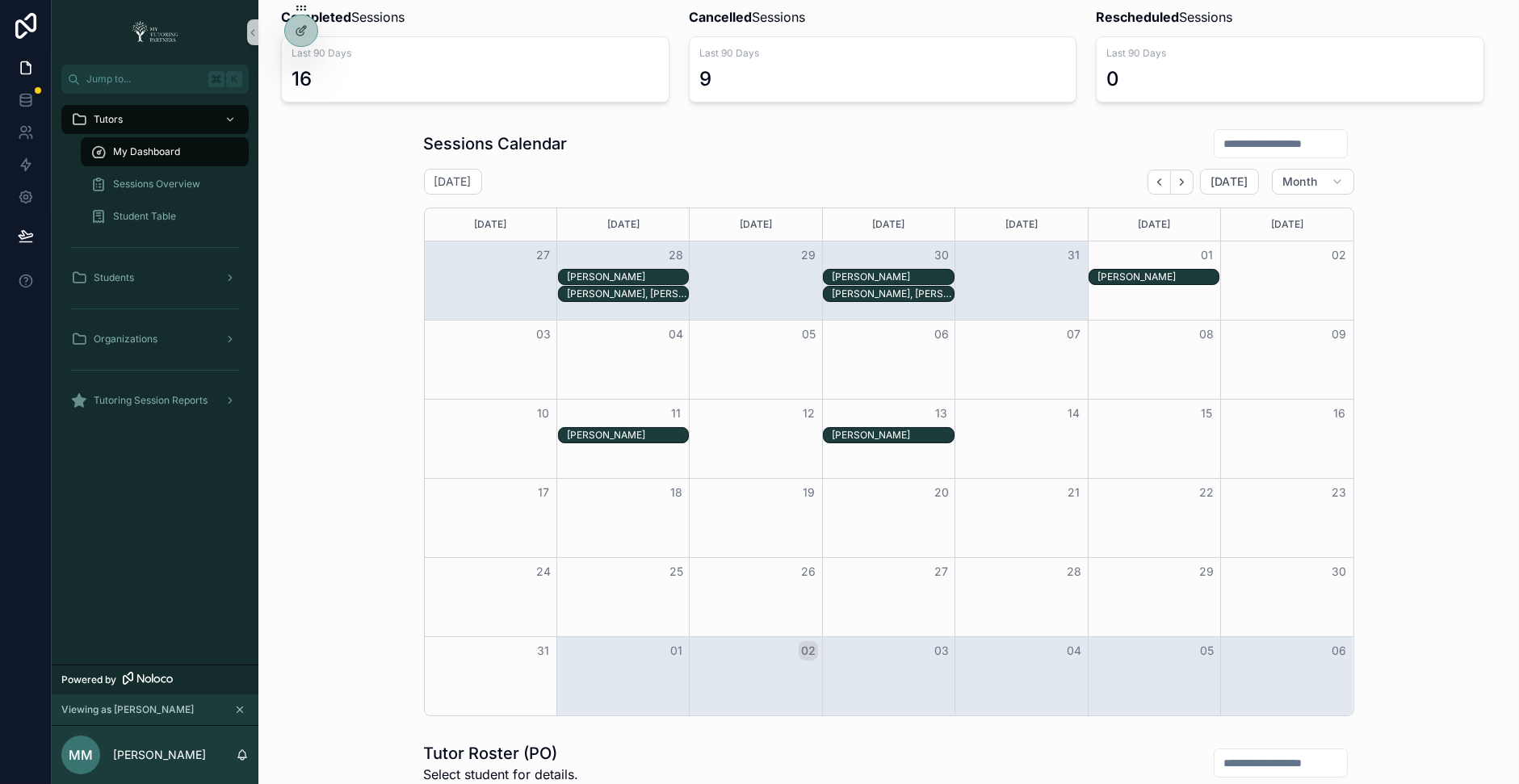
scroll to position [125, 0]
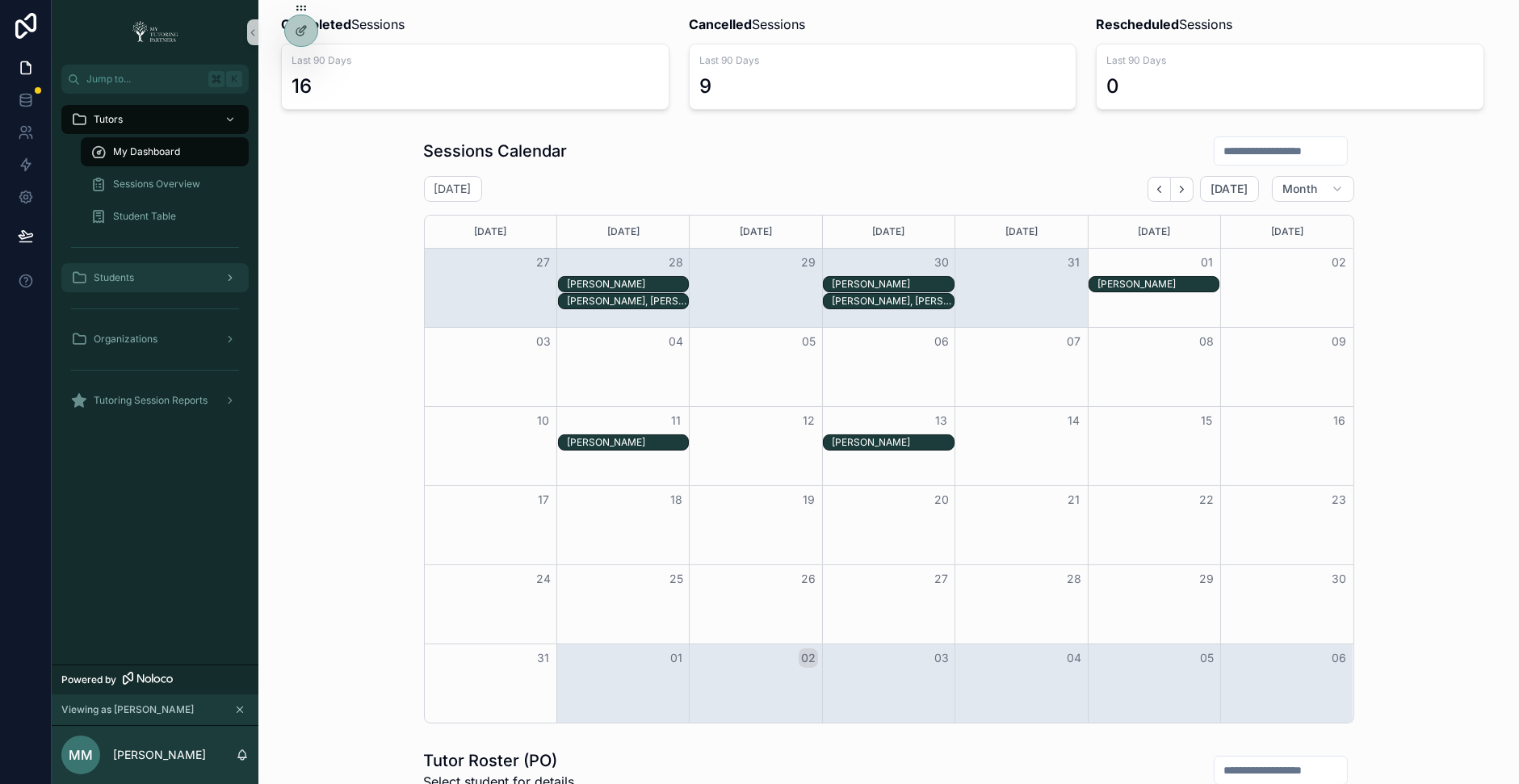
click at [176, 279] on div "Students" at bounding box center [155, 277] width 168 height 26
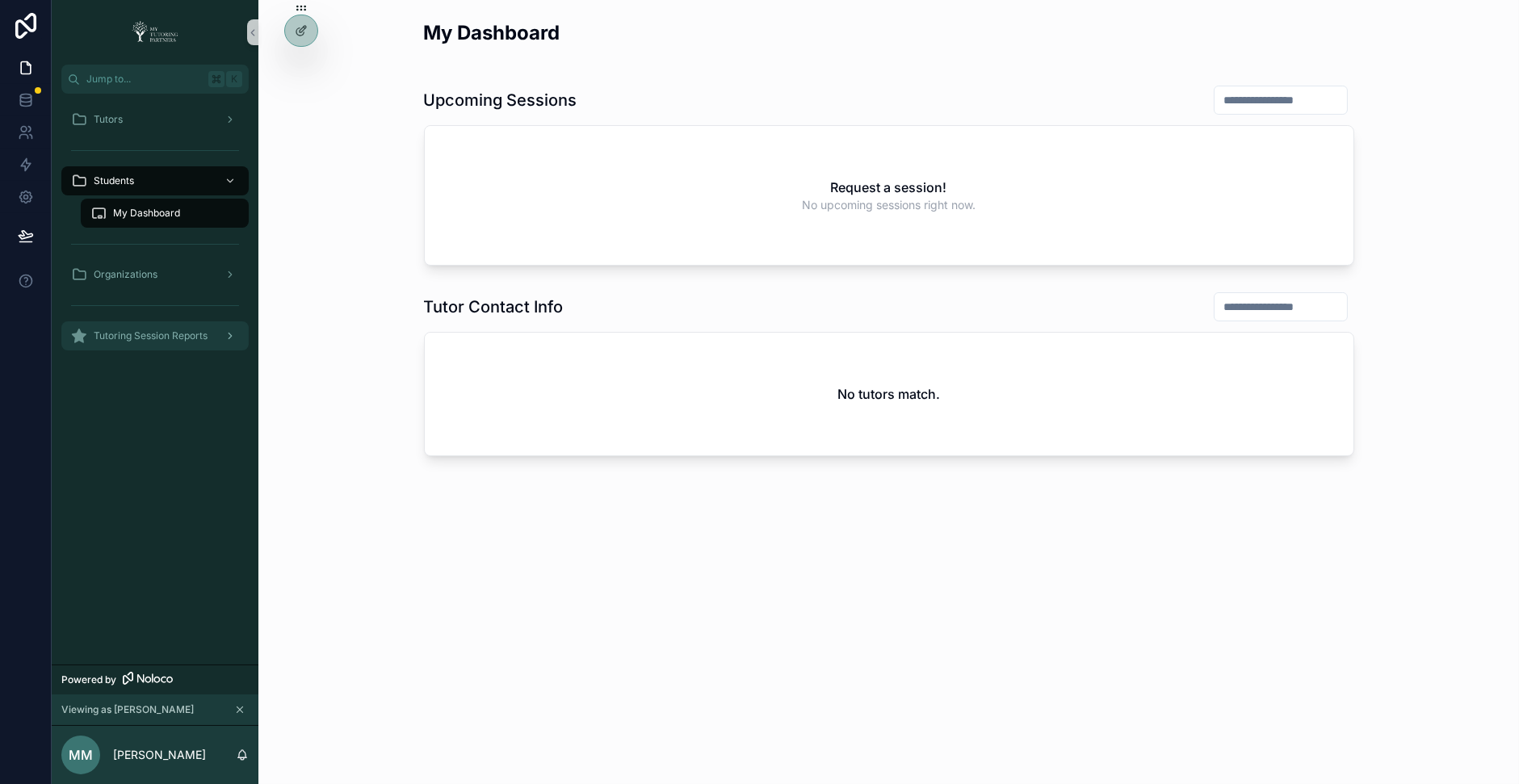
click at [197, 326] on div "Tutoring Session Reports" at bounding box center [155, 335] width 168 height 26
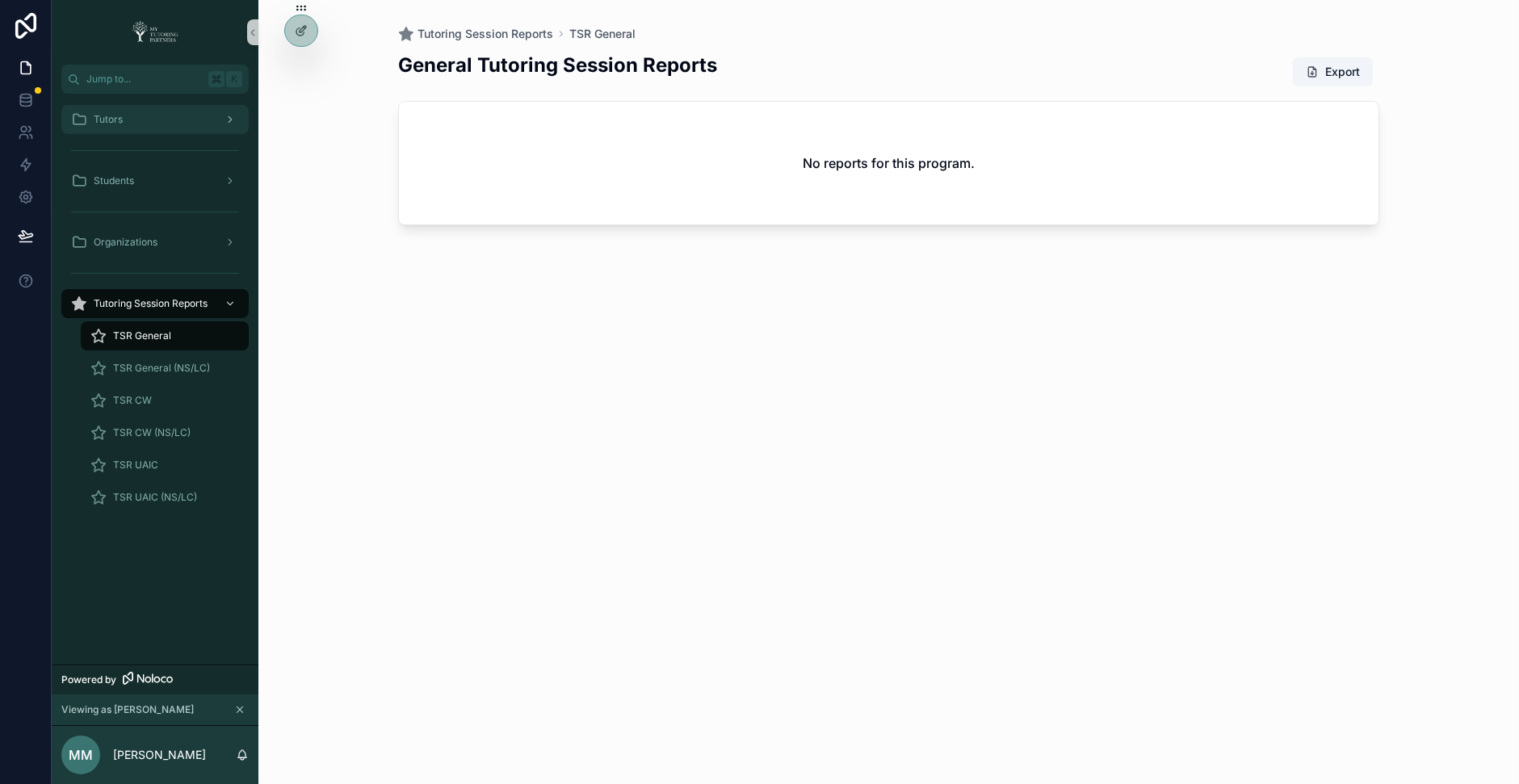
click at [192, 115] on div "Tutors" at bounding box center [155, 119] width 168 height 26
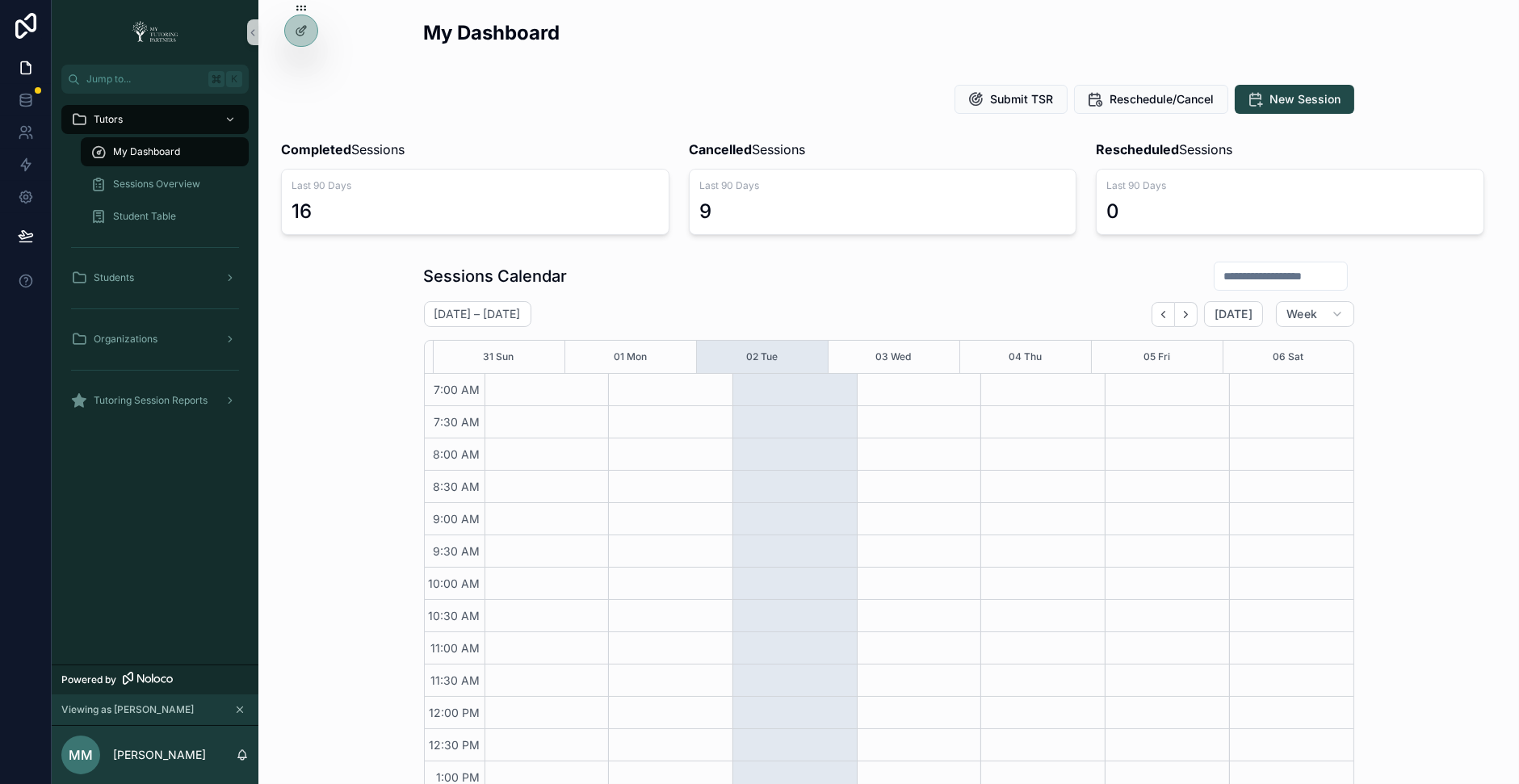
scroll to position [364, 0]
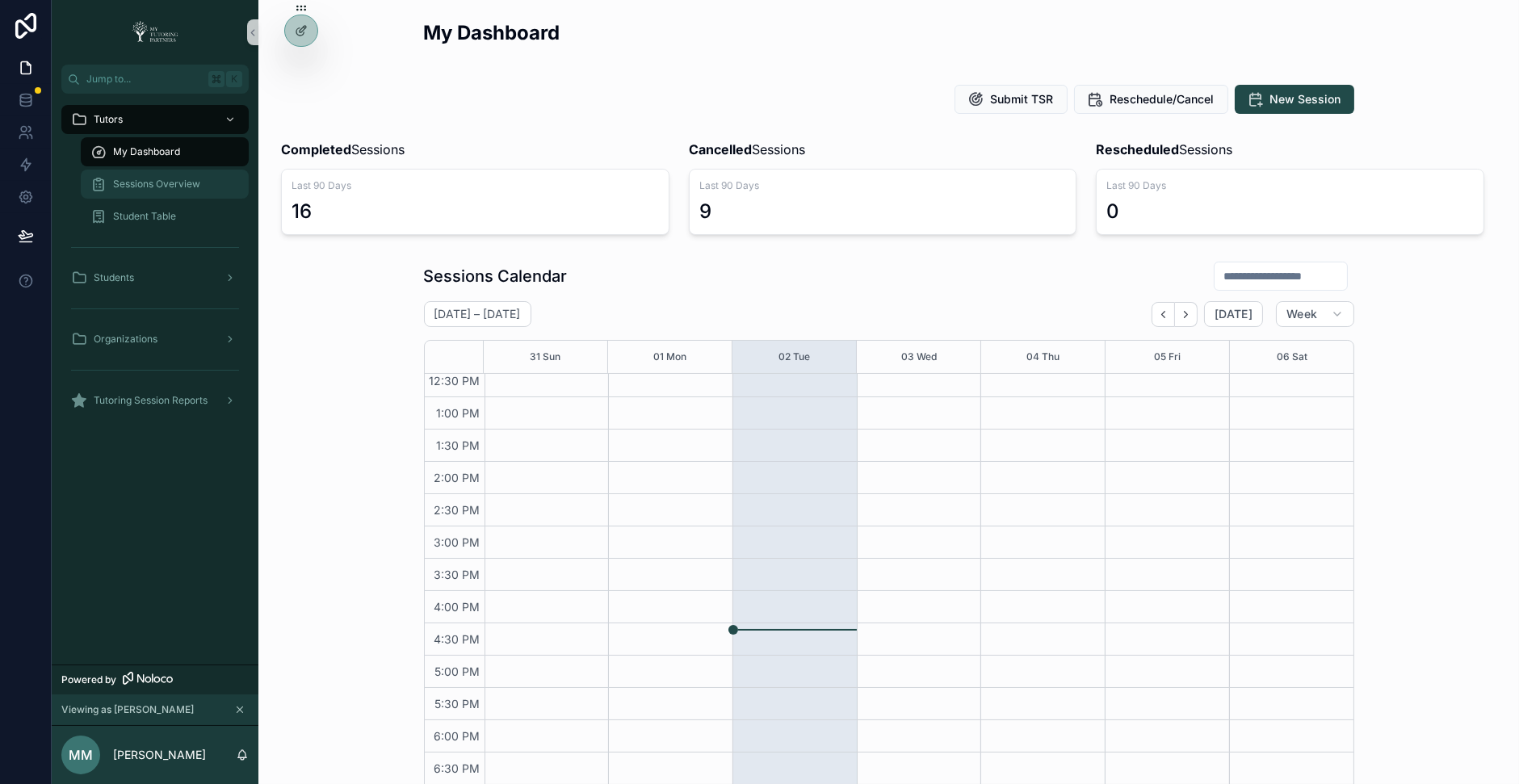
click at [200, 188] on div "Sessions Overview" at bounding box center [165, 184] width 149 height 26
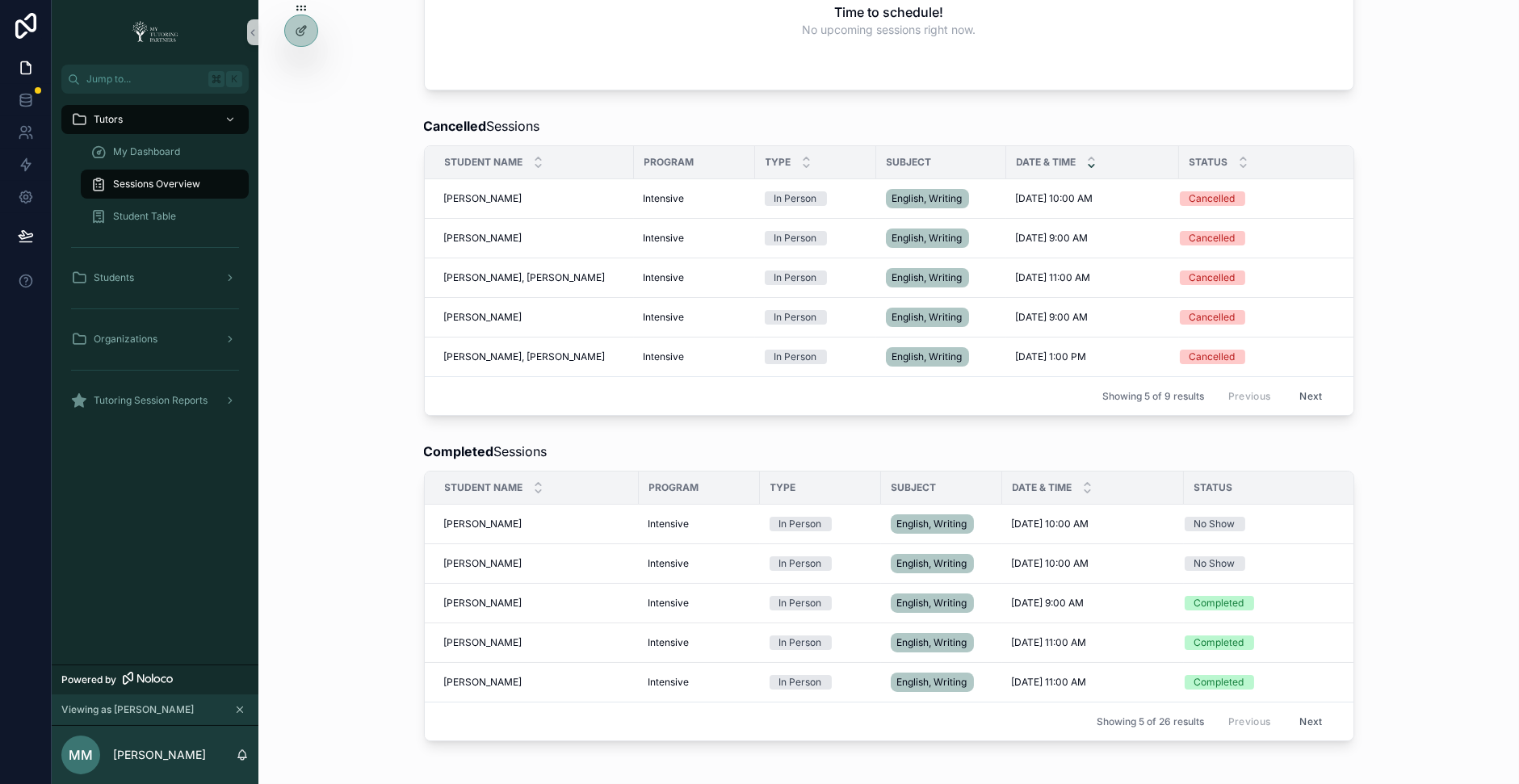
scroll to position [420, 0]
